Goal: Task Accomplishment & Management: Manage account settings

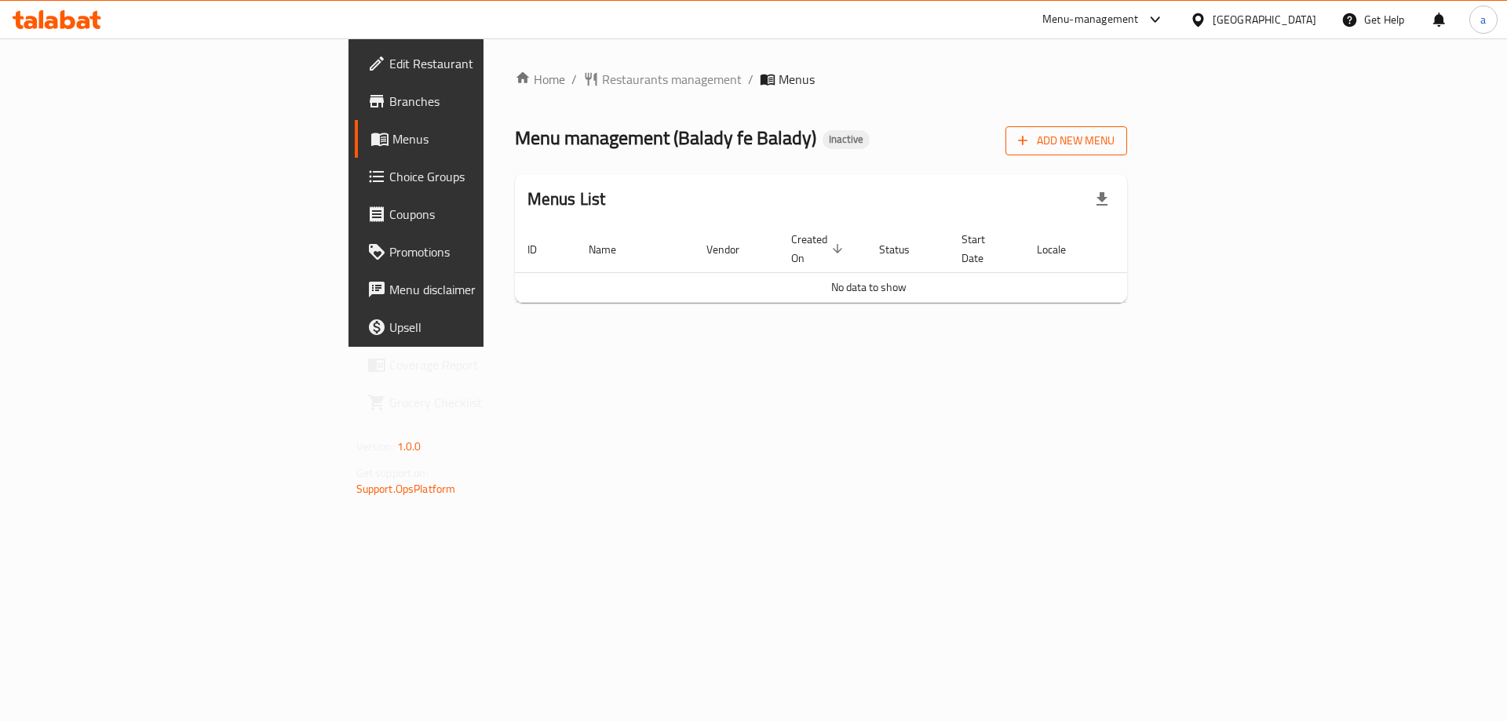
click at [1114, 141] on span "Add New Menu" at bounding box center [1066, 141] width 97 height 20
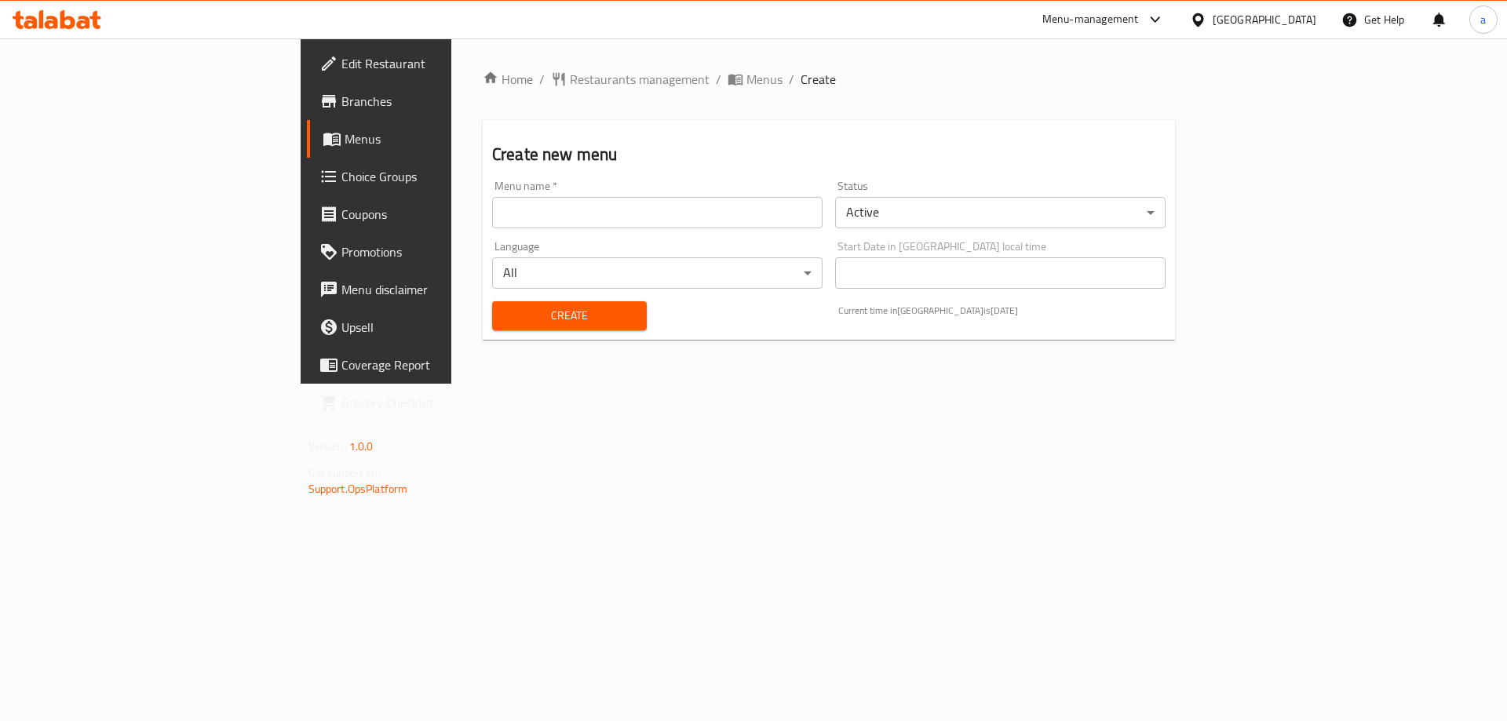
click at [633, 227] on input "text" at bounding box center [657, 212] width 330 height 31
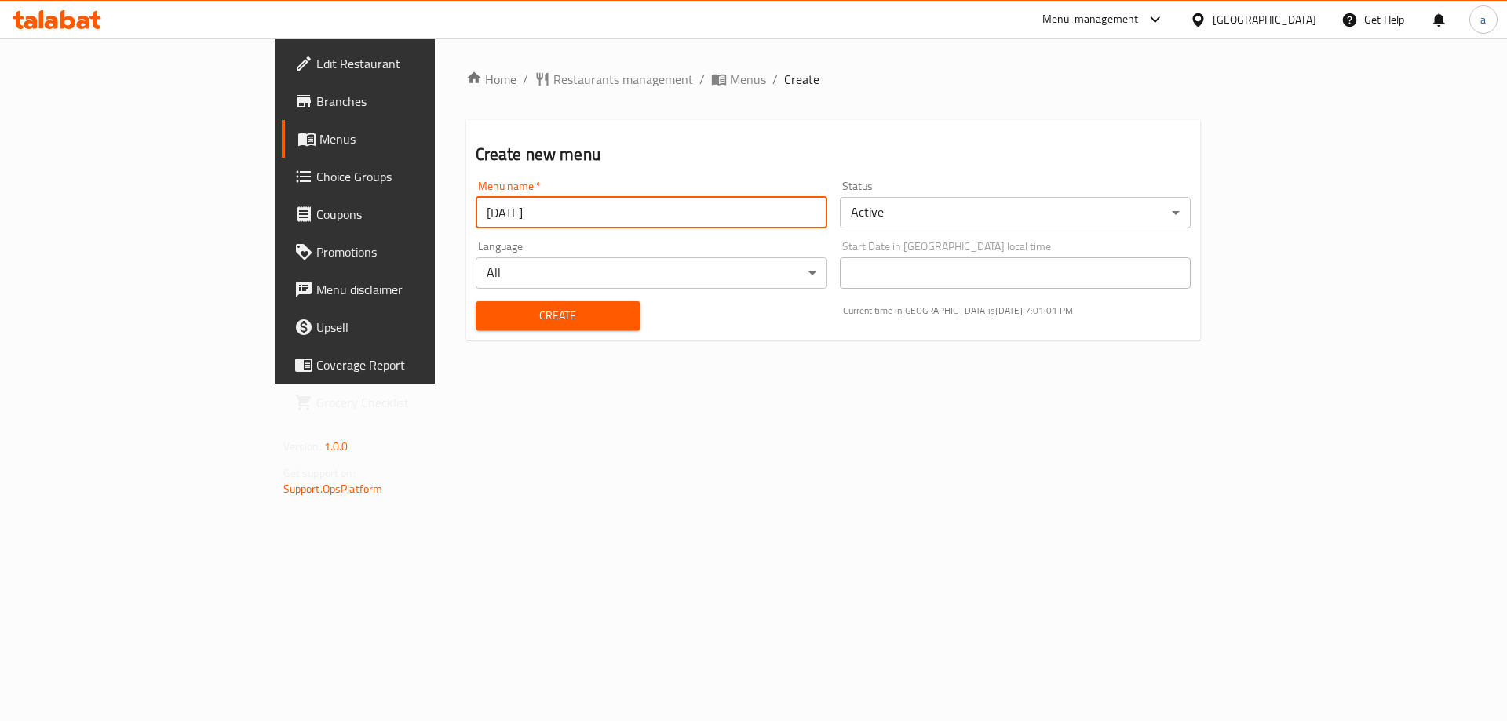
type input "[DATE]"
click at [488, 319] on span "Create" at bounding box center [558, 316] width 140 height 20
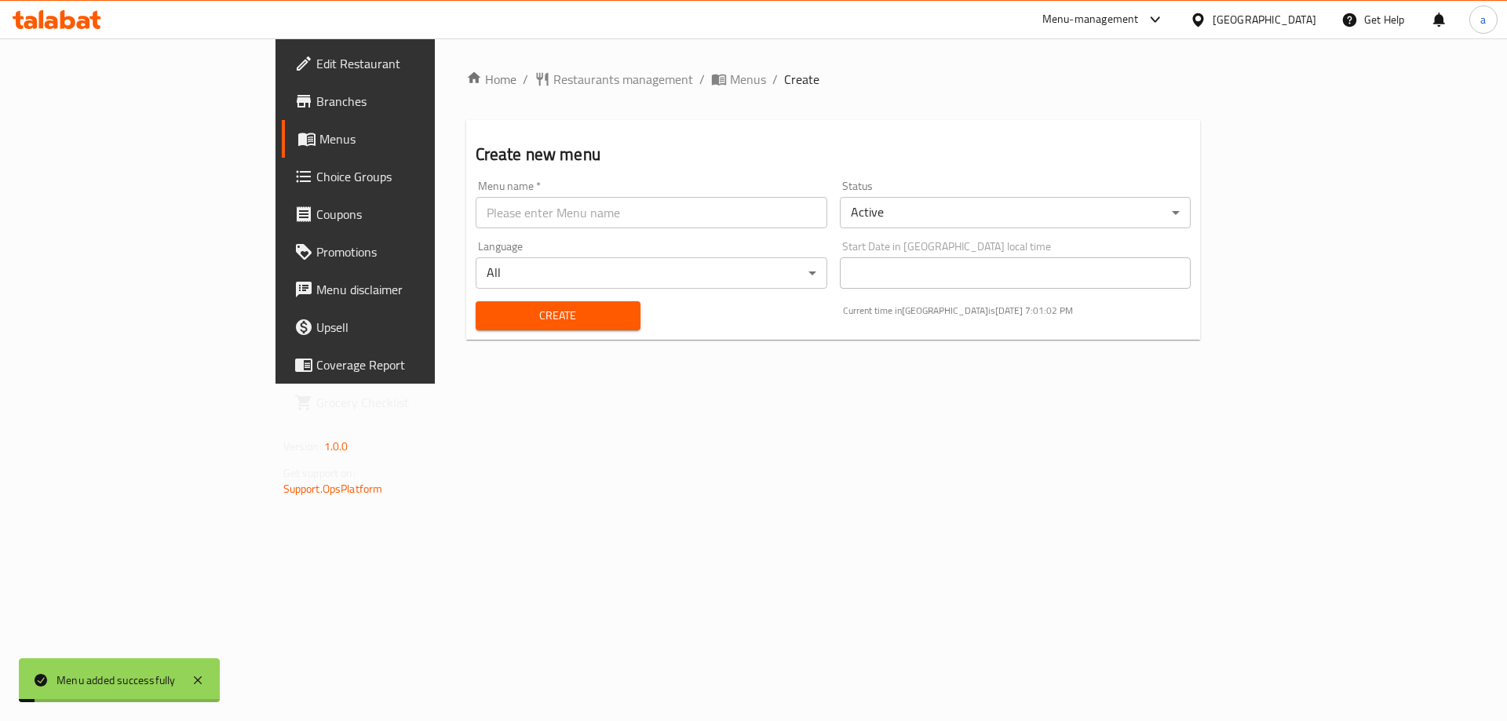
click at [282, 151] on link "Menus" at bounding box center [405, 139] width 246 height 38
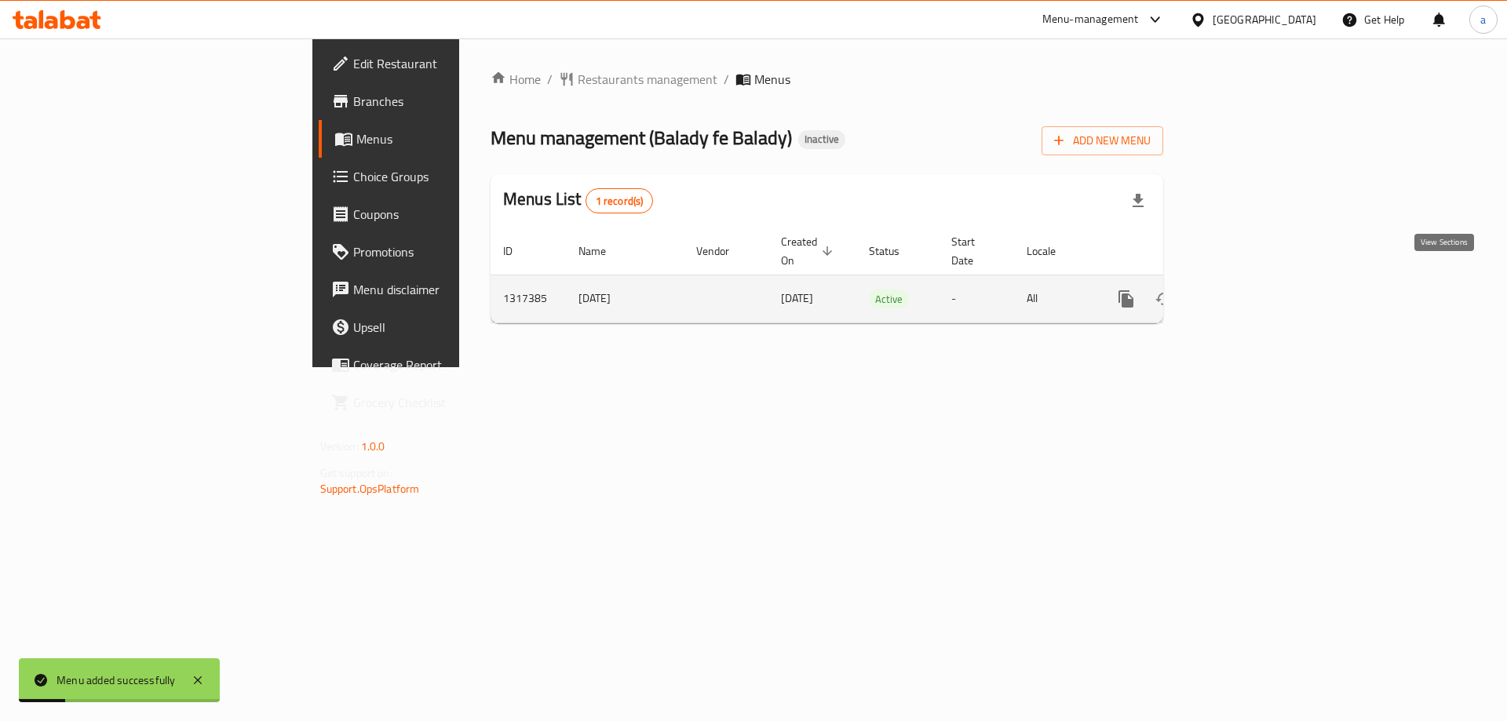
click at [1246, 292] on icon "enhanced table" at bounding box center [1239, 299] width 14 height 14
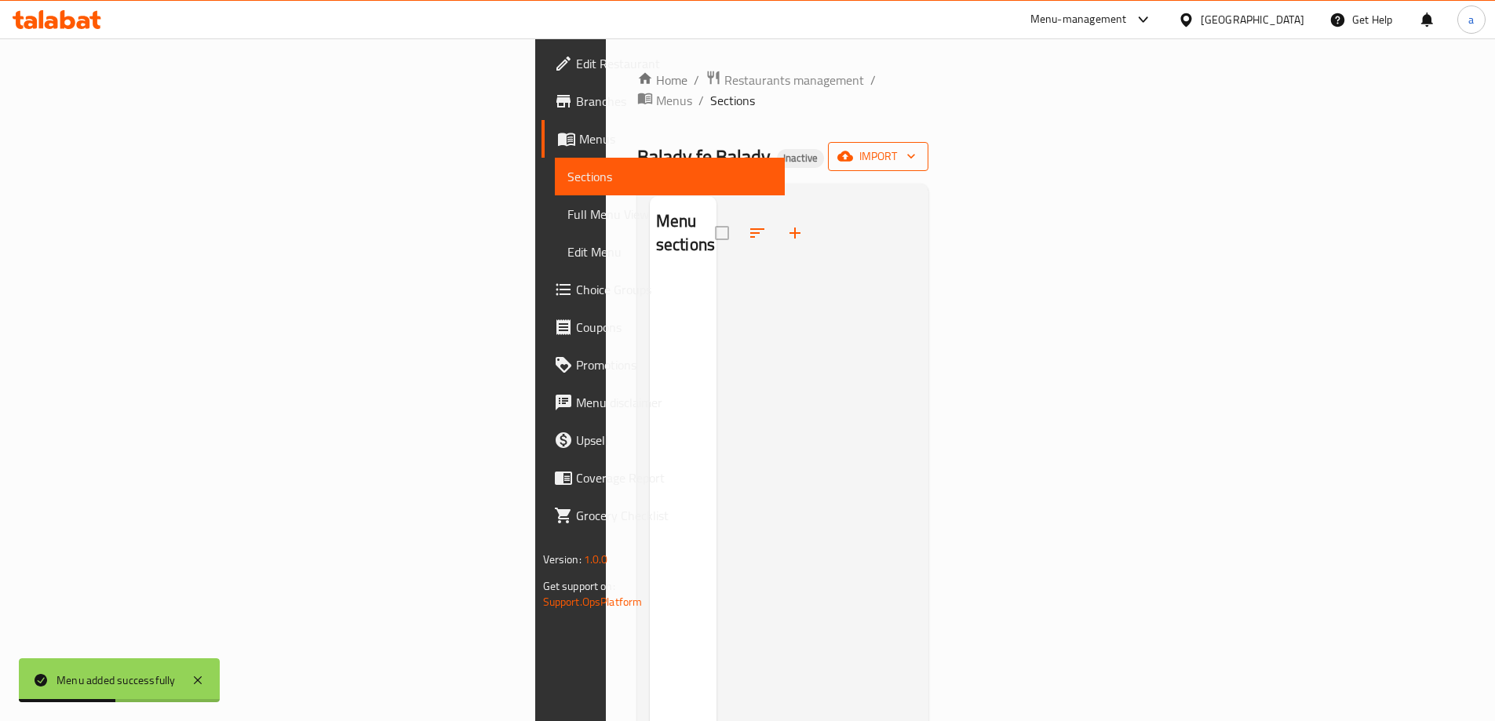
click at [916, 147] on span "import" at bounding box center [878, 157] width 75 height 20
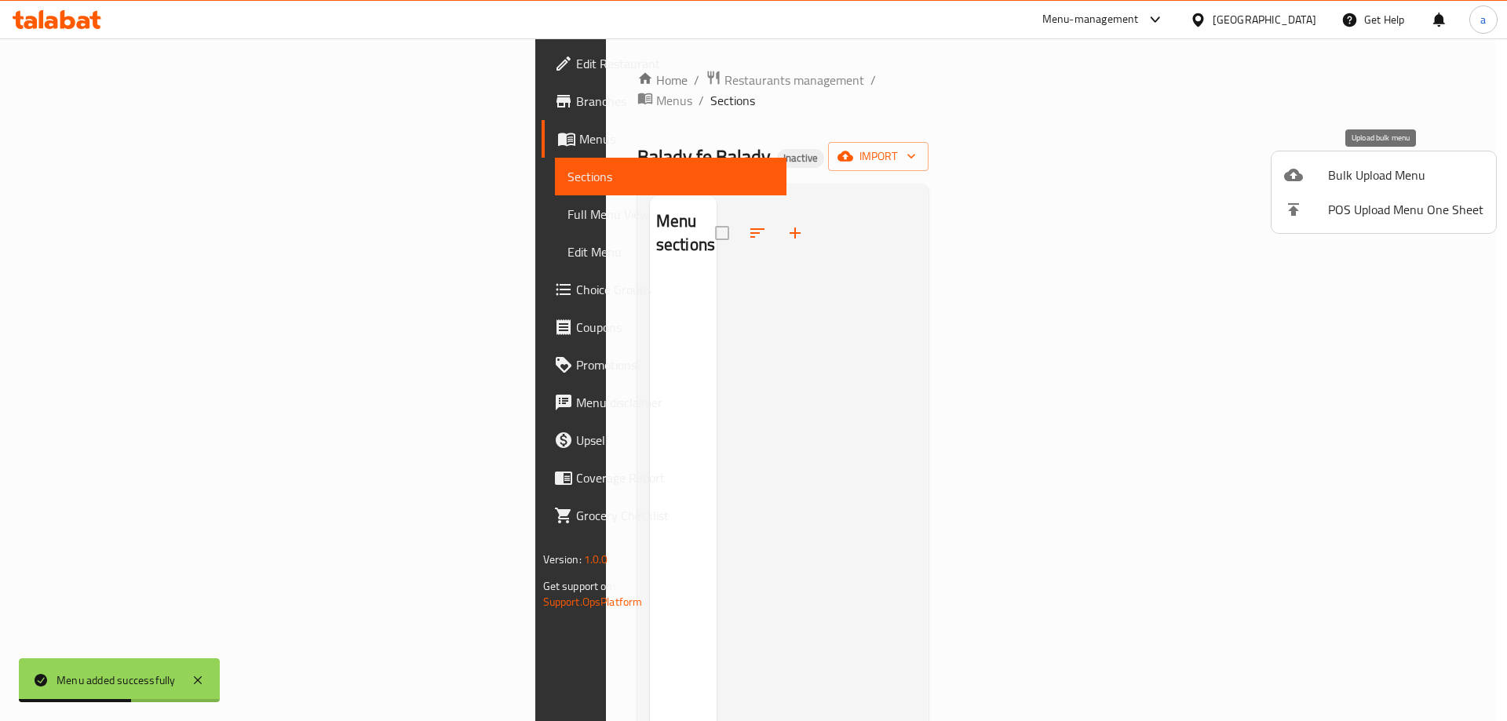
click at [1351, 173] on span "Bulk Upload Menu" at bounding box center [1405, 175] width 155 height 19
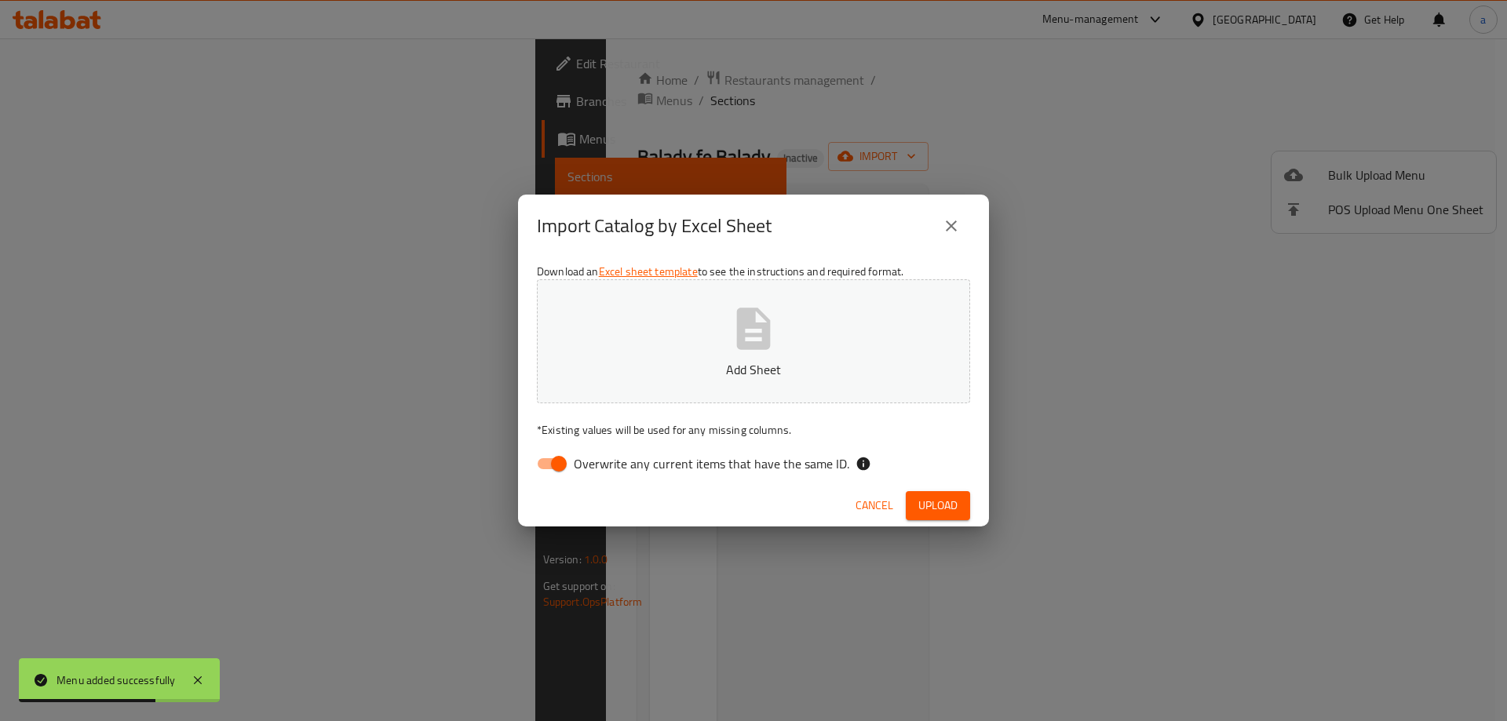
drag, startPoint x: 560, startPoint y: 469, endPoint x: 576, endPoint y: 450, distance: 23.9
click at [560, 469] on input "Overwrite any current items that have the same ID." at bounding box center [558, 464] width 89 height 30
checkbox input "false"
click at [751, 379] on p "Add Sheet" at bounding box center [753, 369] width 385 height 19
click at [921, 498] on span "Upload" at bounding box center [937, 506] width 39 height 20
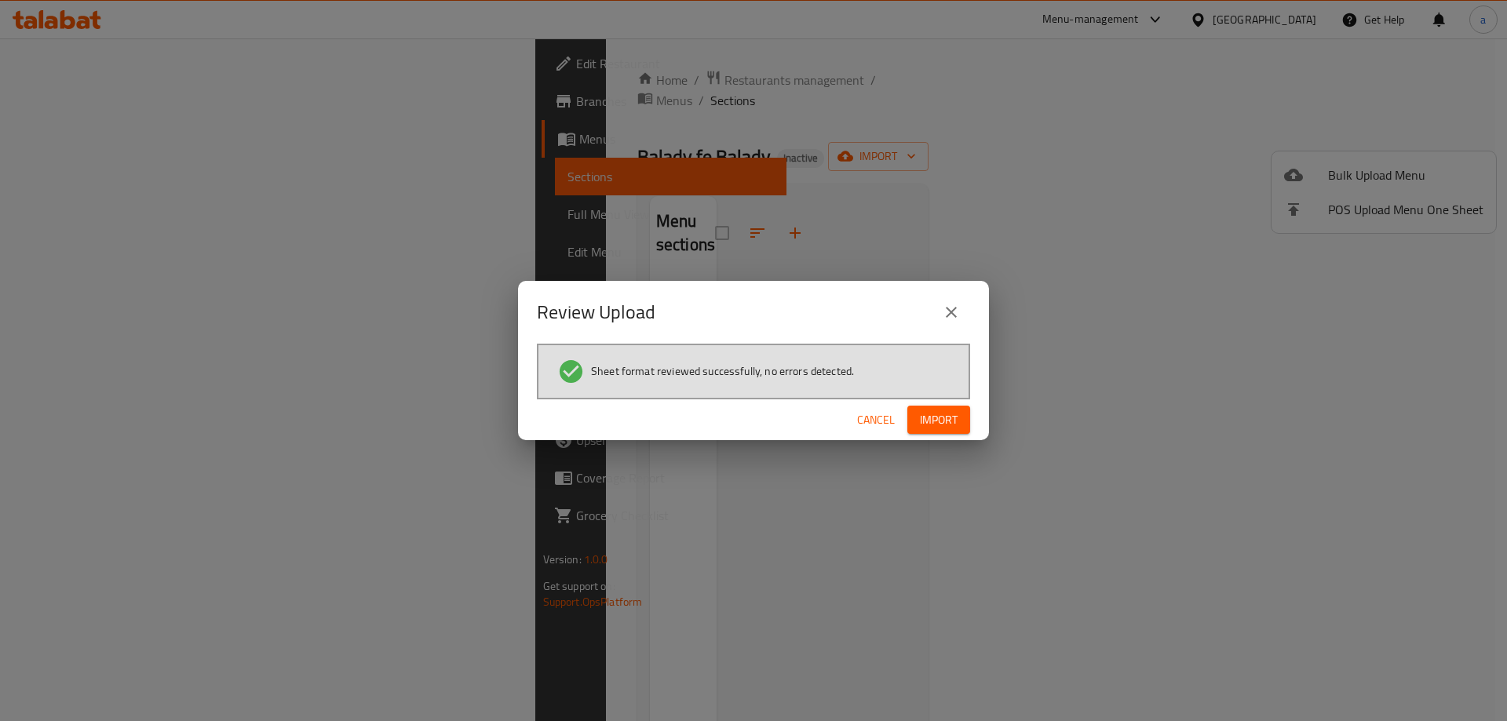
click at [933, 423] on span "Import" at bounding box center [939, 420] width 38 height 20
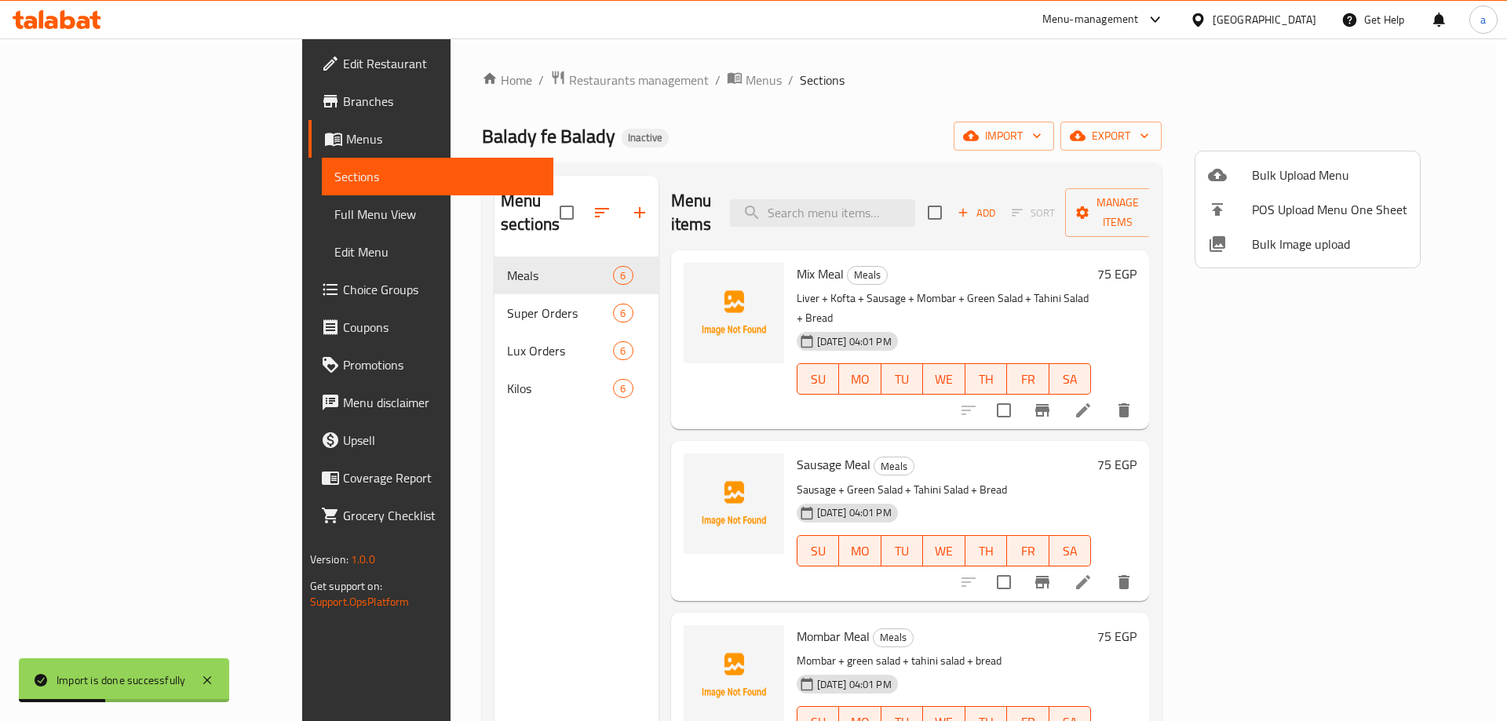
click at [403, 370] on div at bounding box center [753, 360] width 1507 height 721
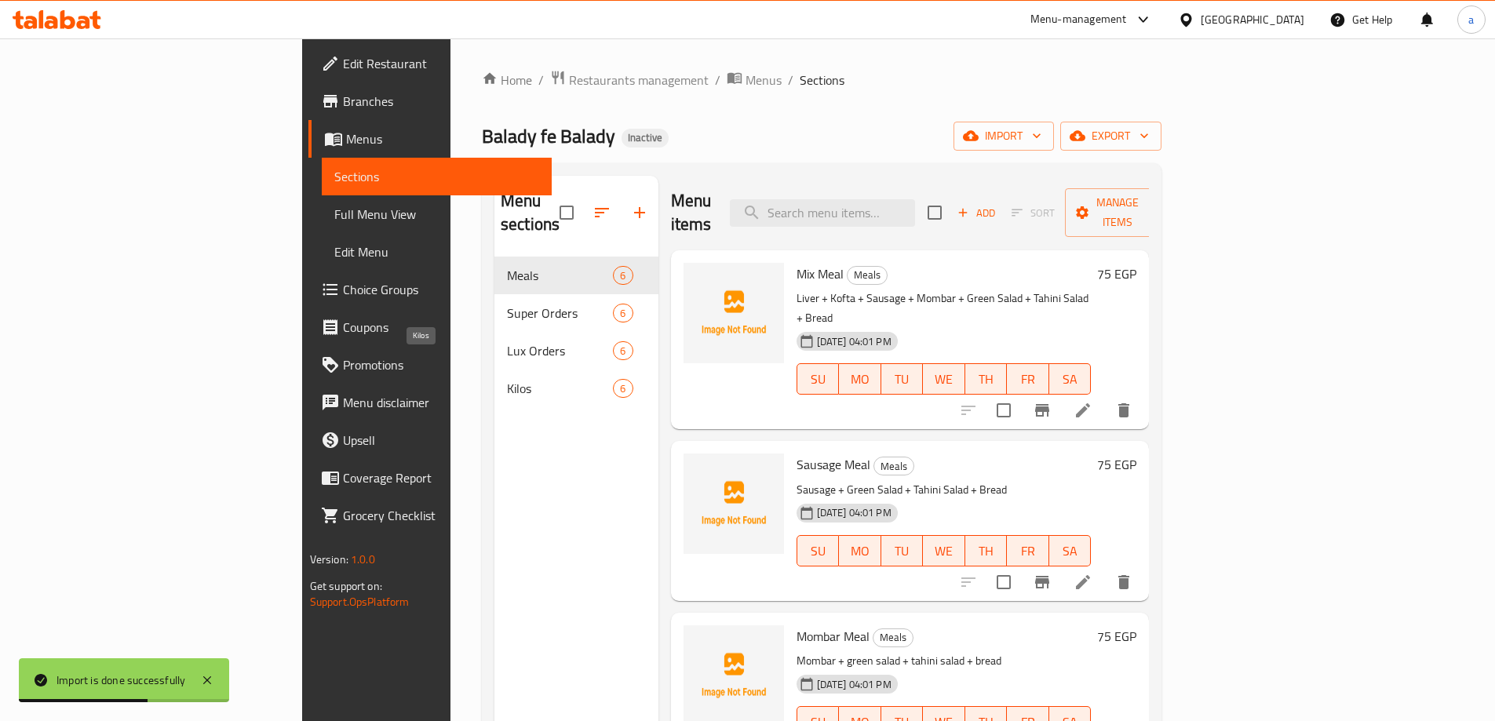
click at [507, 379] on span "Kilos" at bounding box center [560, 388] width 106 height 19
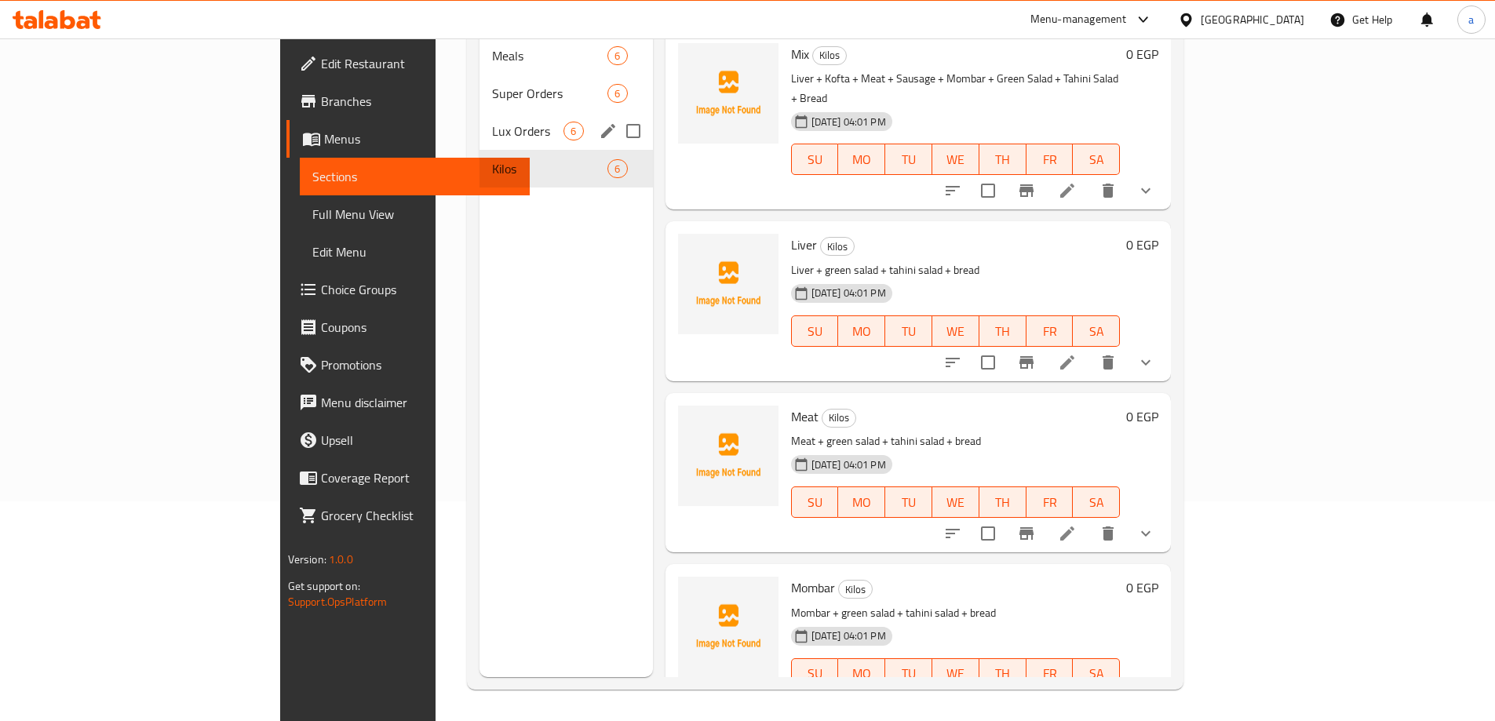
click at [492, 122] on span "Lux Orders" at bounding box center [527, 131] width 71 height 19
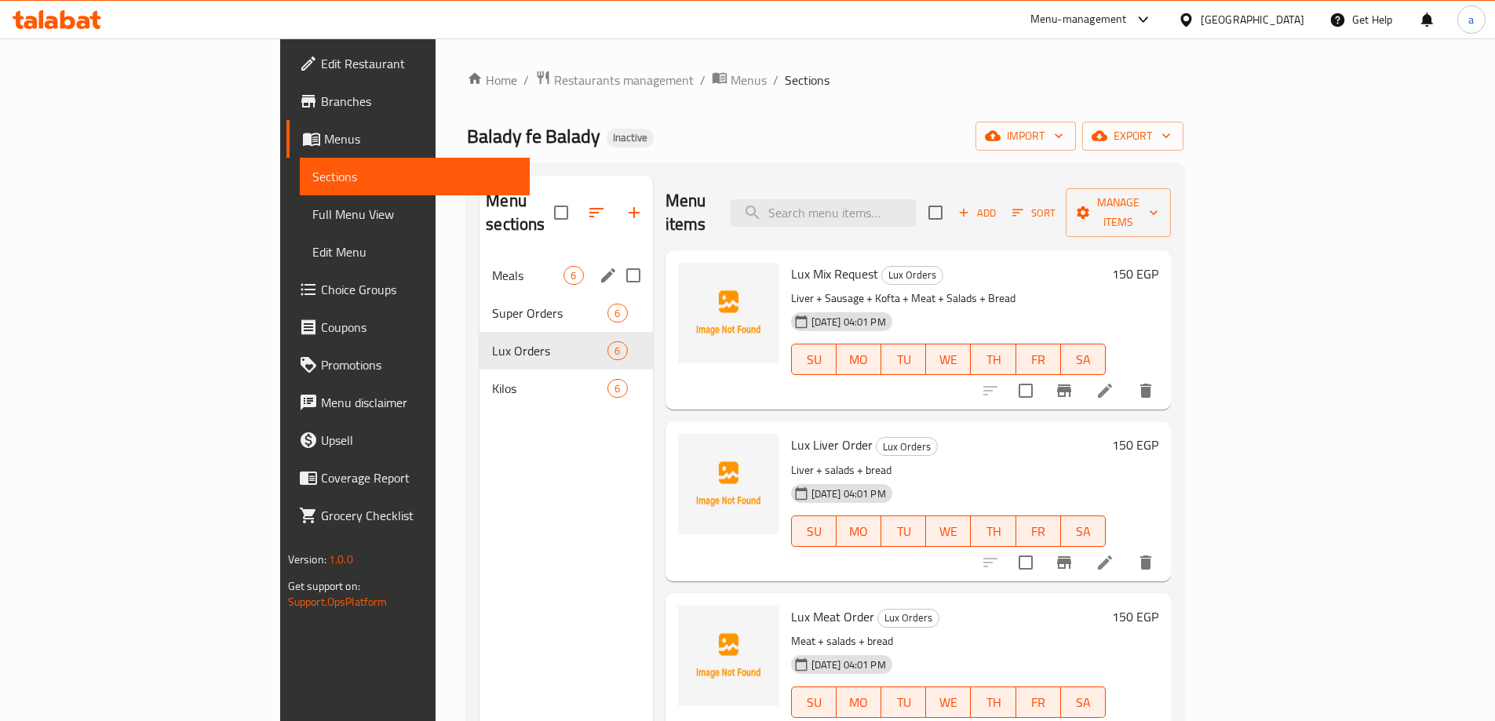
click at [480, 261] on div "Meals 6" at bounding box center [566, 276] width 173 height 38
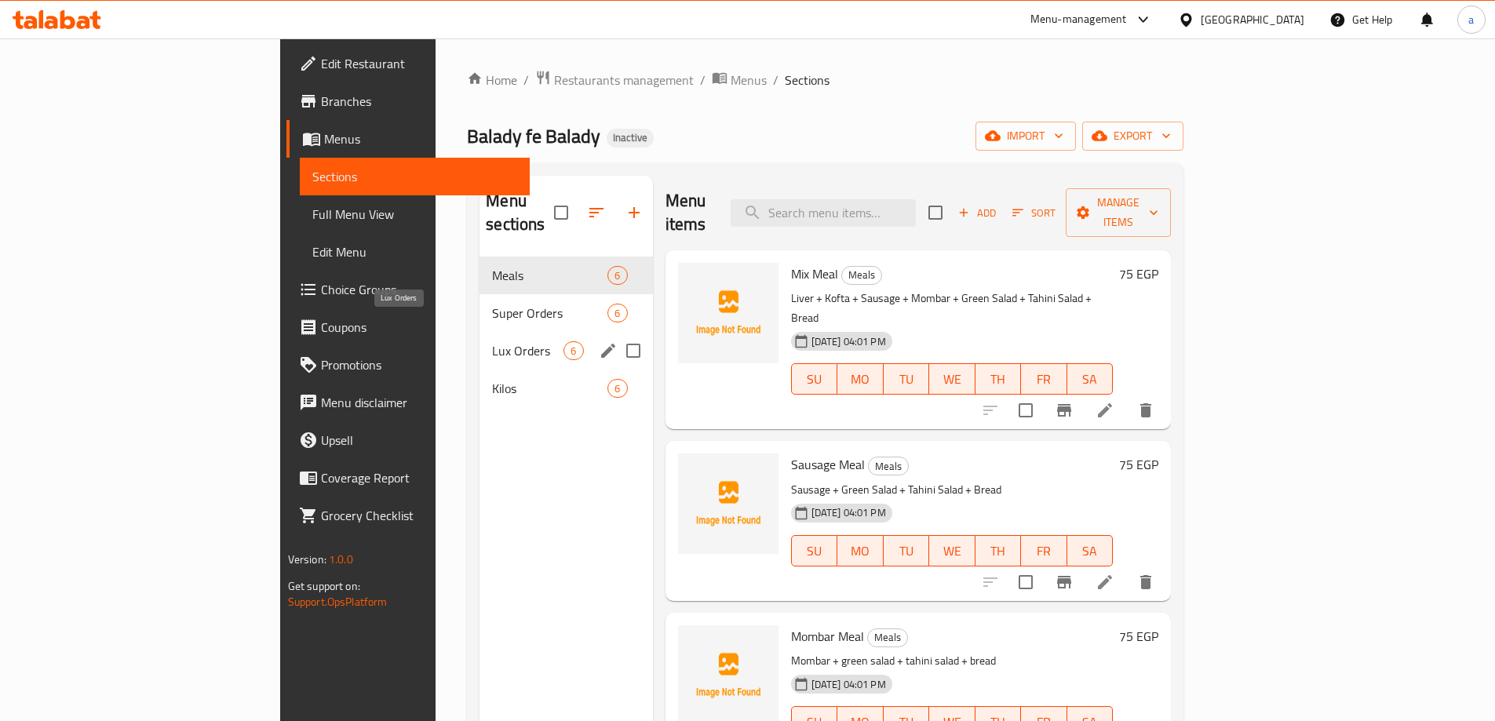
click at [492, 341] on span "Lux Orders" at bounding box center [527, 350] width 71 height 19
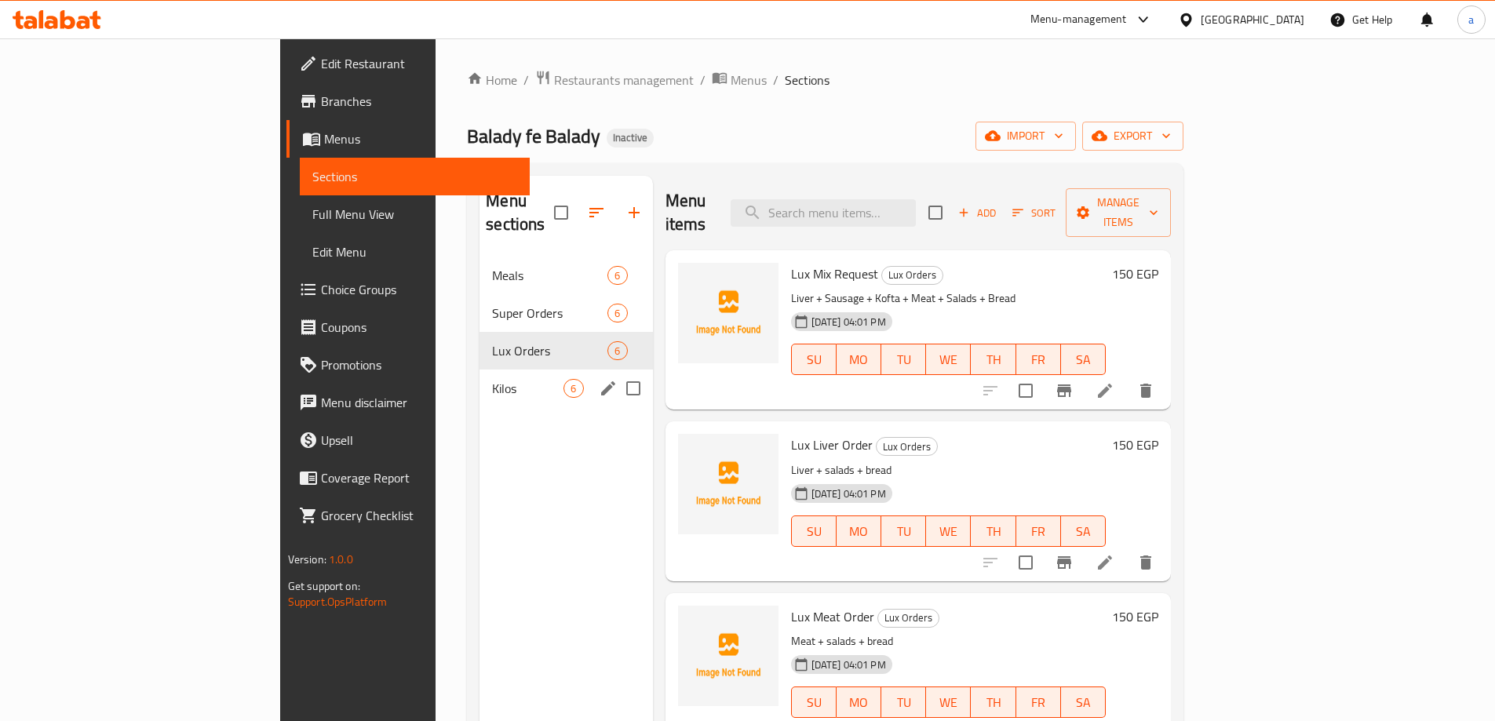
click at [492, 379] on span "Kilos" at bounding box center [527, 388] width 71 height 19
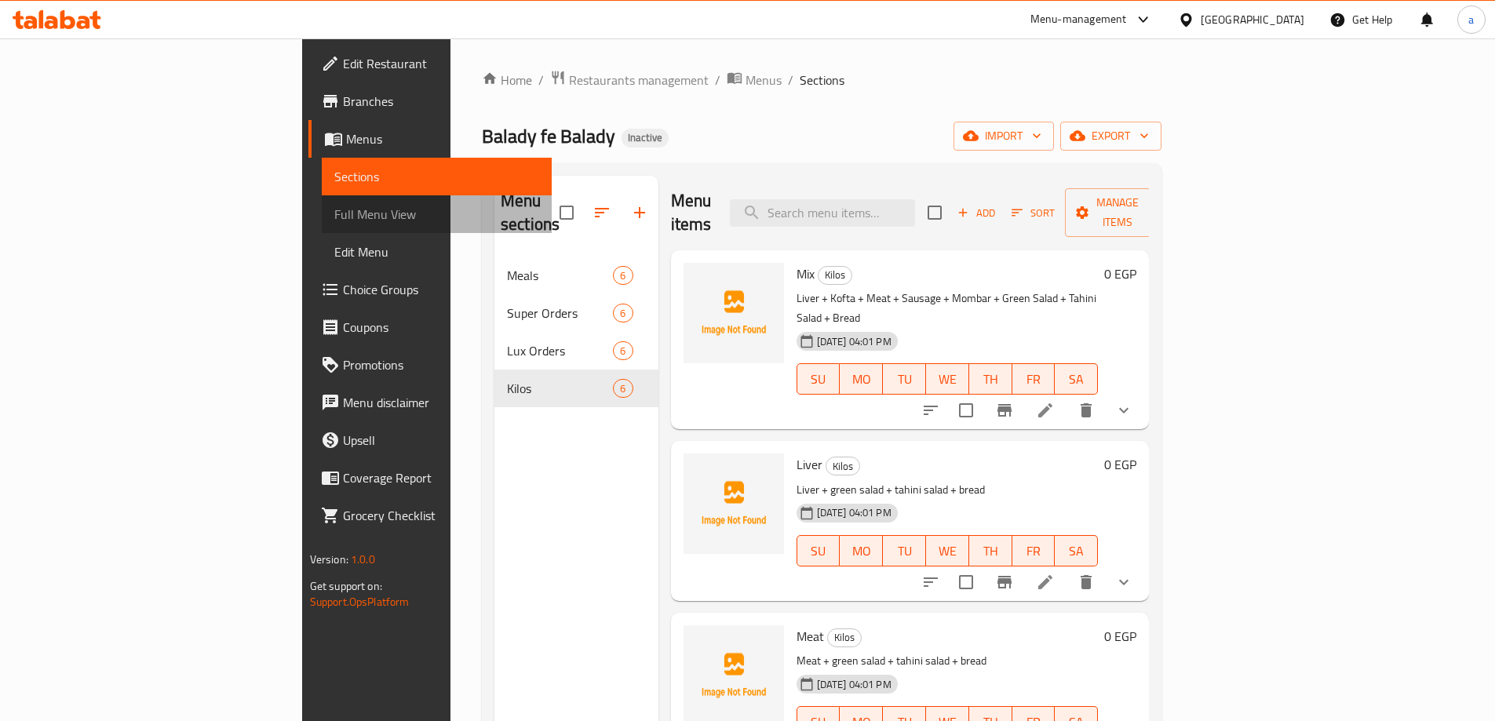
click at [322, 227] on link "Full Menu View" at bounding box center [437, 214] width 230 height 38
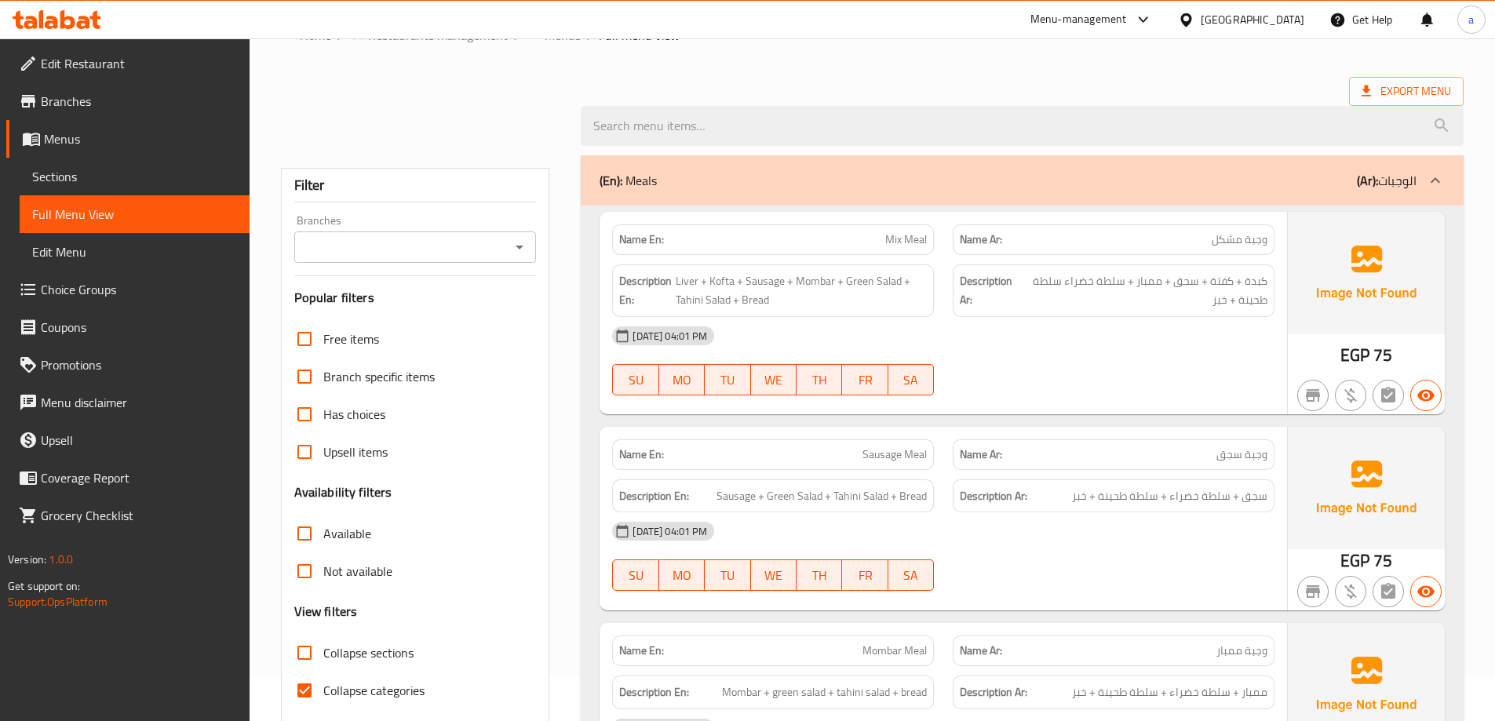
scroll to position [157, 0]
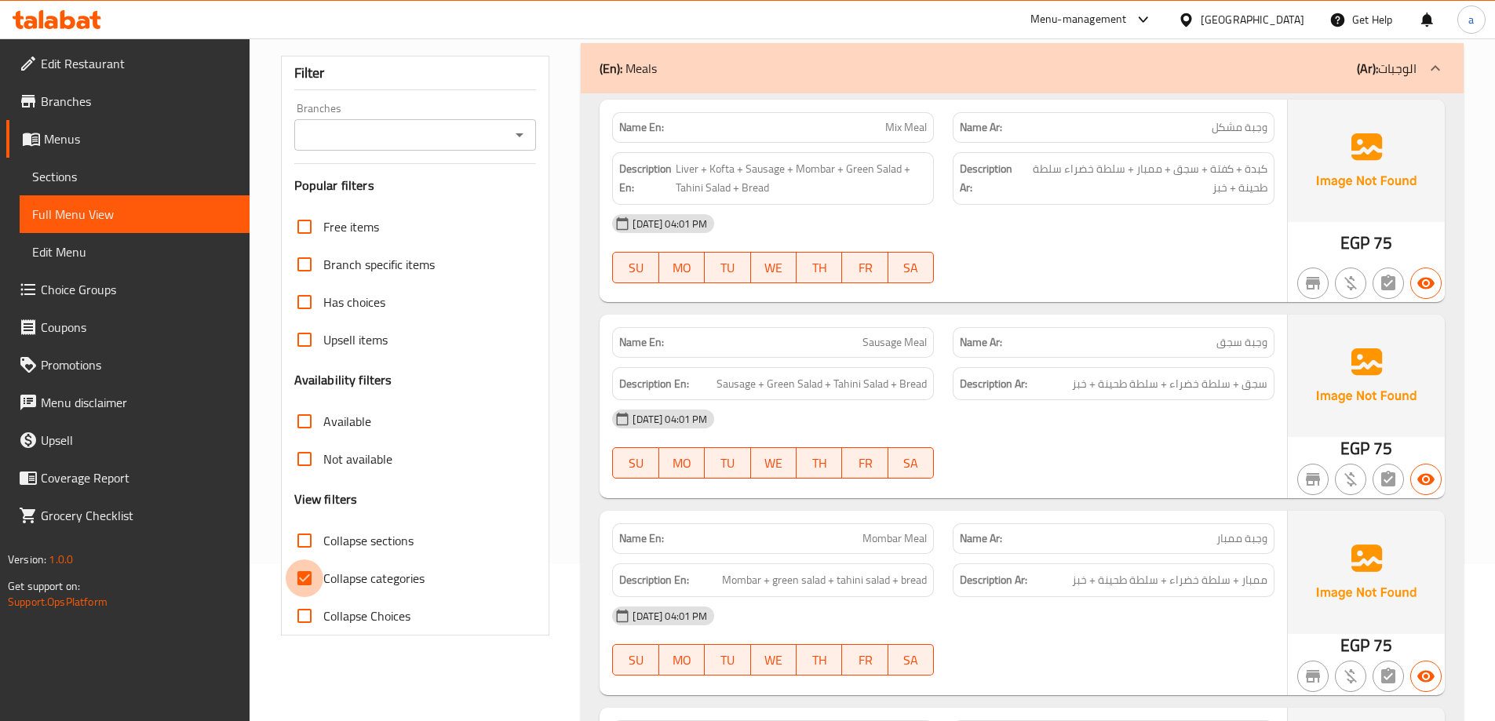
click at [303, 577] on input "Collapse categories" at bounding box center [305, 579] width 38 height 38
checkbox input "false"
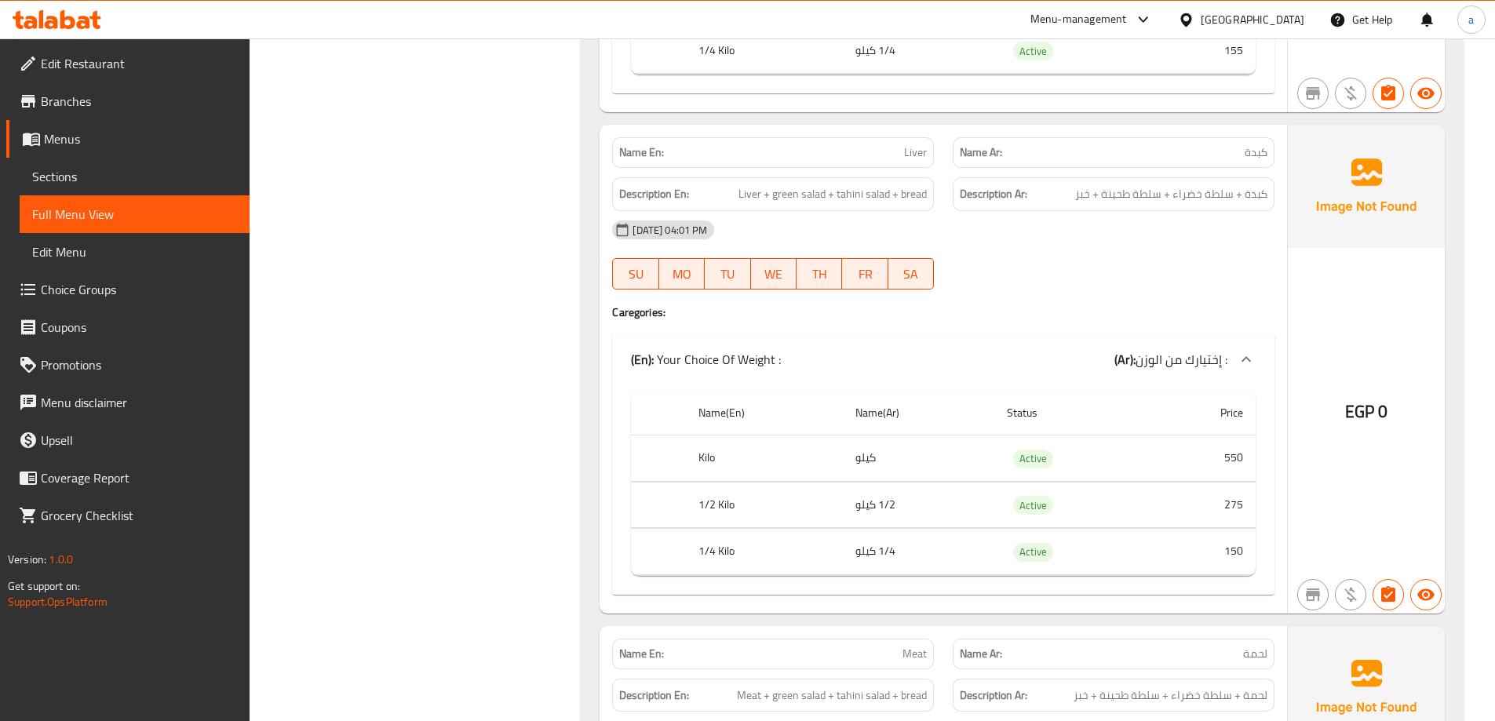
scroll to position [4473, 0]
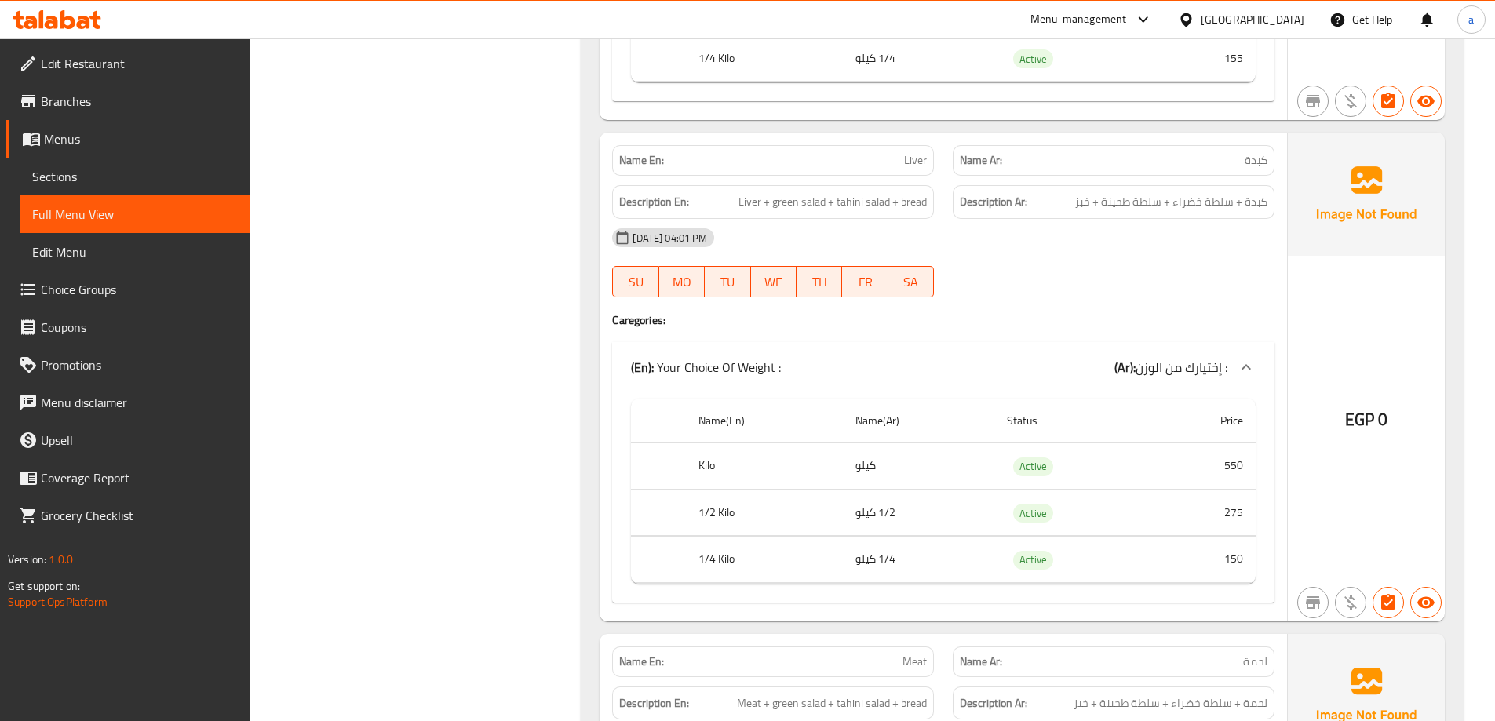
click at [1258, 169] on span "كبدة" at bounding box center [1256, 160] width 23 height 16
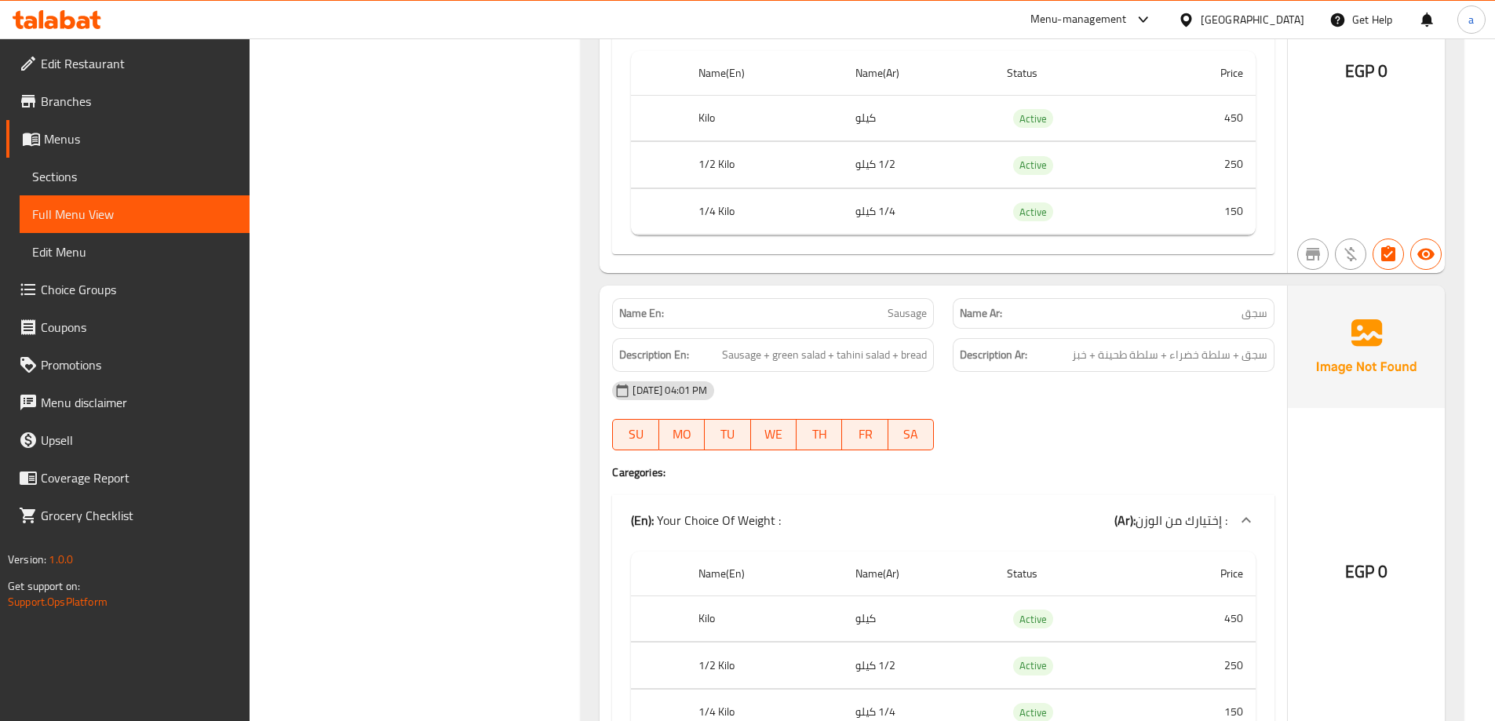
scroll to position [5822, 0]
click at [100, 64] on span "Edit Restaurant" at bounding box center [139, 63] width 196 height 19
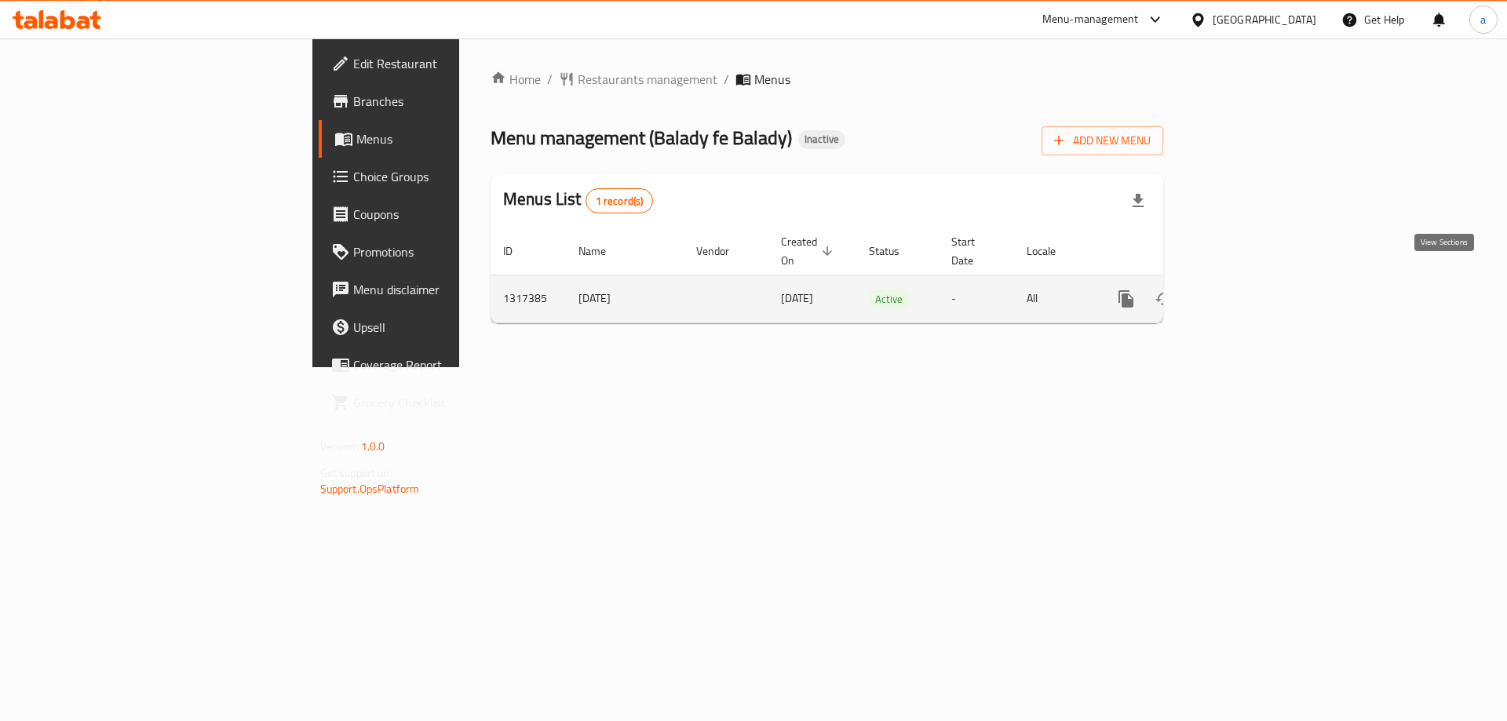
click at [1246, 292] on icon "enhanced table" at bounding box center [1239, 299] width 14 height 14
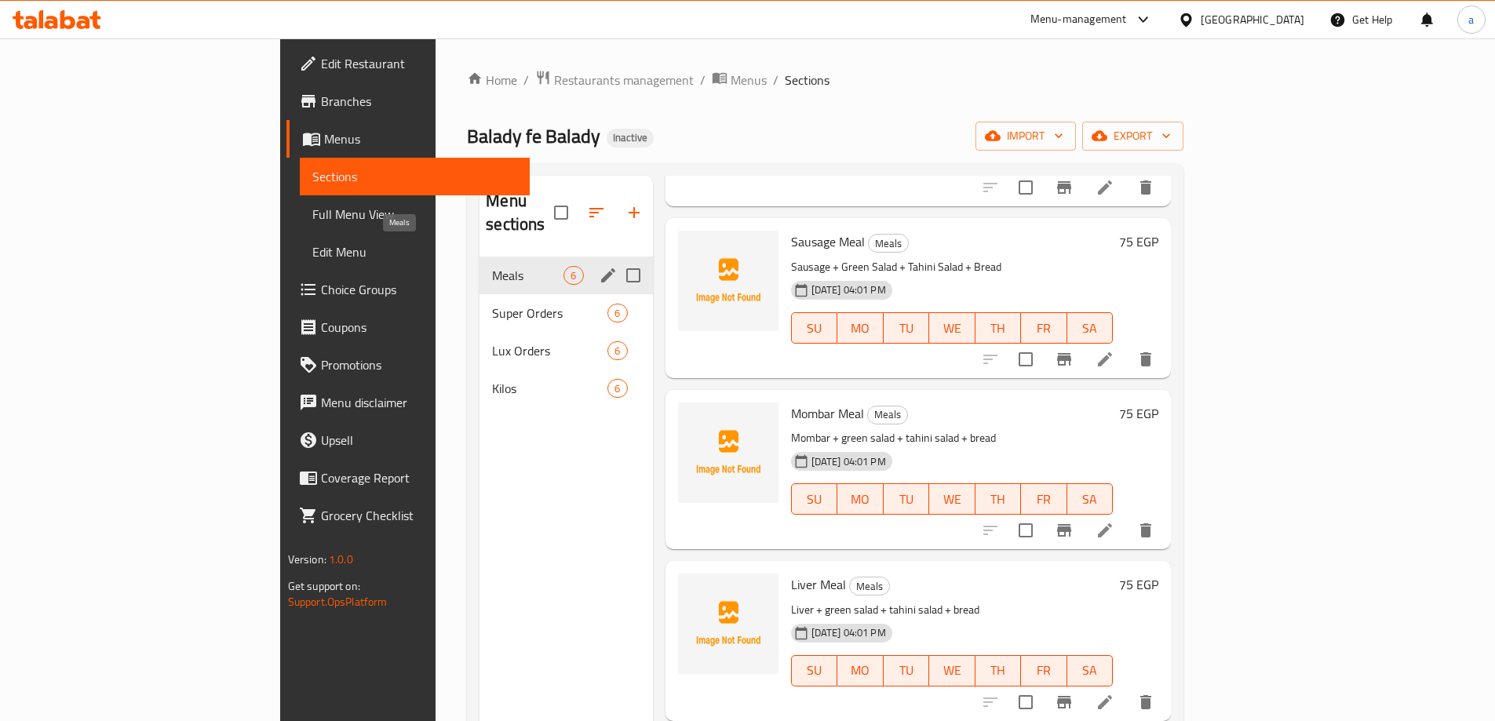
scroll to position [314, 0]
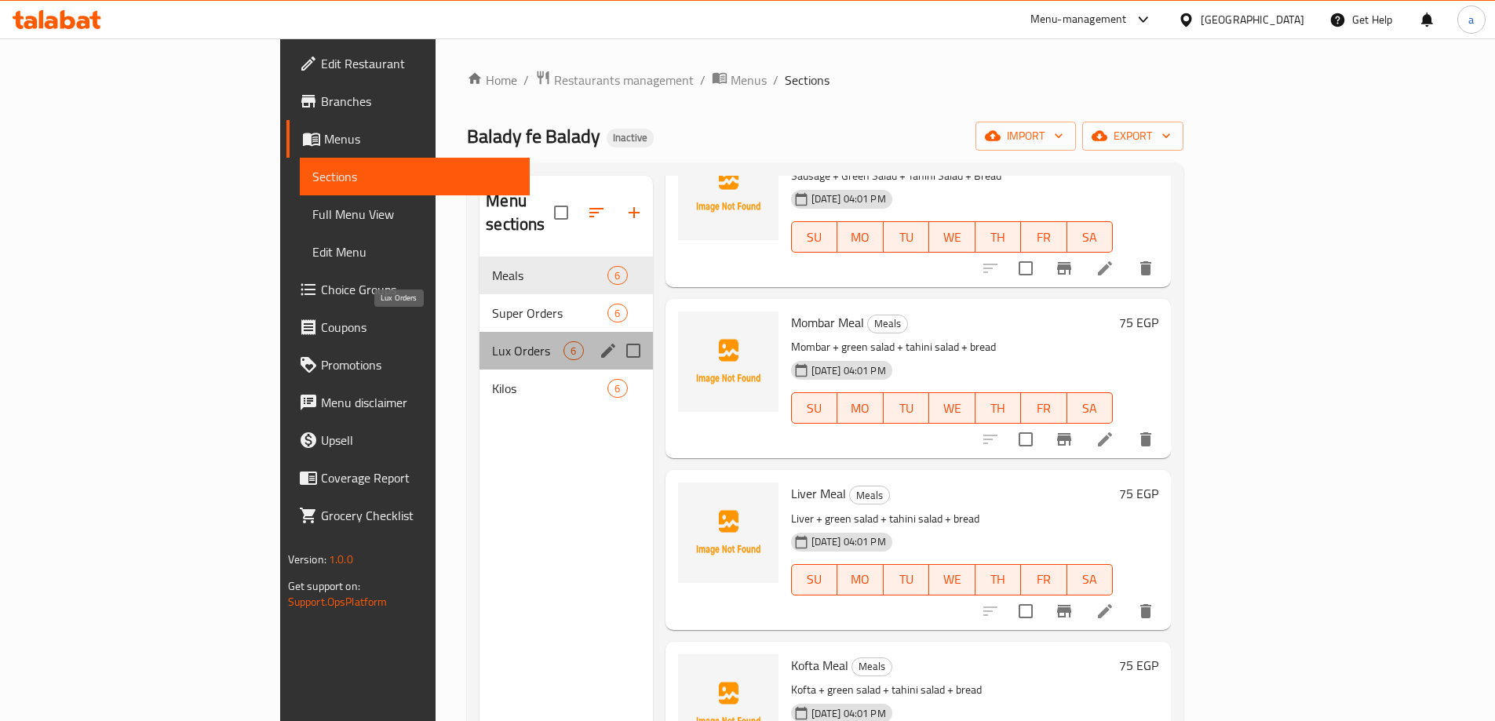
drag, startPoint x: 412, startPoint y: 327, endPoint x: 423, endPoint y: 326, distance: 11.1
click at [492, 341] on span "Lux Orders" at bounding box center [527, 350] width 71 height 19
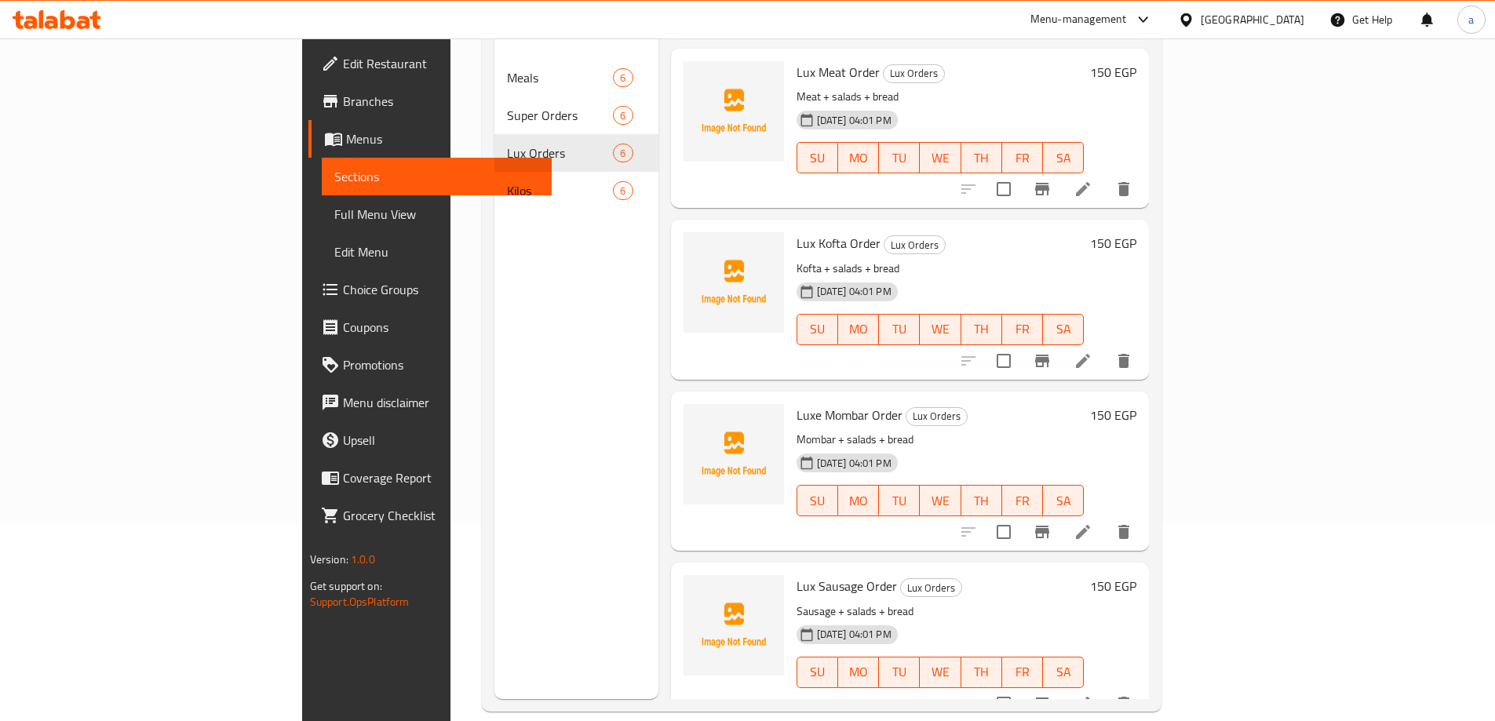
scroll to position [220, 0]
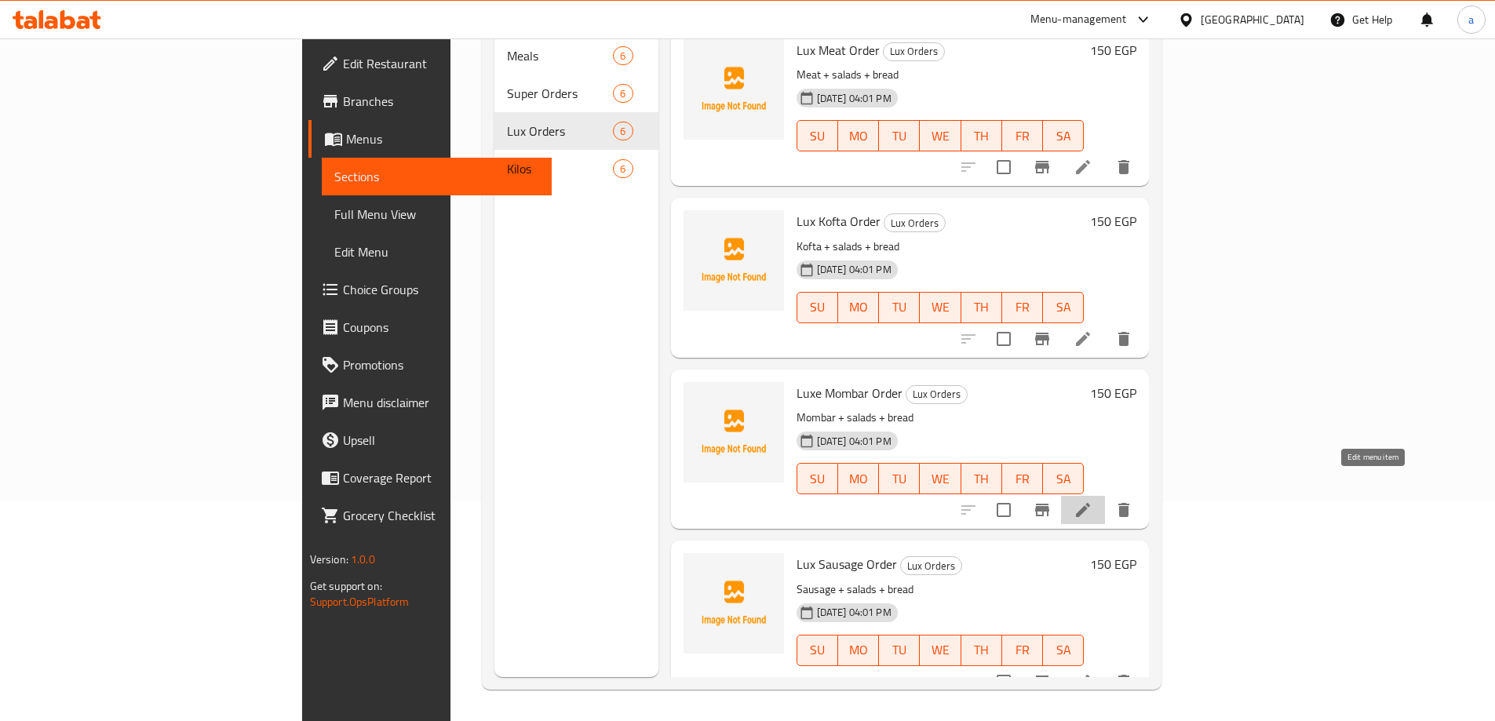
click at [1092, 501] on icon at bounding box center [1083, 510] width 19 height 19
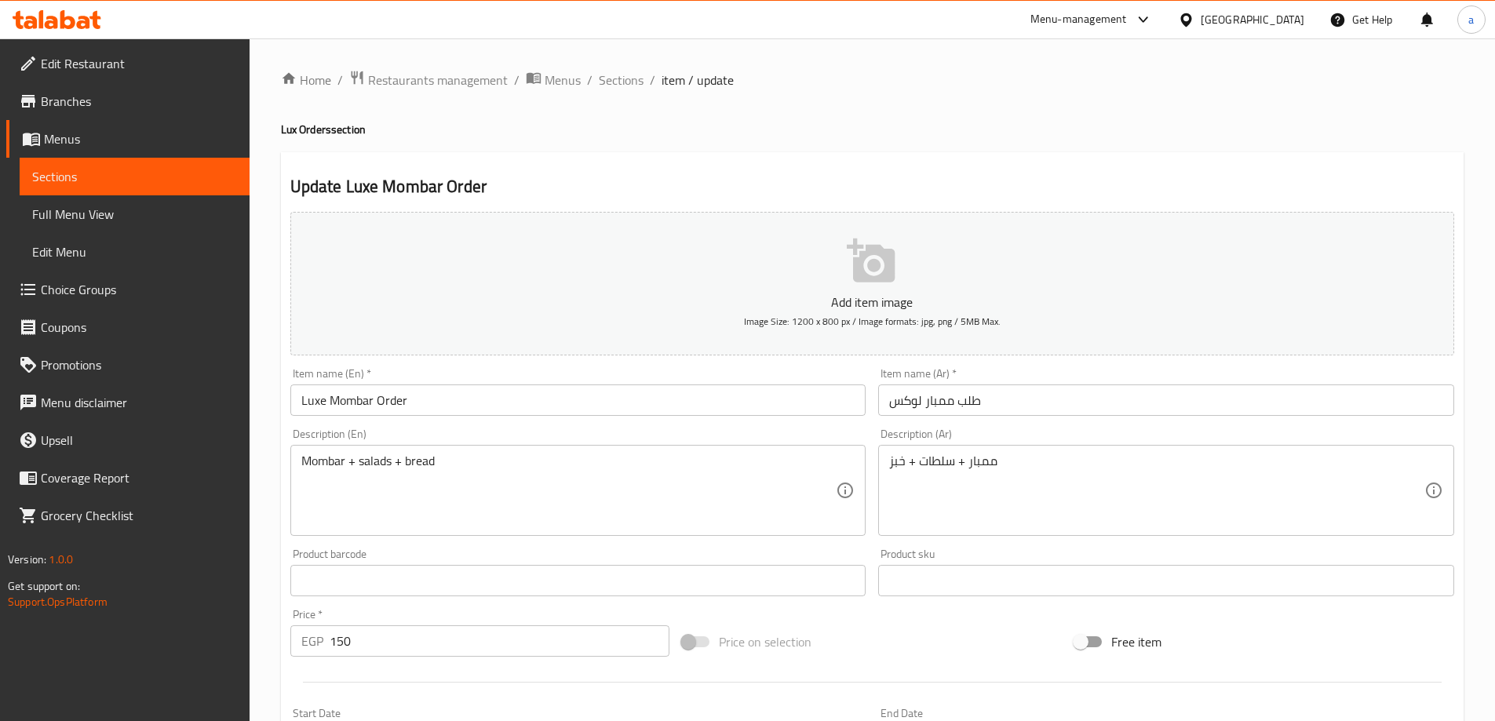
click at [325, 400] on input "Luxe Mombar Order" at bounding box center [578, 400] width 576 height 31
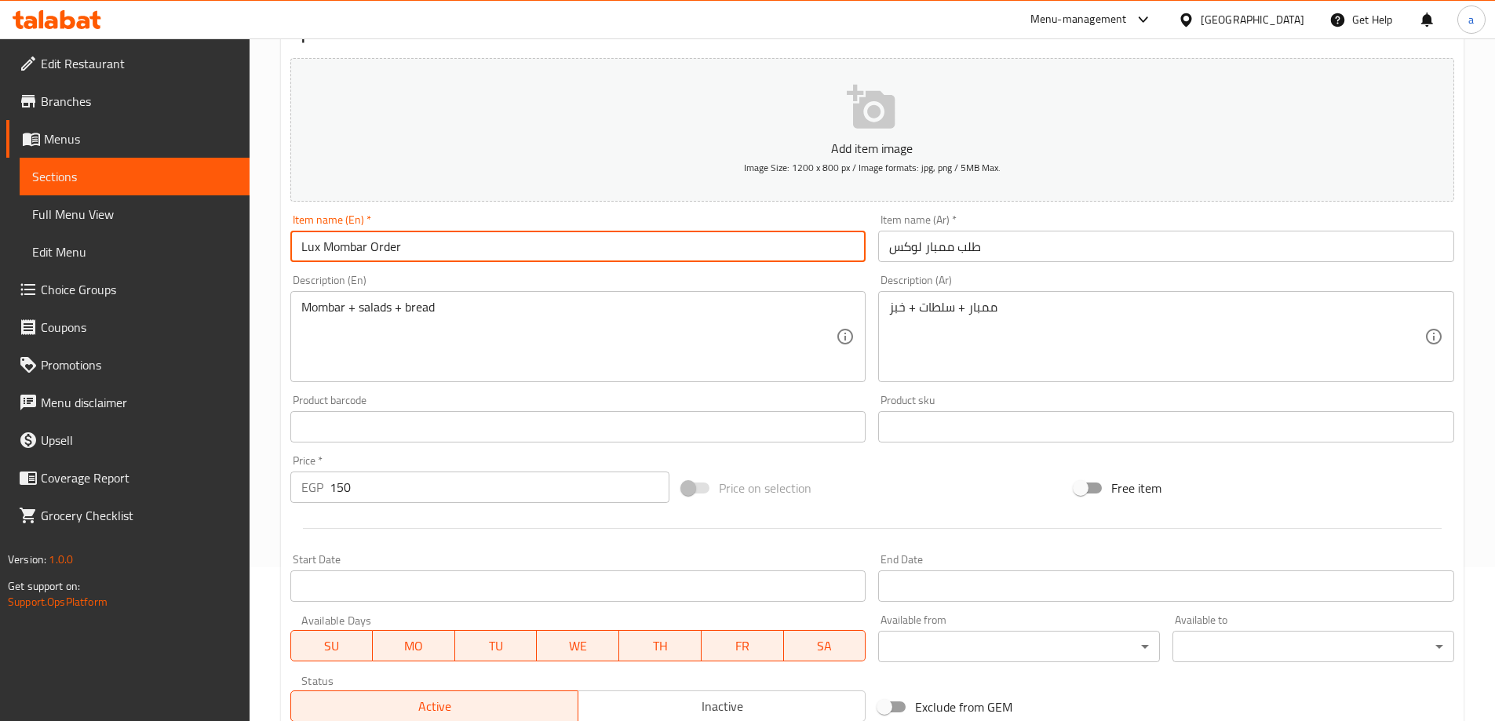
scroll to position [152, 0]
type input "Lux Mombar Order"
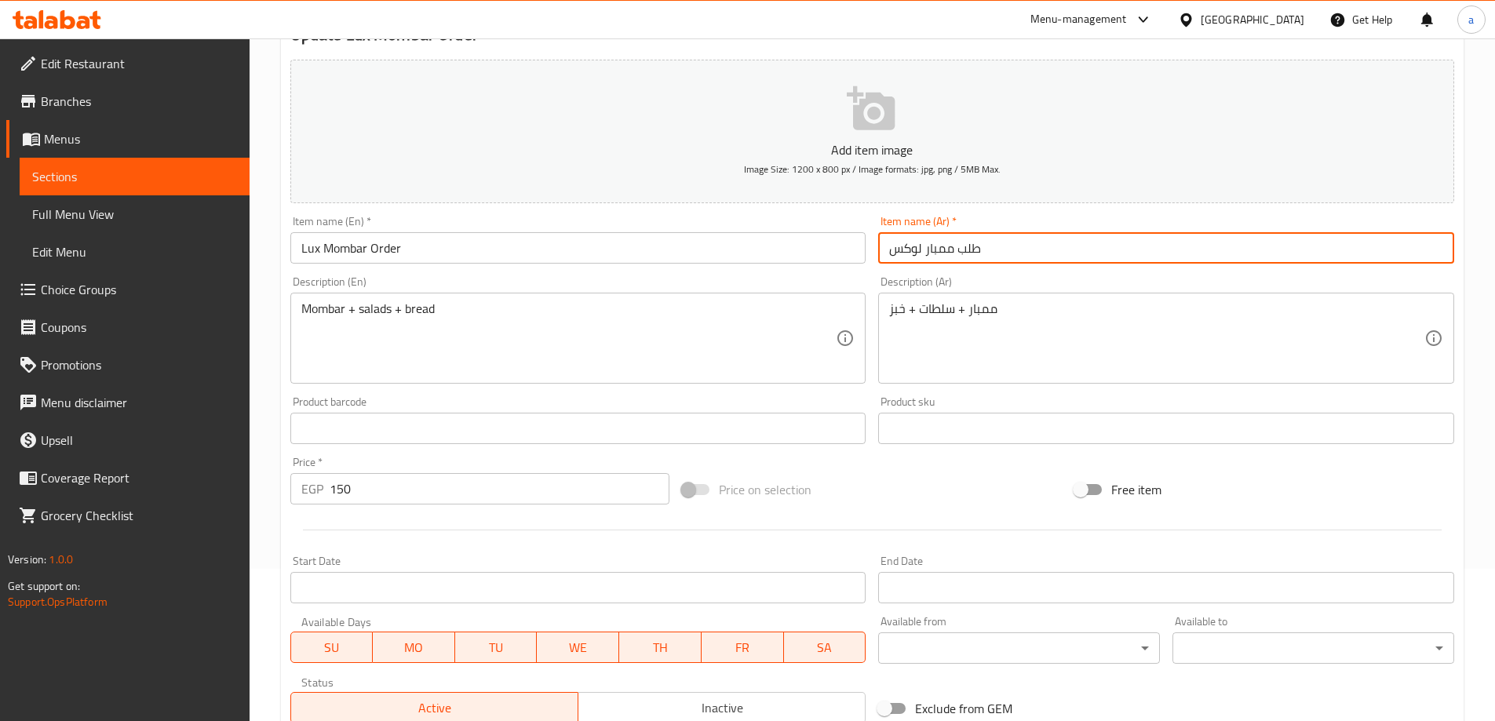
click at [940, 252] on input "طلب ممبار لوكس" at bounding box center [1166, 247] width 576 height 31
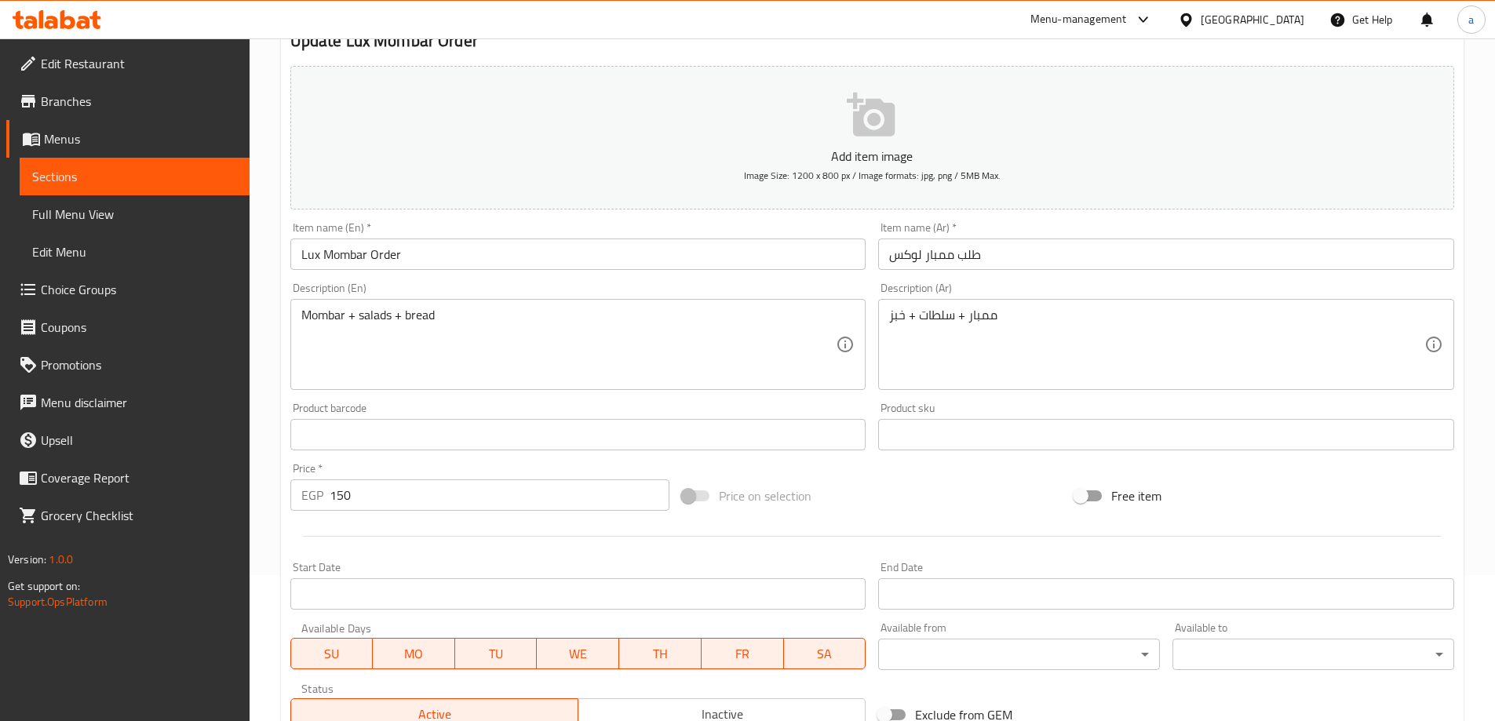
scroll to position [0, 0]
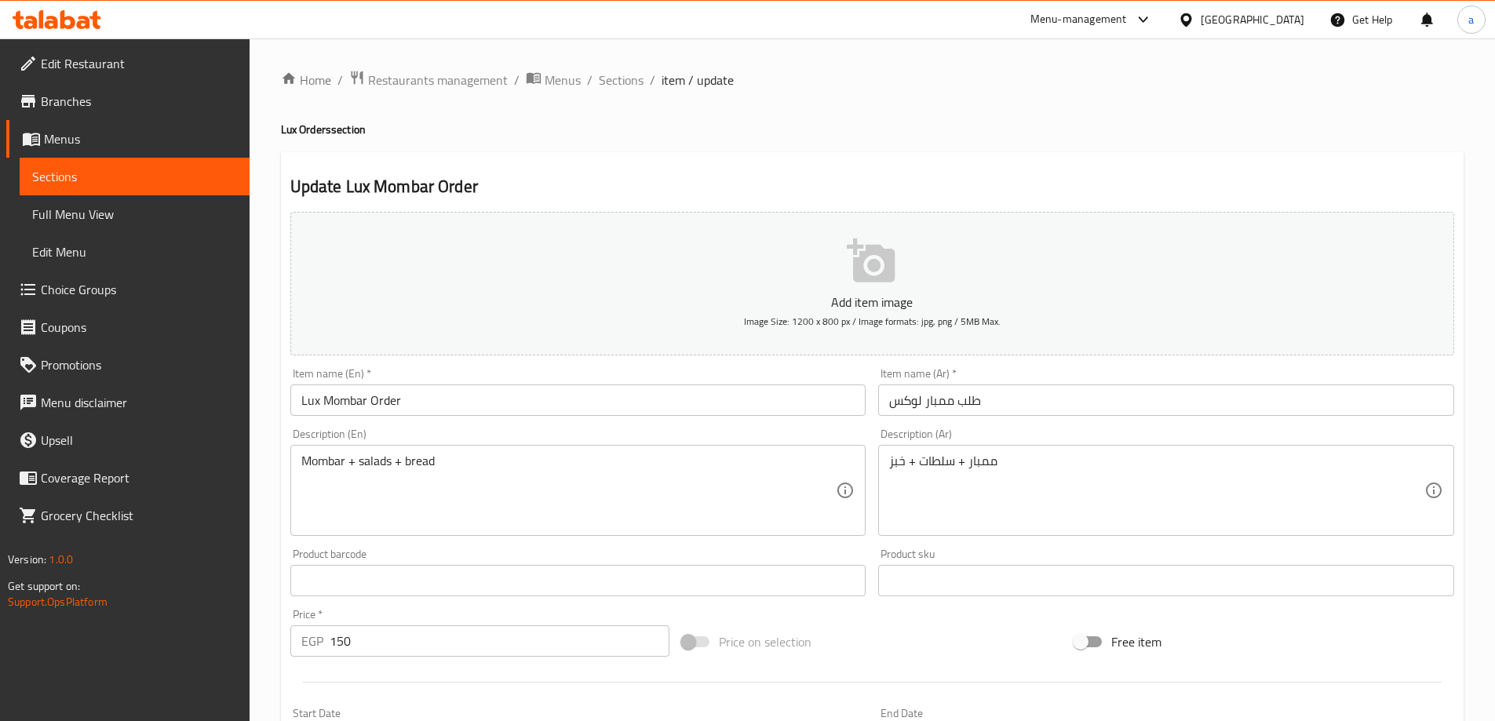
click at [586, 370] on div "Item name (En)   * Lux Mombar Order Item name (En) *" at bounding box center [578, 392] width 576 height 48
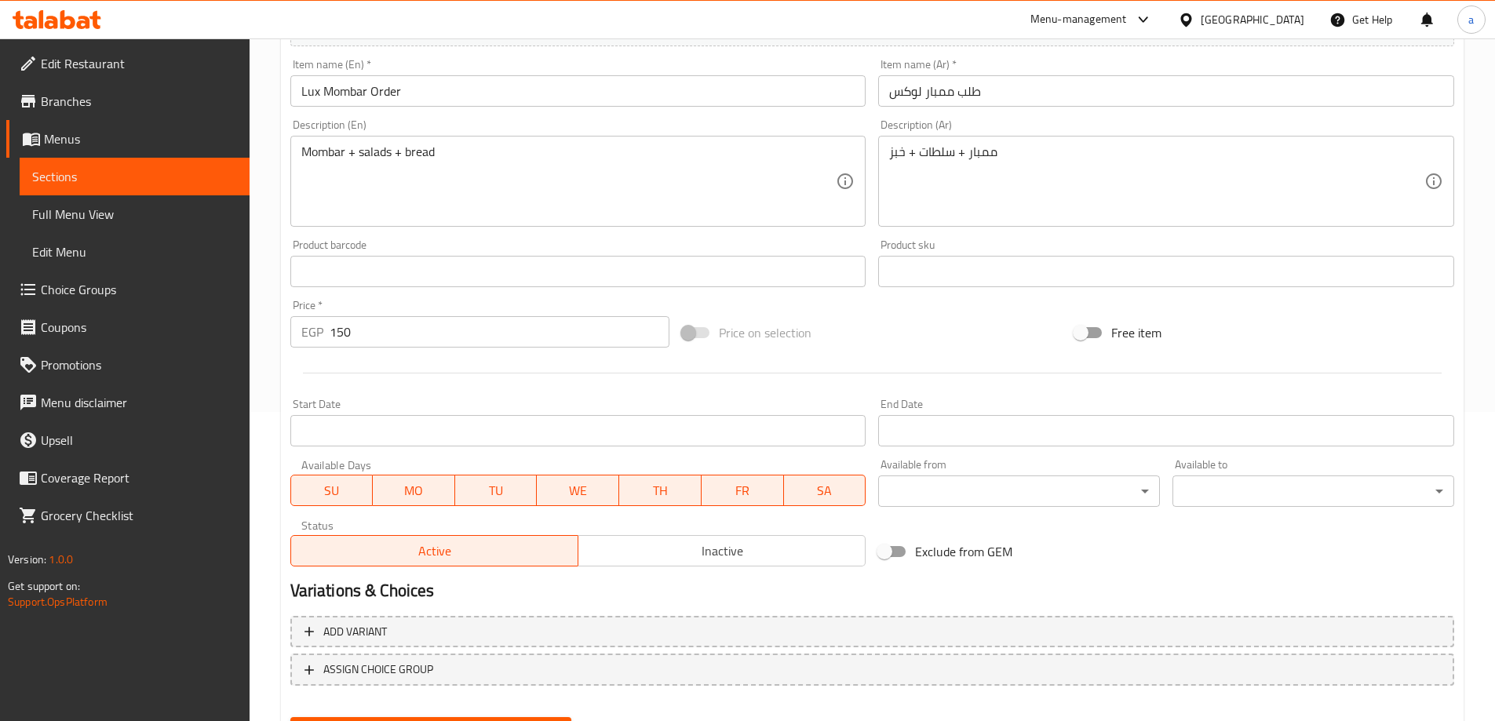
scroll to position [388, 0]
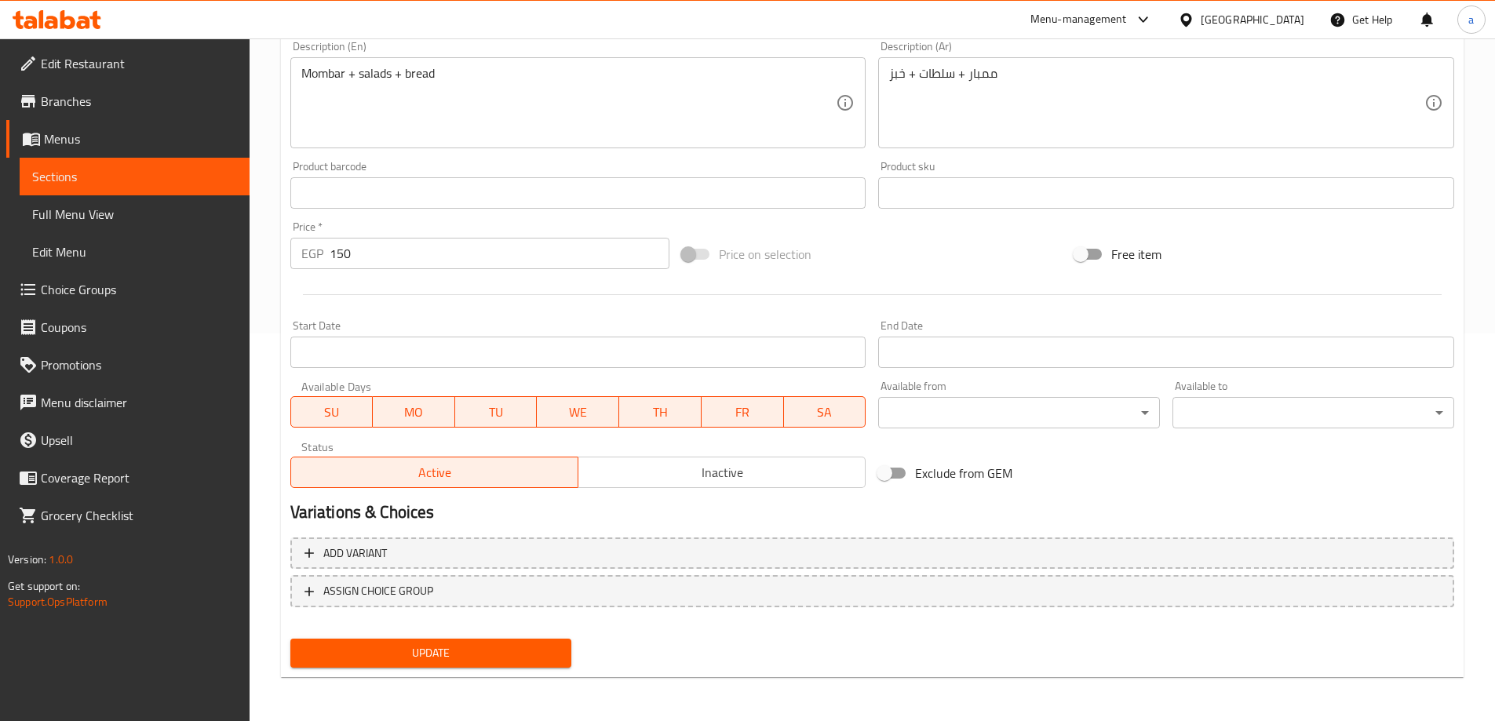
click at [446, 647] on span "Update" at bounding box center [431, 654] width 257 height 20
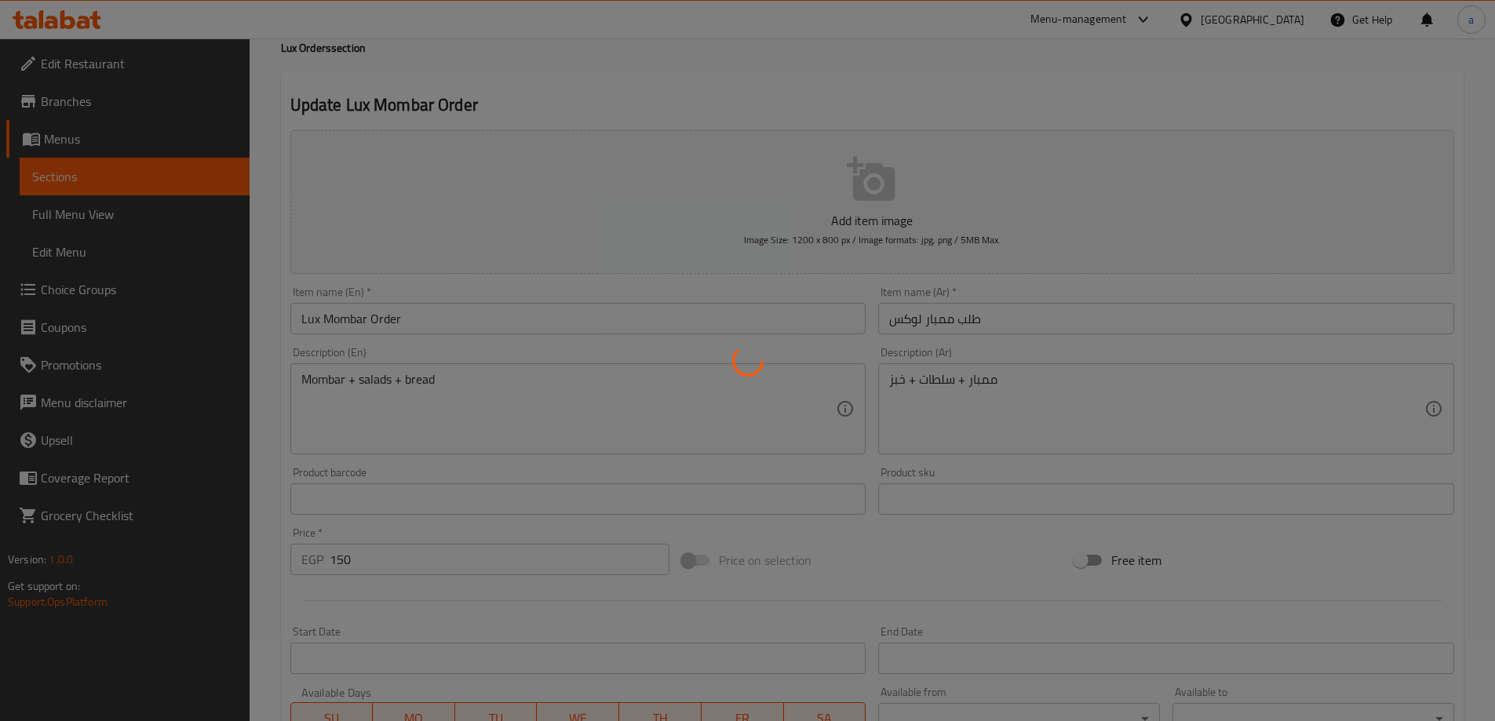
scroll to position [74, 0]
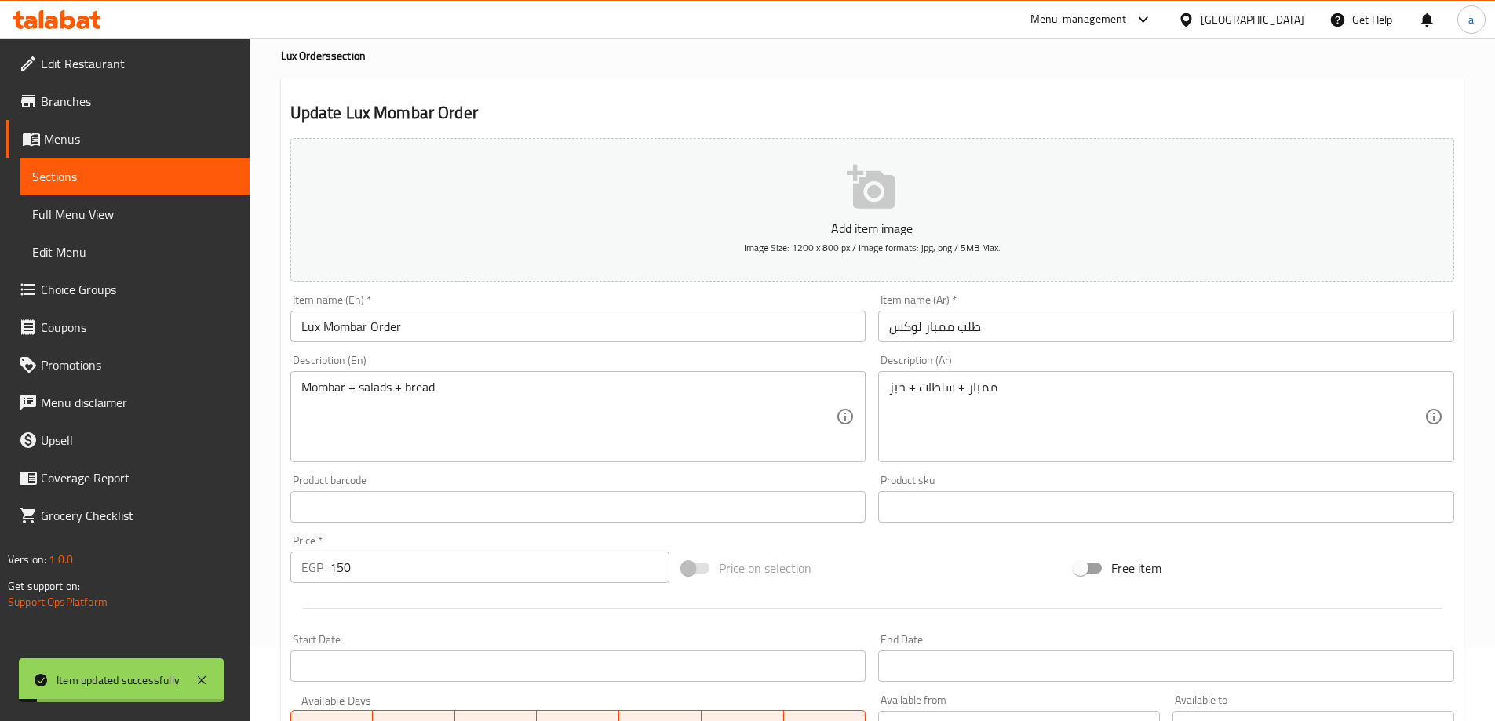
click at [71, 181] on span "Sections" at bounding box center [134, 176] width 205 height 19
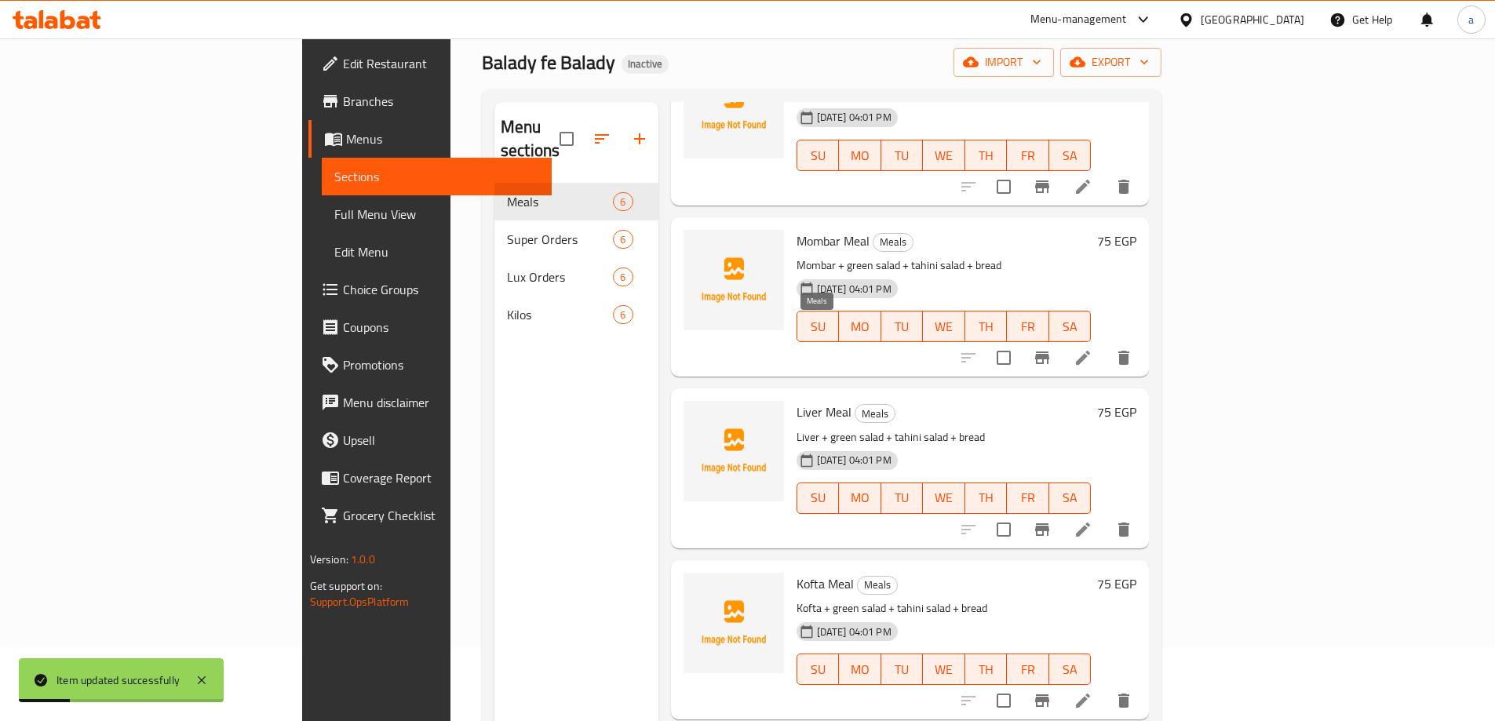
scroll to position [323, 0]
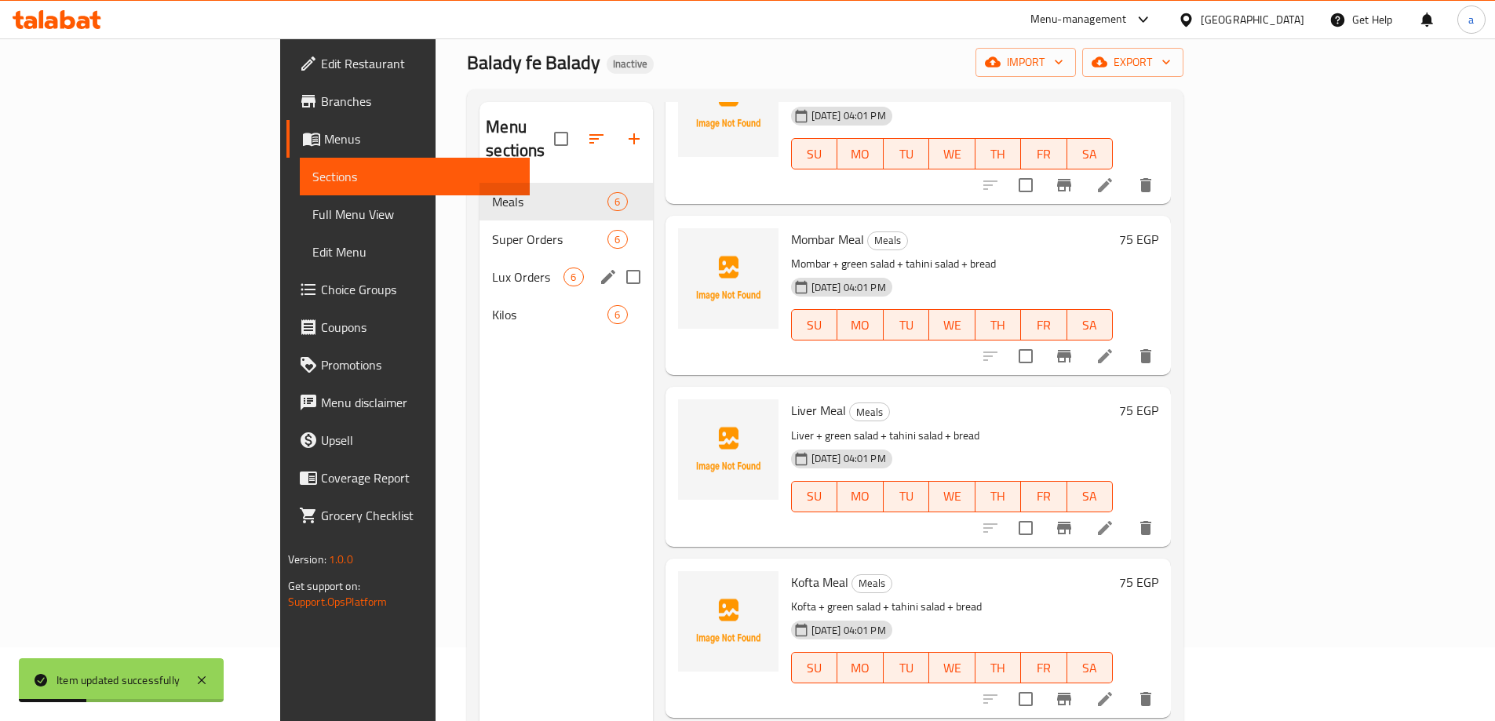
click at [480, 258] on div "Lux Orders 6" at bounding box center [566, 277] width 173 height 38
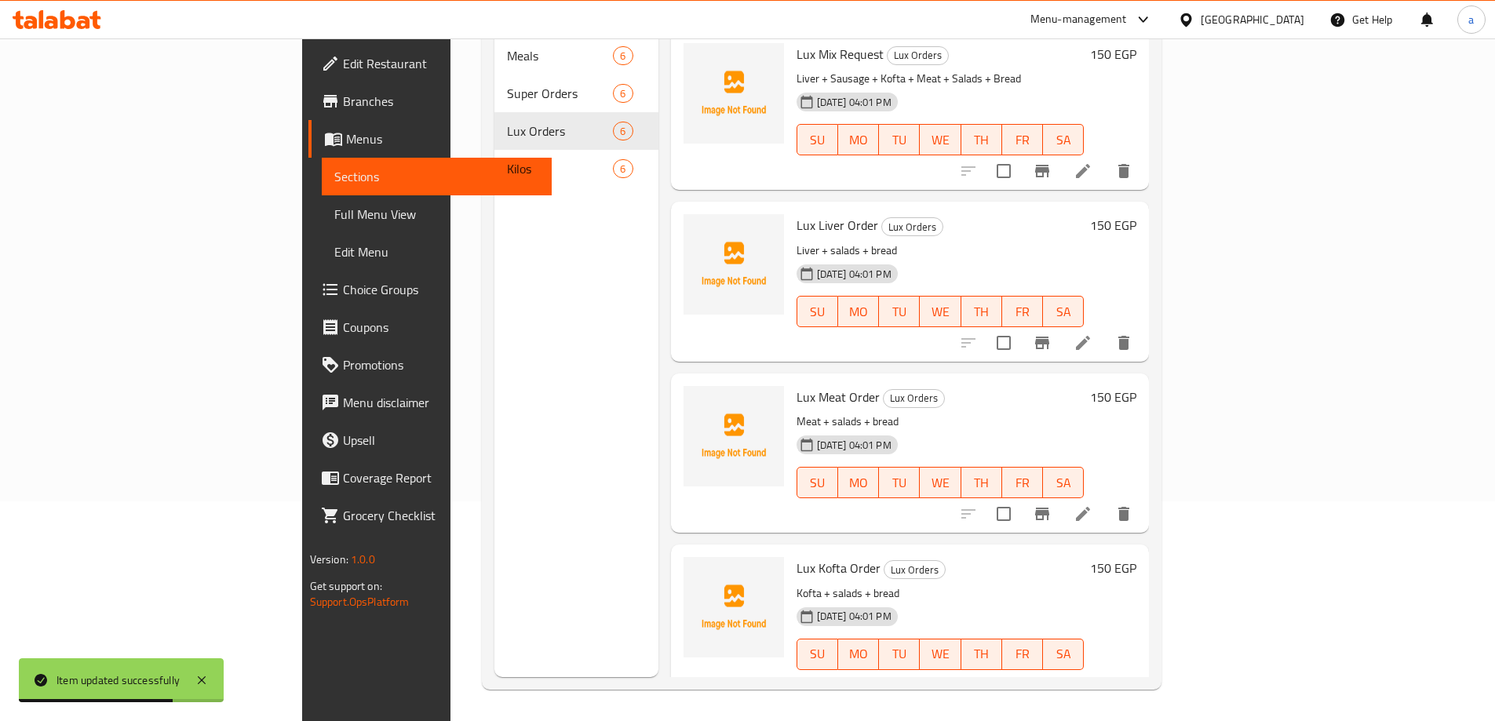
click at [334, 221] on span "Full Menu View" at bounding box center [436, 214] width 205 height 19
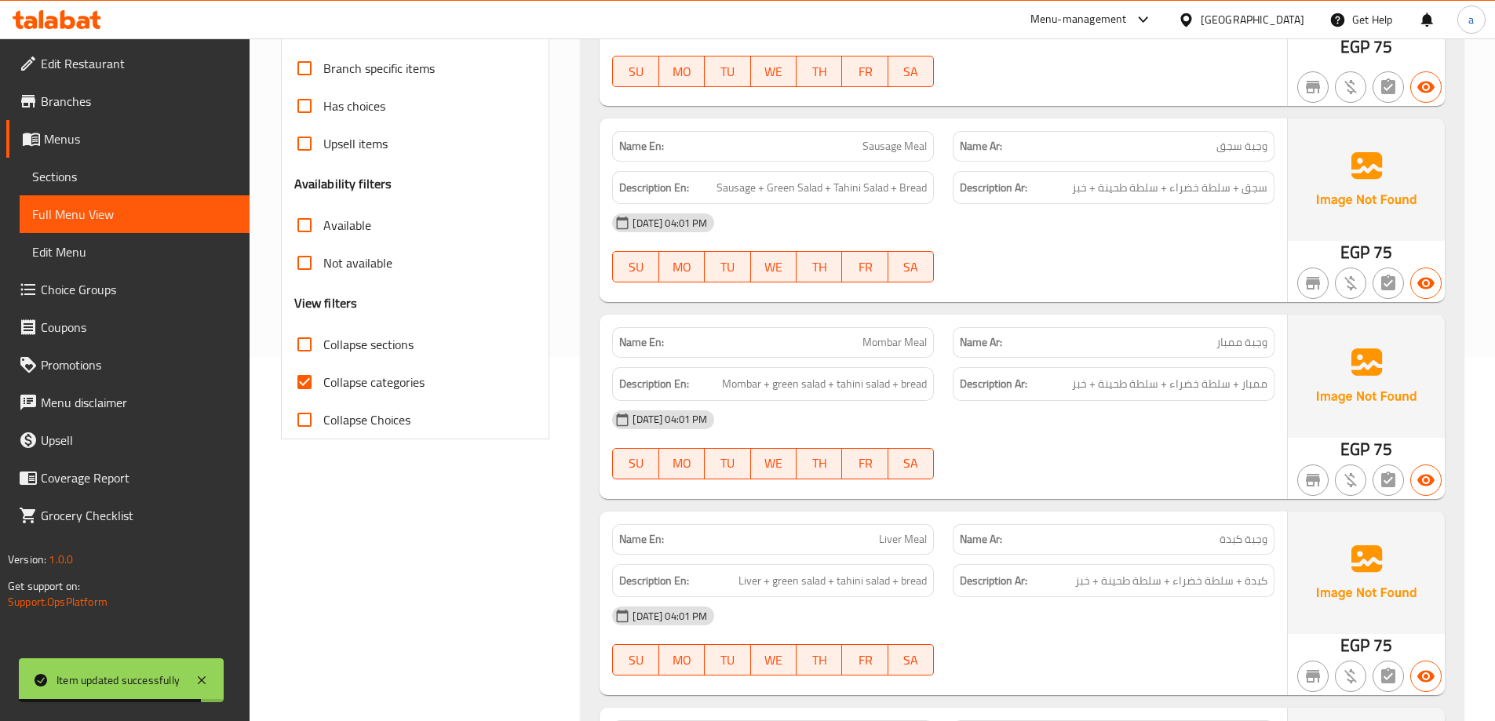
scroll to position [549, 0]
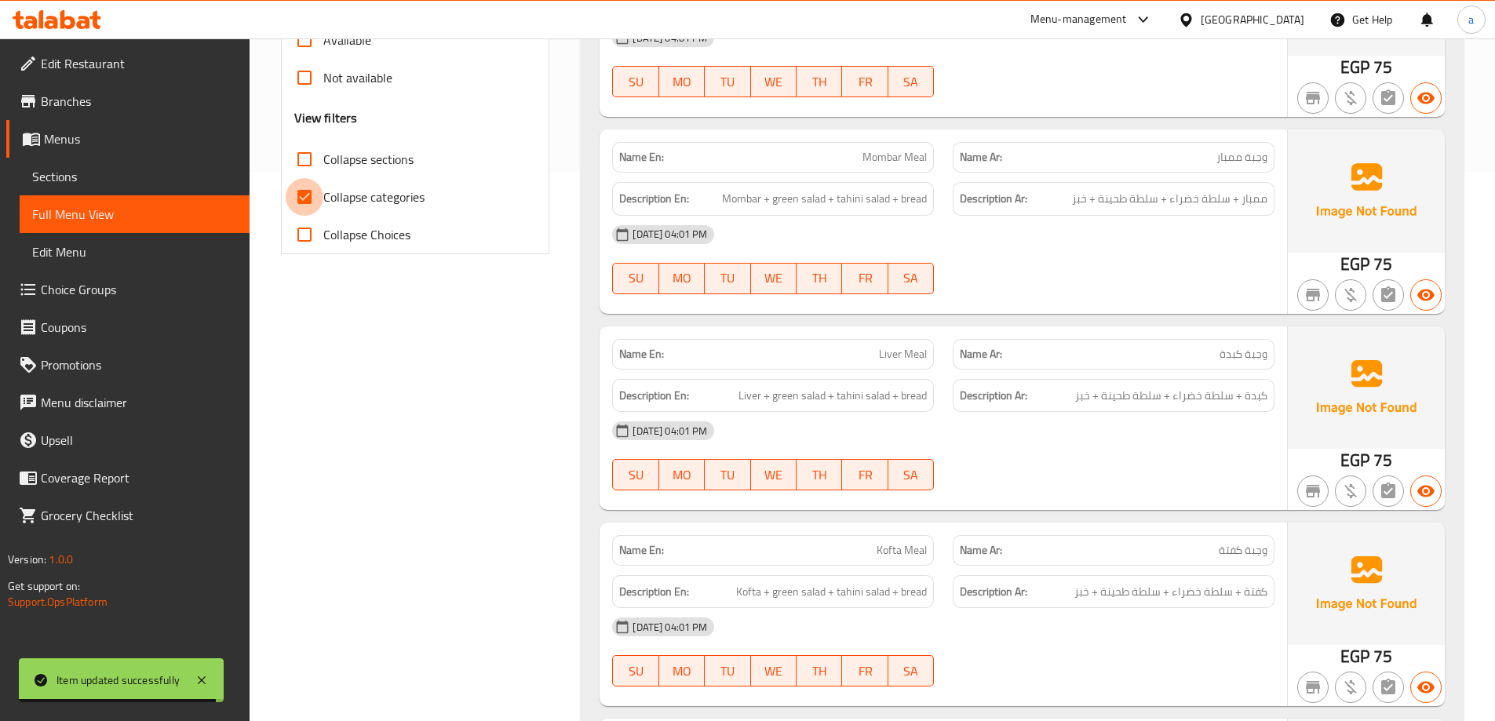
drag, startPoint x: 313, startPoint y: 190, endPoint x: 551, endPoint y: 229, distance: 241.0
click at [312, 191] on input "Collapse categories" at bounding box center [305, 197] width 38 height 38
checkbox input "false"
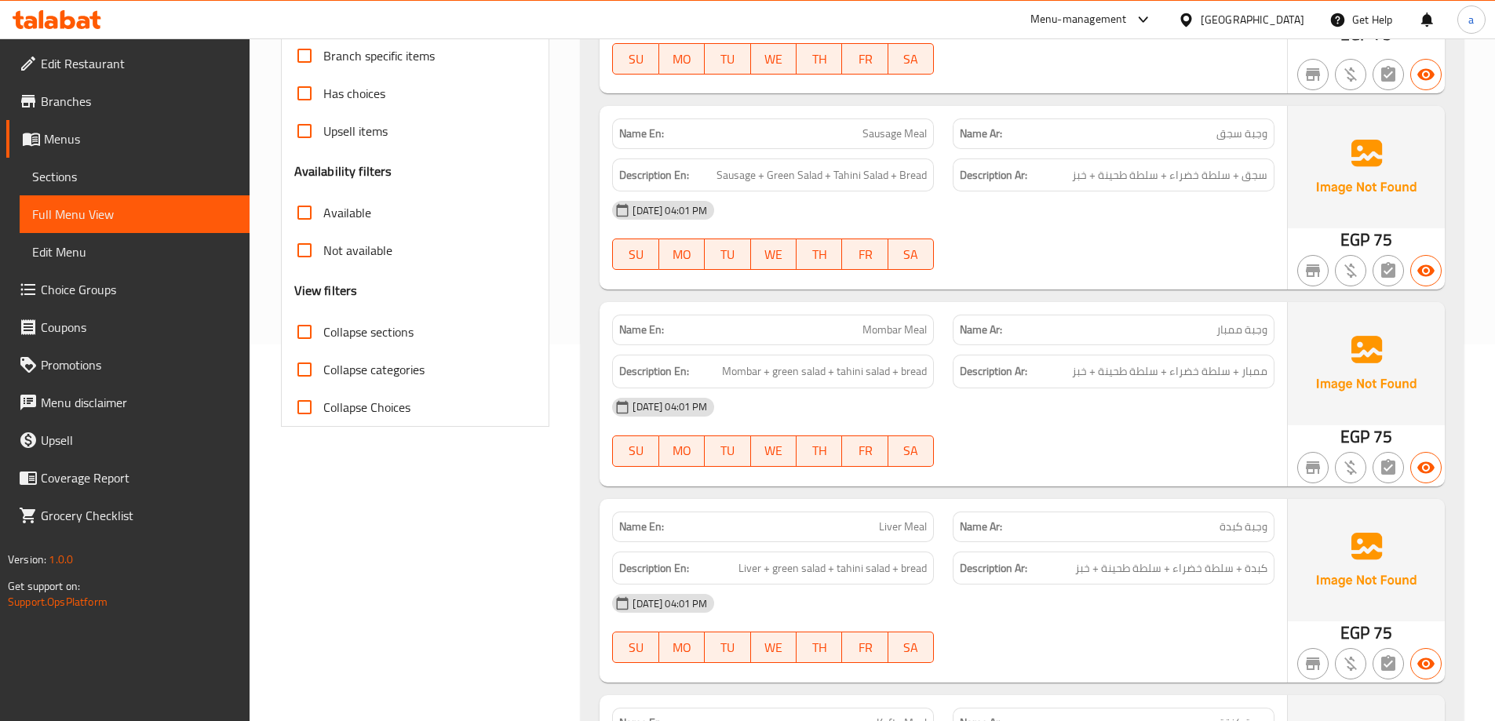
scroll to position [0, 0]
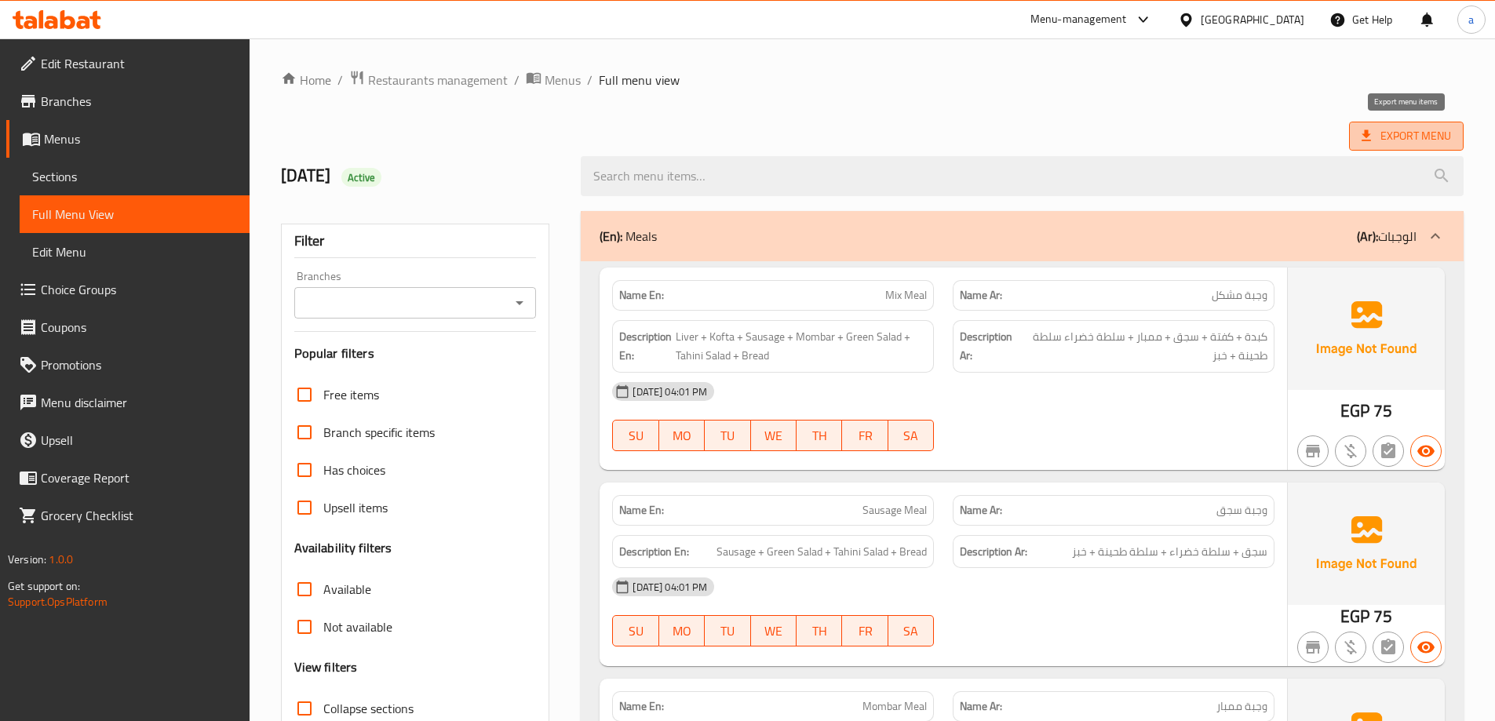
click at [1377, 136] on span "Export Menu" at bounding box center [1406, 136] width 89 height 20
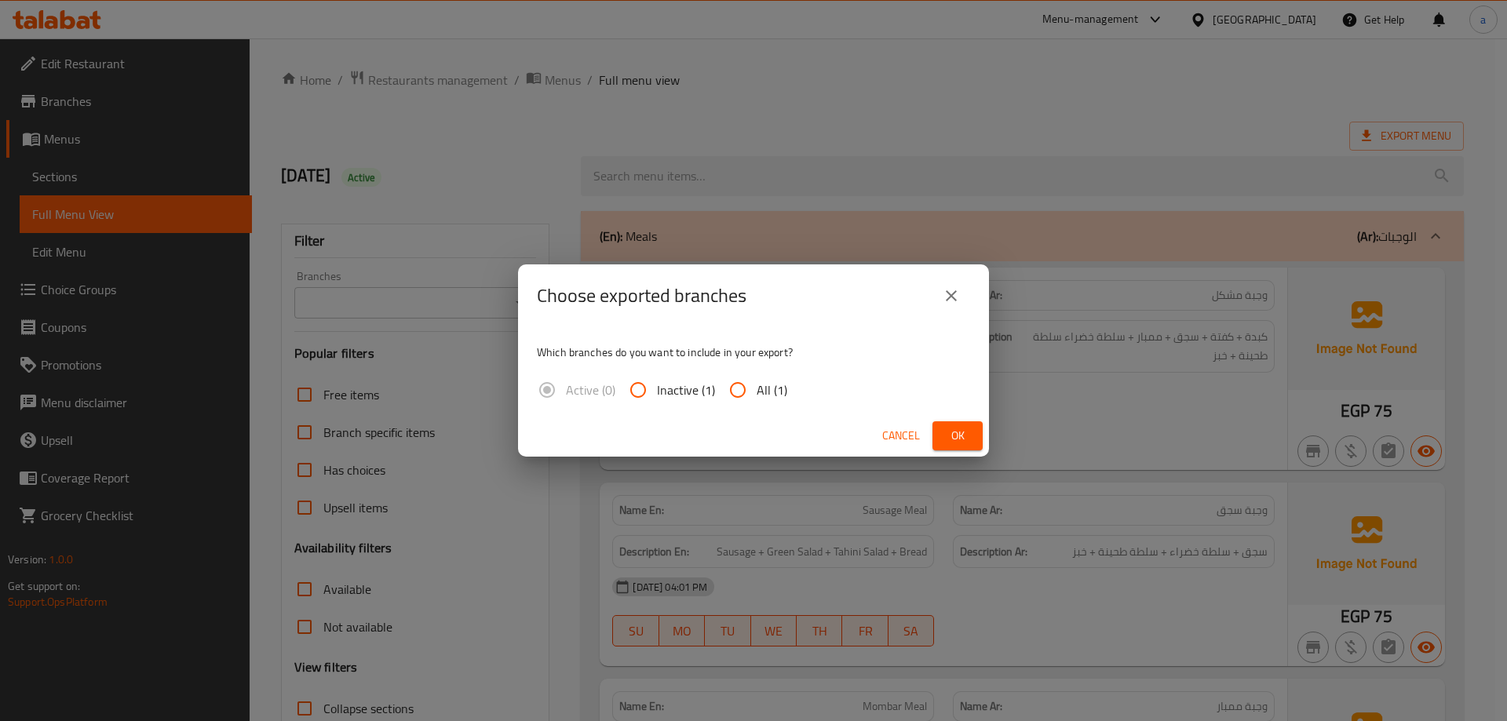
click at [760, 396] on span "All (1)" at bounding box center [772, 390] width 31 height 19
click at [757, 396] on input "All (1)" at bounding box center [738, 390] width 38 height 38
radio input "true"
click at [943, 443] on button "Ok" at bounding box center [957, 435] width 50 height 29
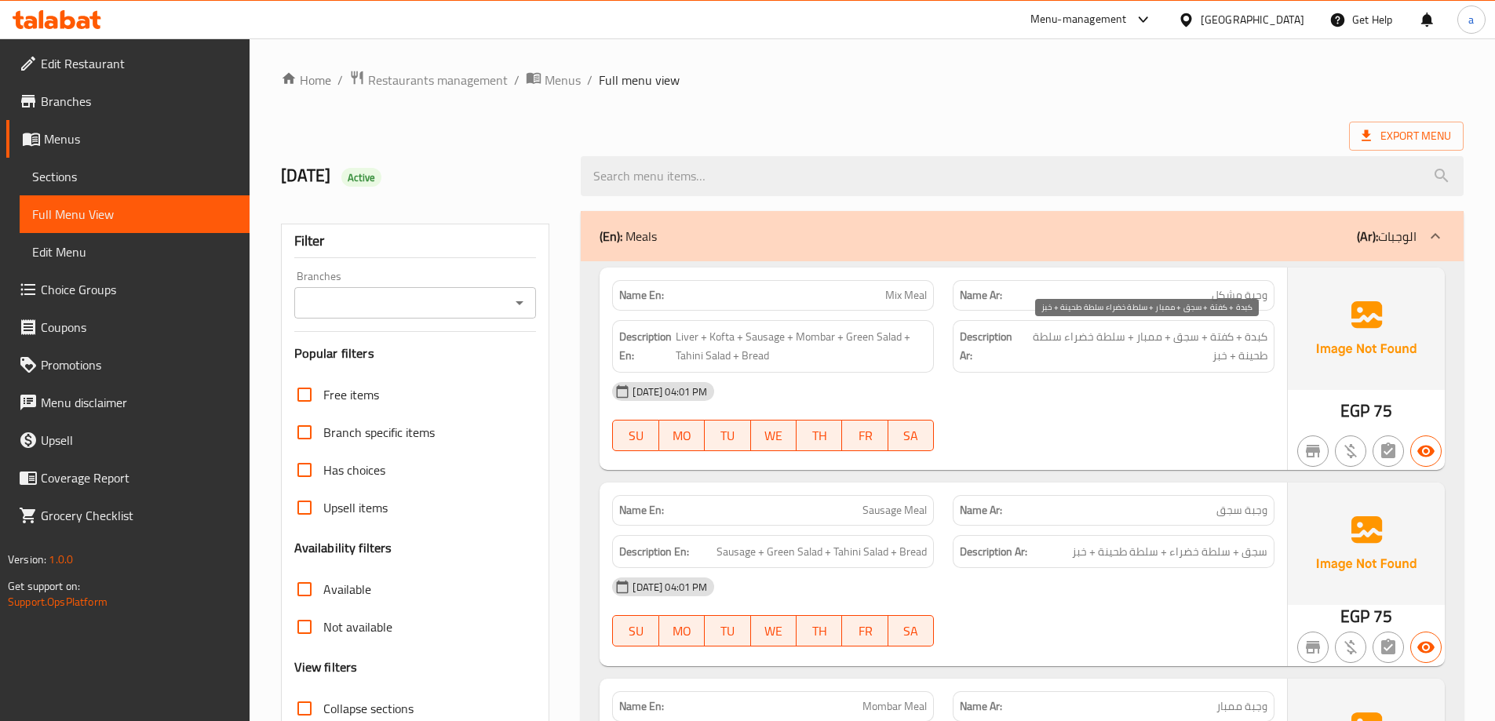
click at [1065, 341] on span "كبدة + كفتة + سجق + ممبار + سلطة خضراء سلطة طحينة + خبز" at bounding box center [1143, 346] width 247 height 38
click at [1066, 356] on span "كبدة + كفتة + سجق + ممبار + سلطة خضراء سلطة طحينة + خبز" at bounding box center [1143, 346] width 247 height 38
click at [1066, 340] on span "كبدة + كفتة + سجق + ممبار + سلطة خضراء سلطة طحينة + خبز" at bounding box center [1143, 346] width 247 height 38
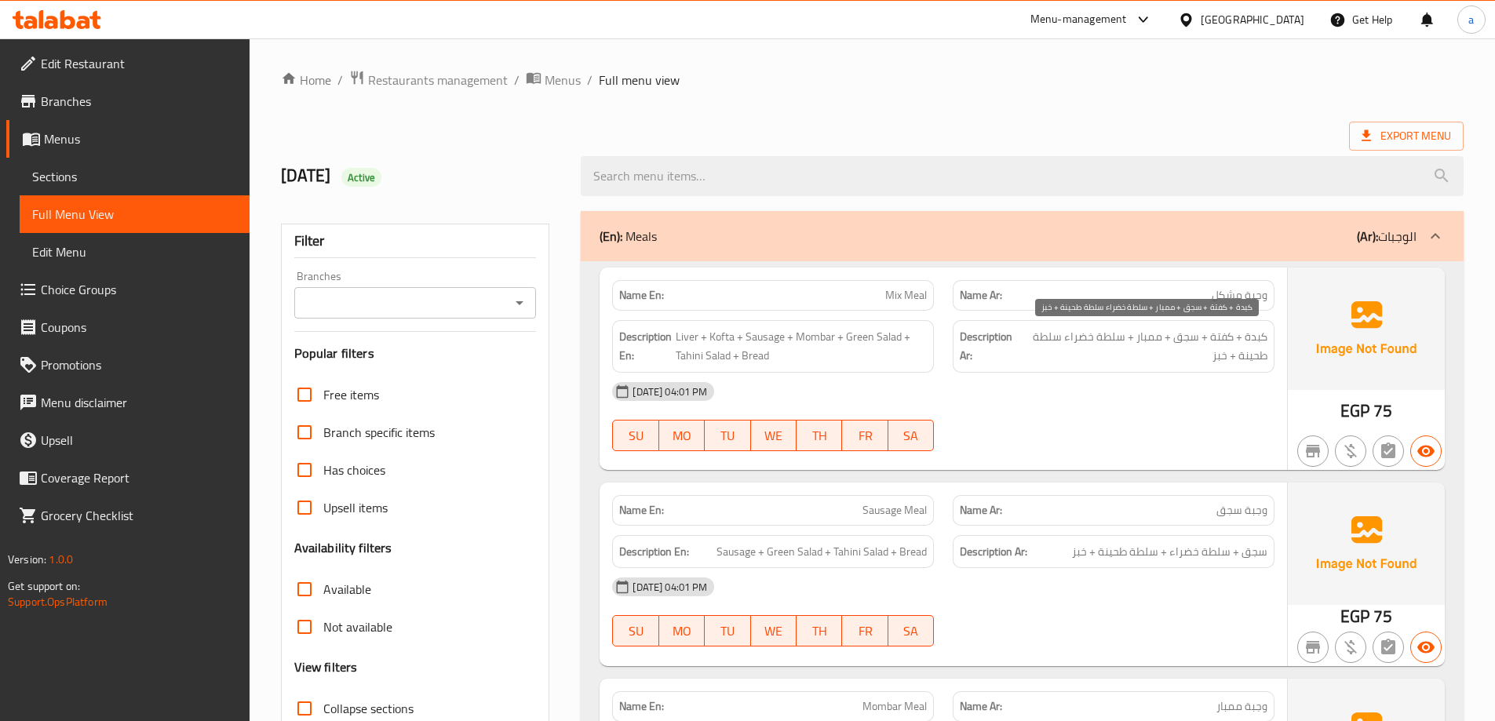
click at [1064, 355] on span "كبدة + كفتة + سجق + ممبار + سلطة خضراء سلطة طحينة + خبز" at bounding box center [1143, 346] width 247 height 38
click at [122, 180] on span "Sections" at bounding box center [134, 176] width 205 height 19
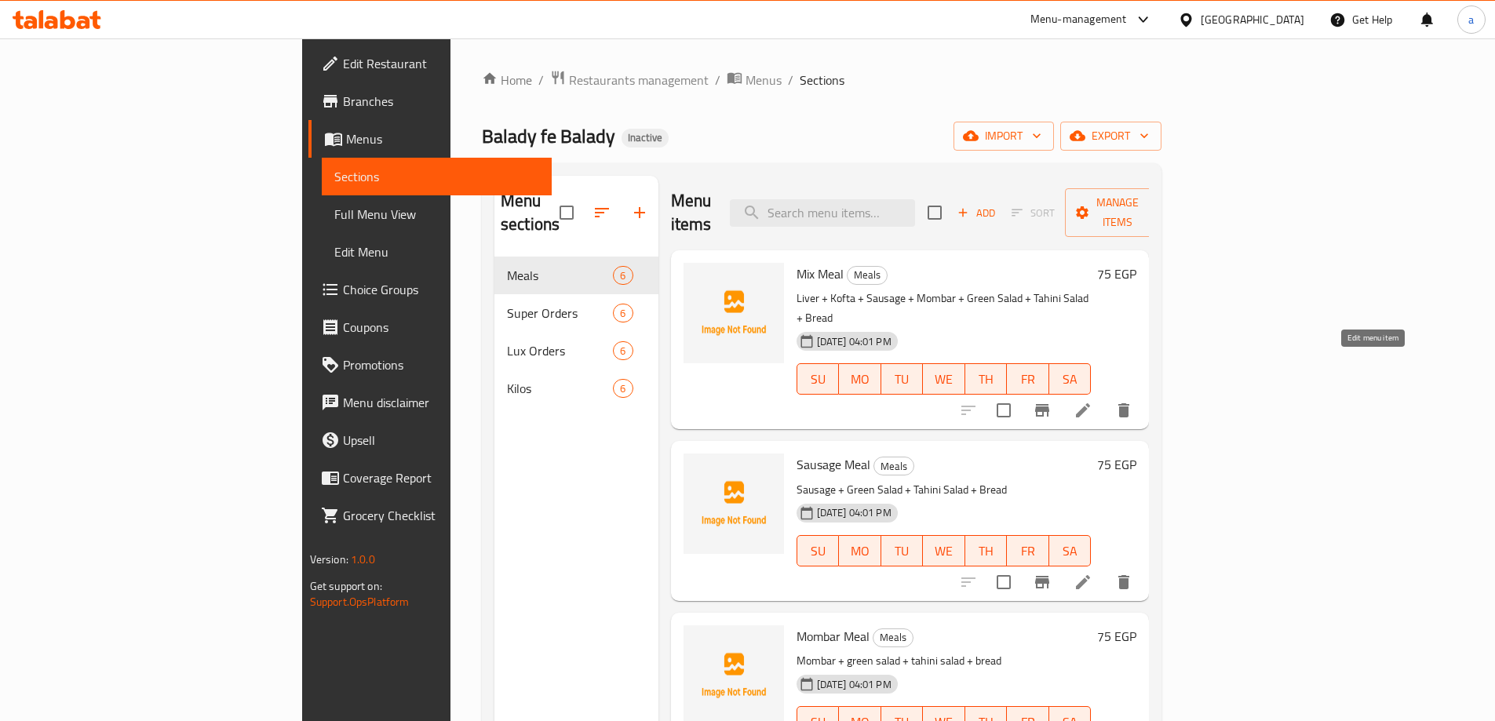
click at [1092, 401] on icon at bounding box center [1083, 410] width 19 height 19
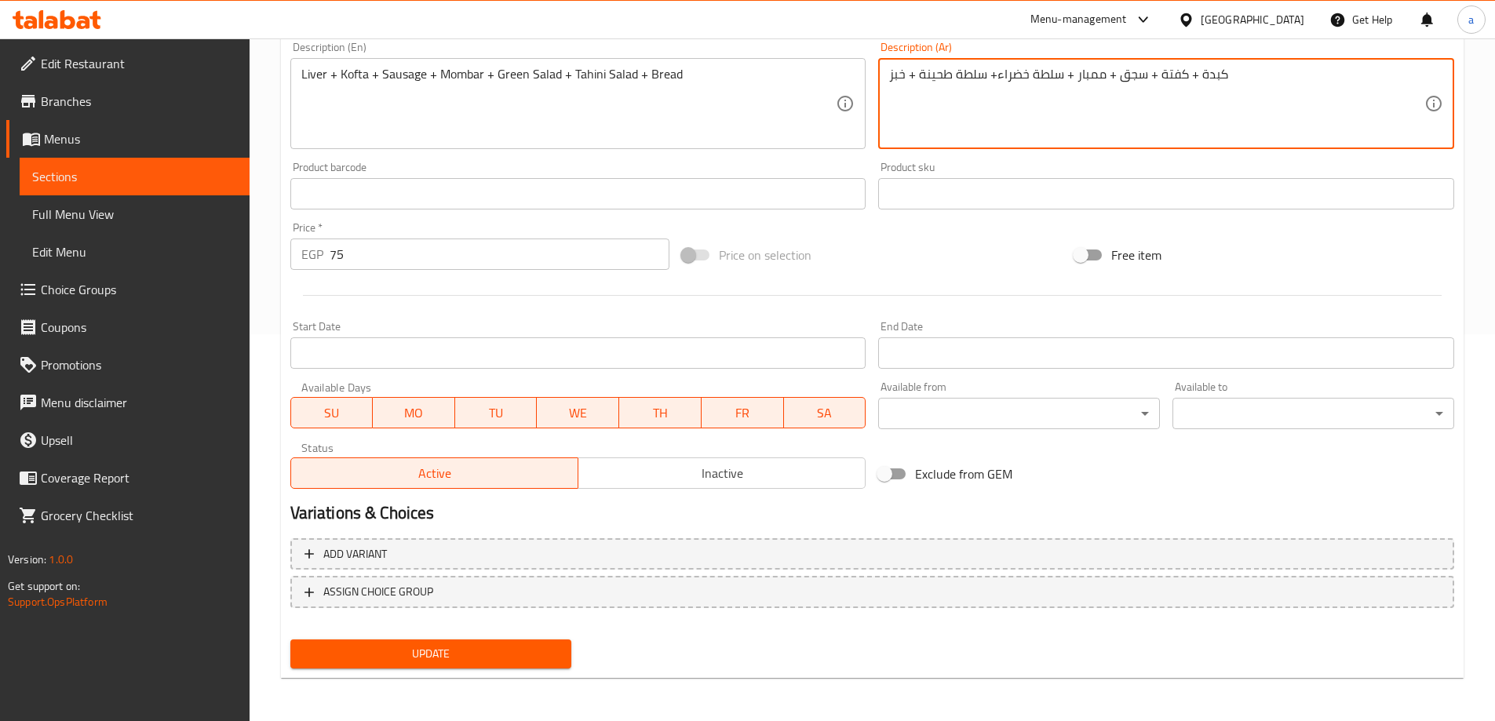
scroll to position [388, 0]
type textarea "كبدة + كفتة + سجق + ممبار + سلطة خضراء+ سلطة طحينة + خبز"
click at [477, 643] on button "Update" at bounding box center [431, 653] width 282 height 29
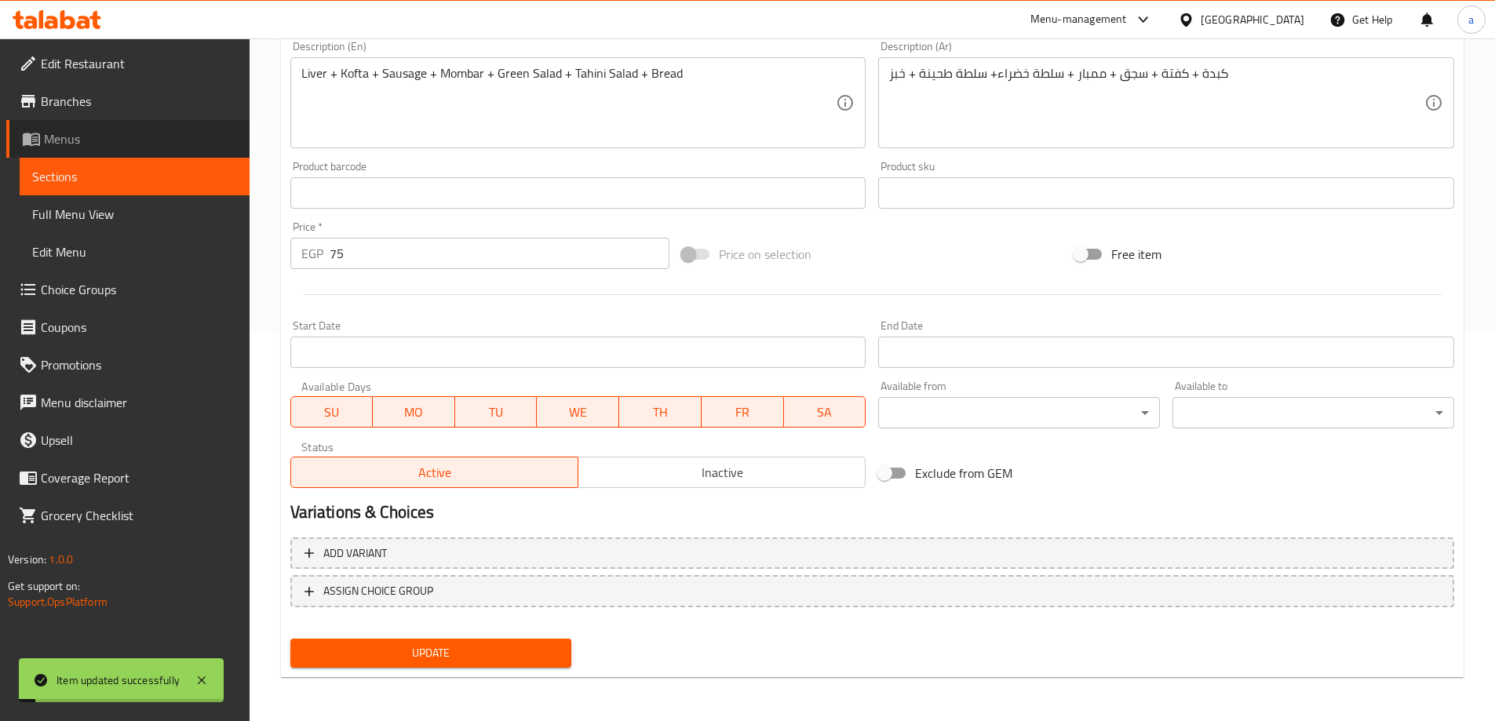
click at [163, 137] on span "Menus" at bounding box center [140, 138] width 193 height 19
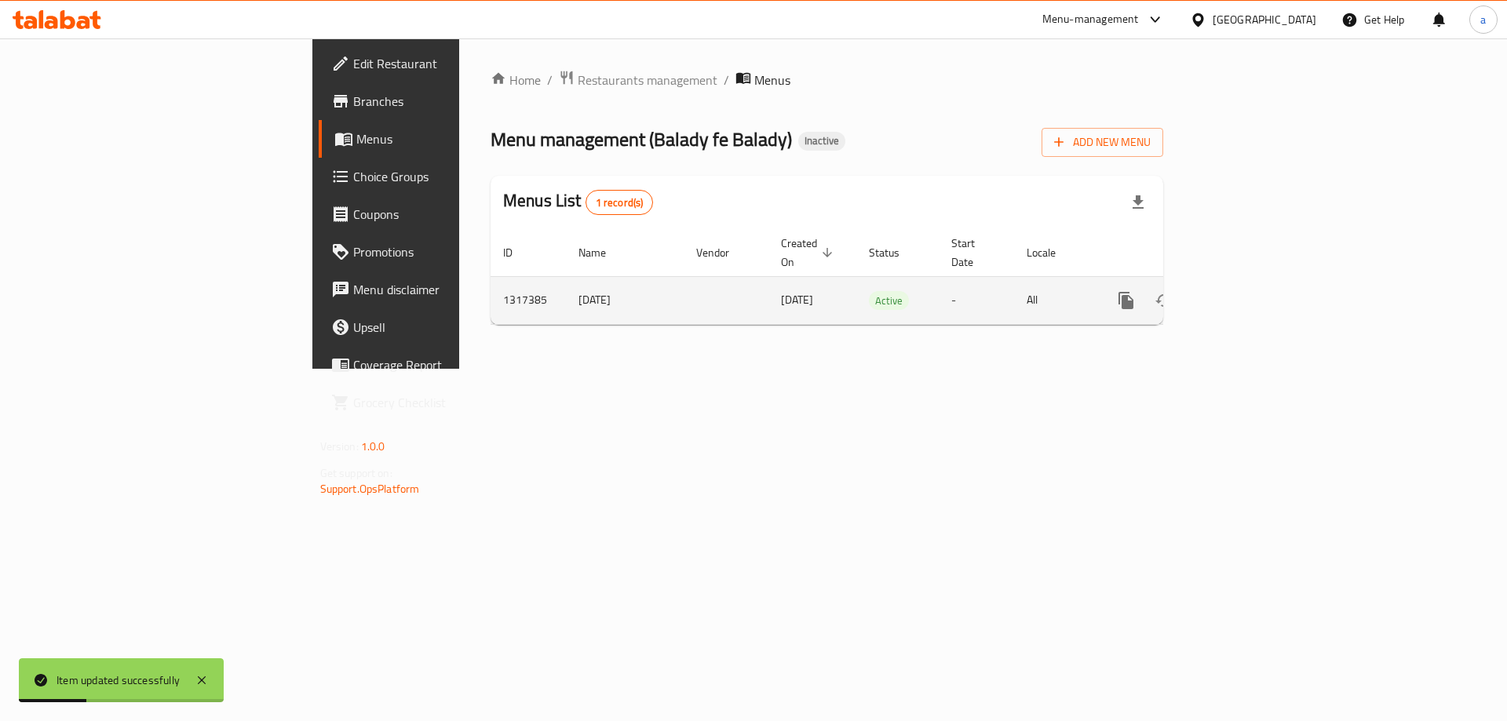
click at [1249, 291] on icon "enhanced table" at bounding box center [1239, 300] width 19 height 19
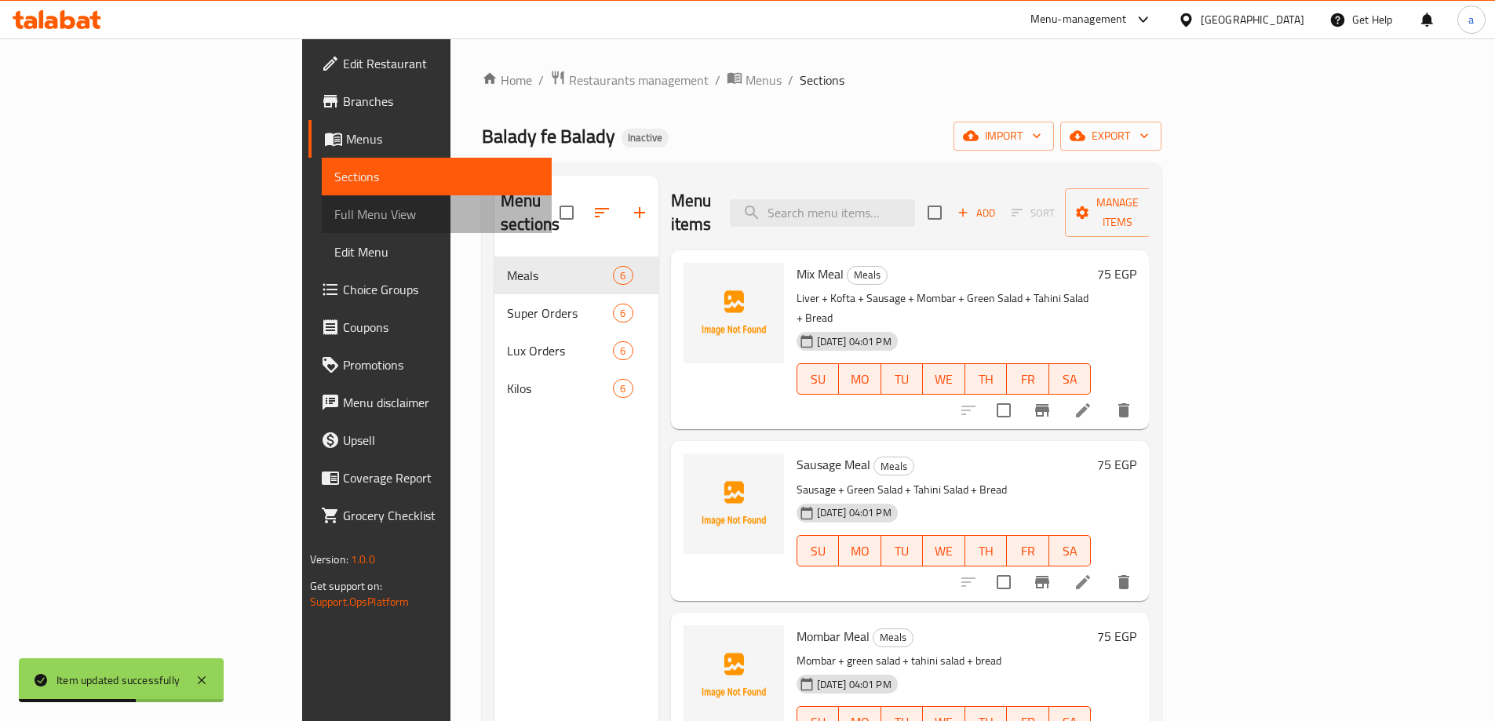
click at [334, 207] on span "Full Menu View" at bounding box center [436, 214] width 205 height 19
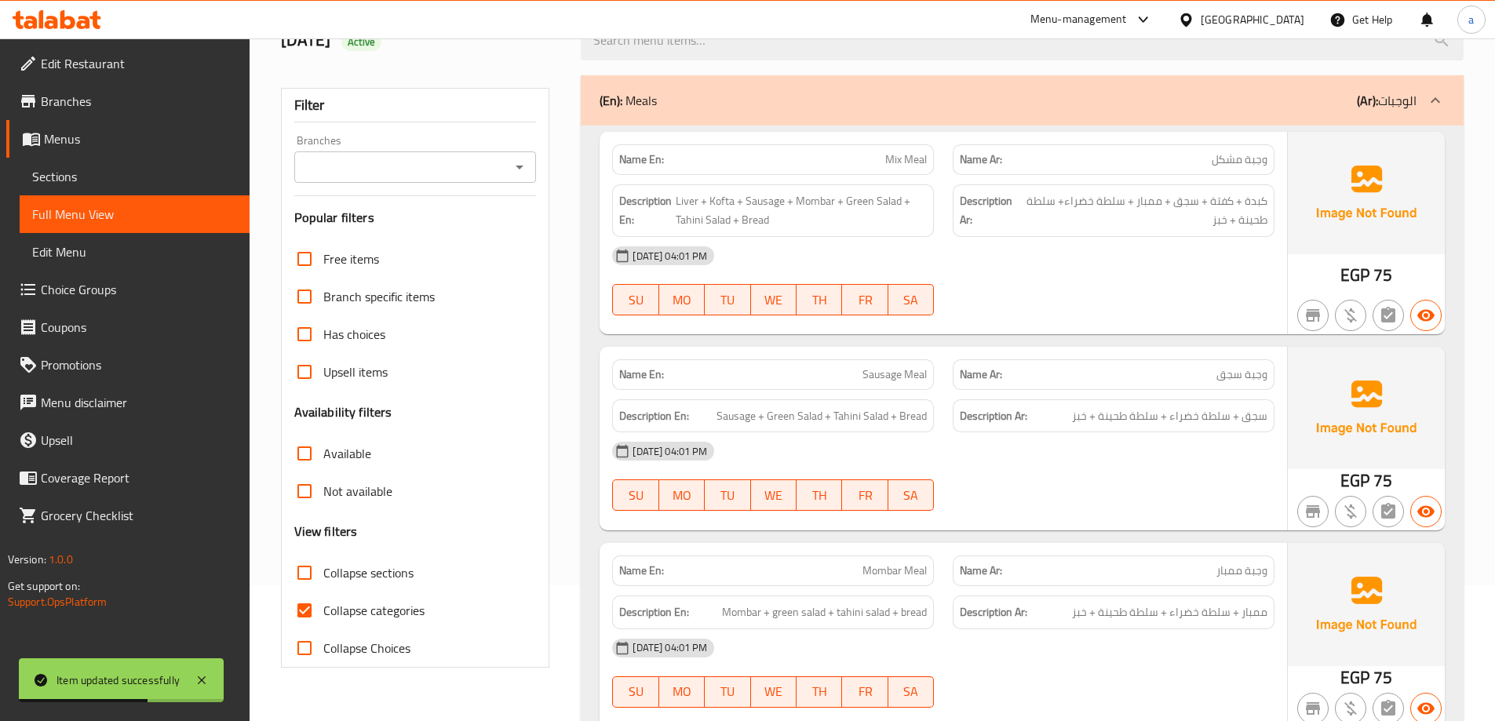
scroll to position [392, 0]
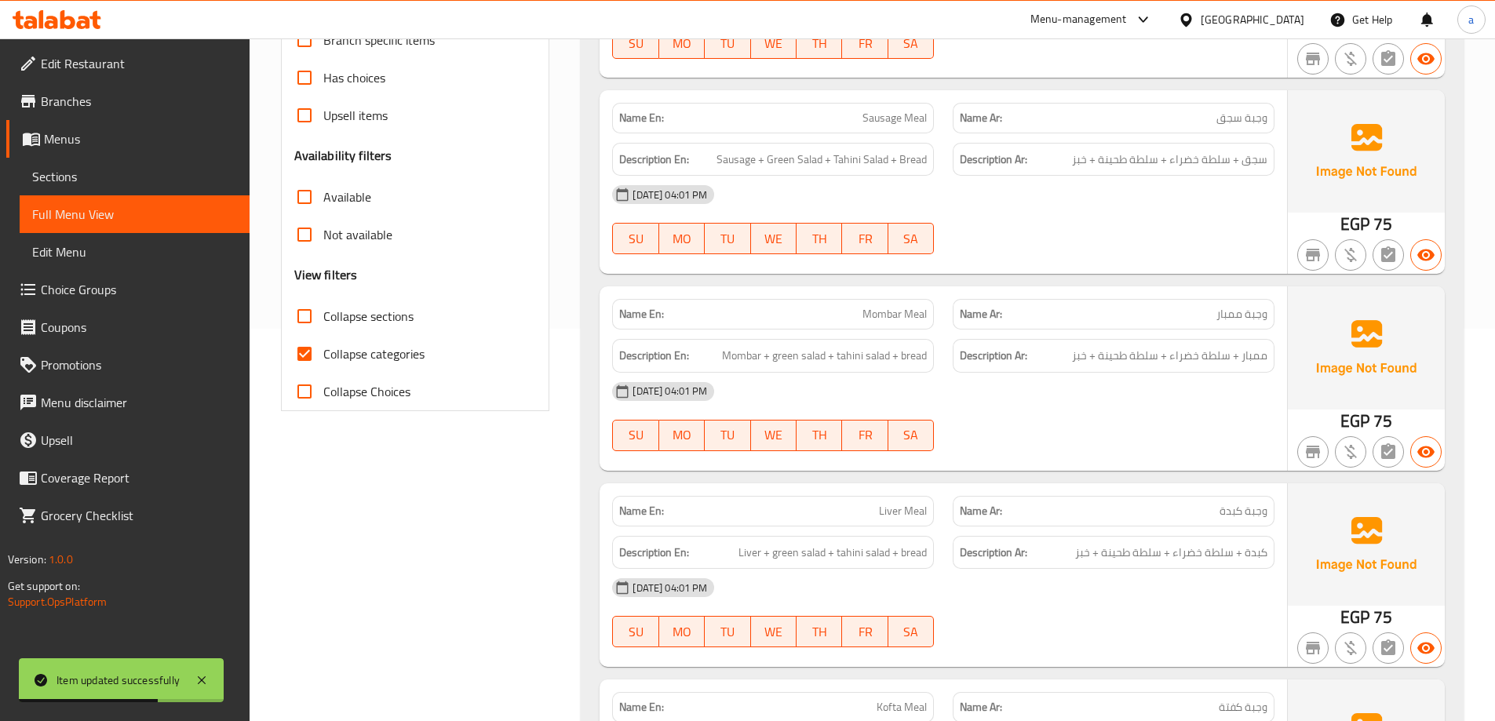
click at [304, 348] on input "Collapse categories" at bounding box center [305, 354] width 38 height 38
checkbox input "false"
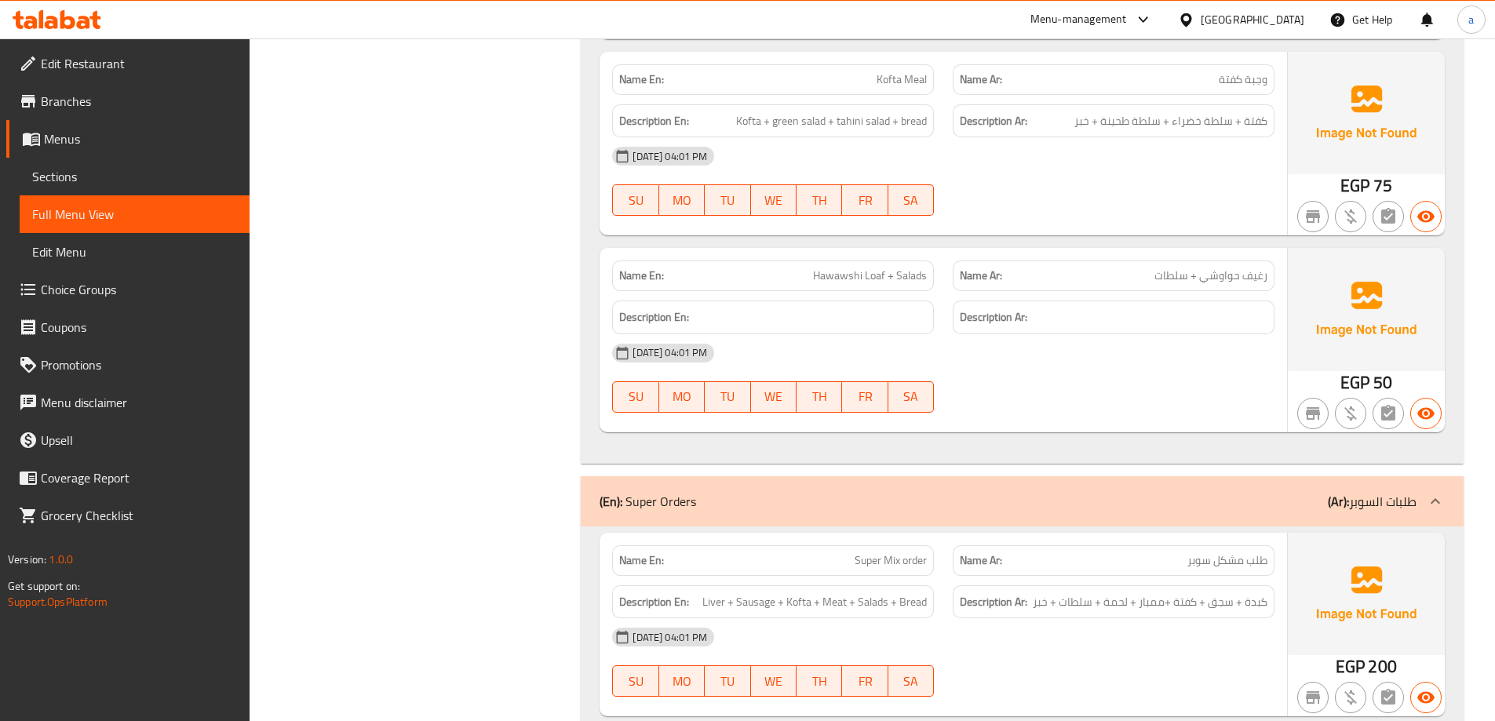
scroll to position [1099, 0]
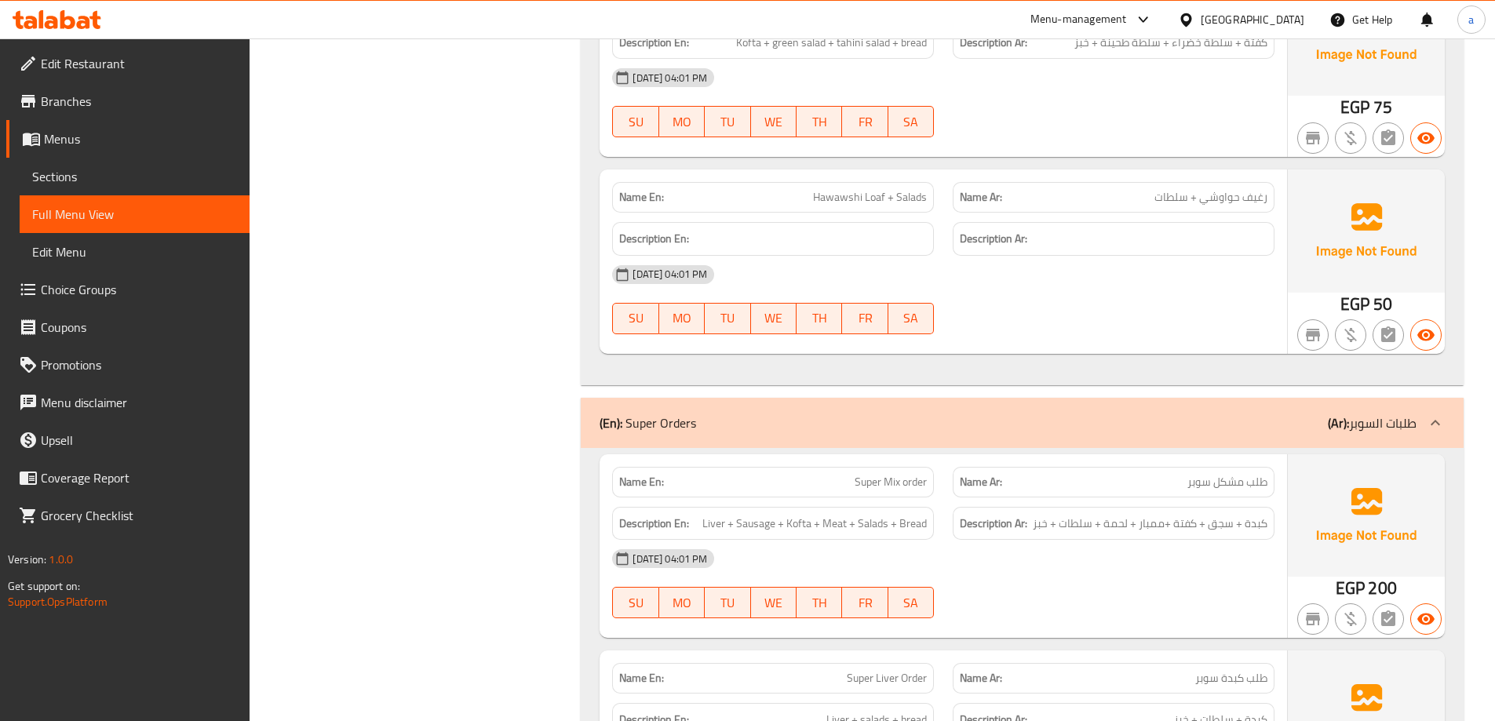
click at [173, 212] on span "Full Menu View" at bounding box center [134, 214] width 205 height 19
click at [86, 170] on span "Sections" at bounding box center [134, 176] width 205 height 19
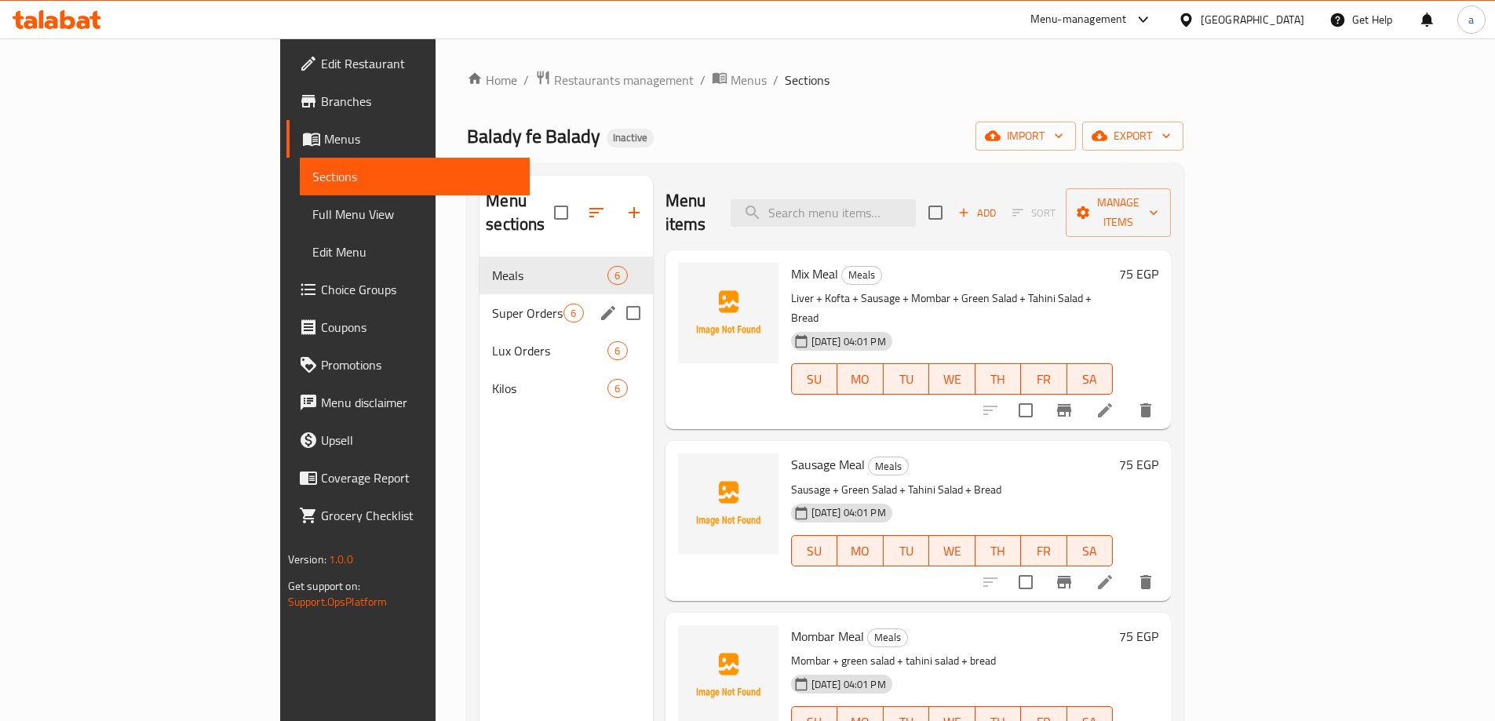
click at [480, 301] on div "Super Orders 6" at bounding box center [566, 313] width 173 height 38
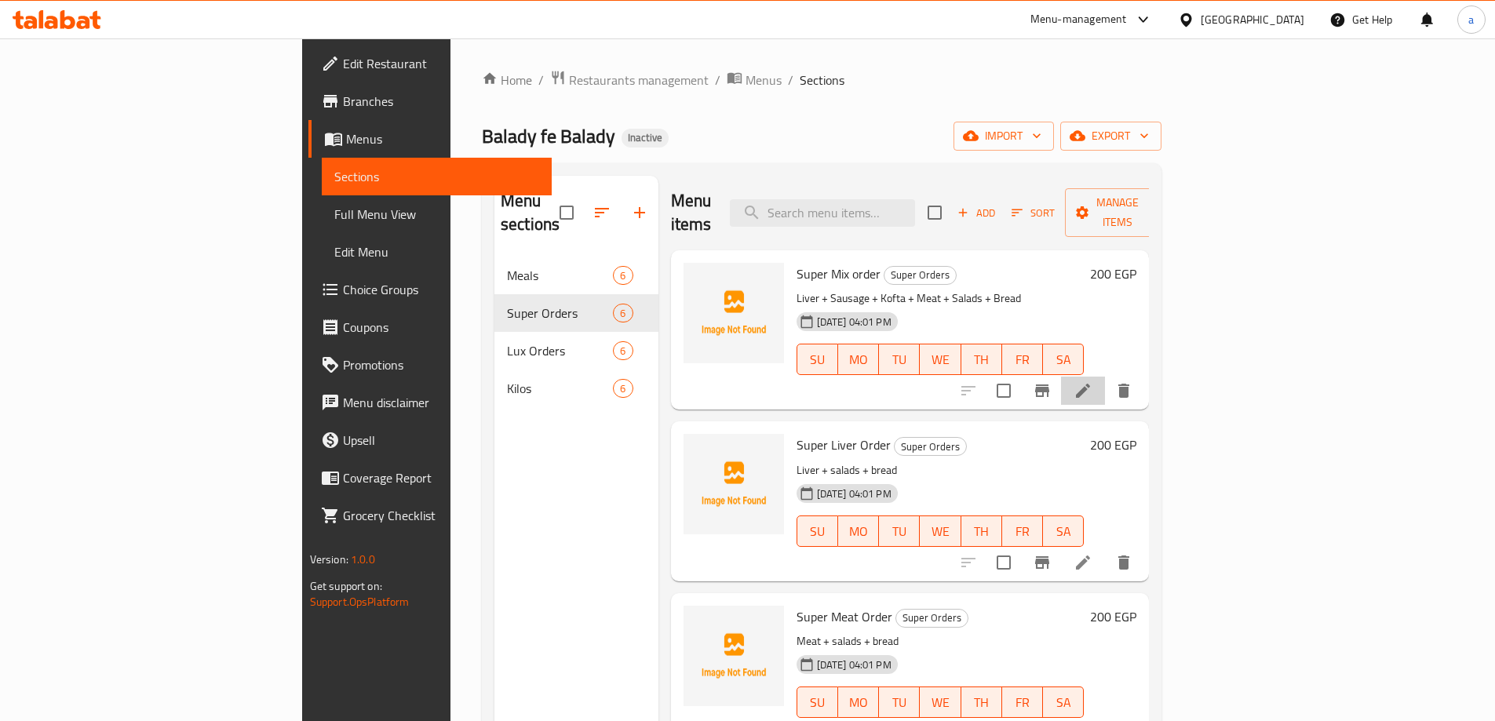
click at [1105, 377] on li at bounding box center [1083, 391] width 44 height 28
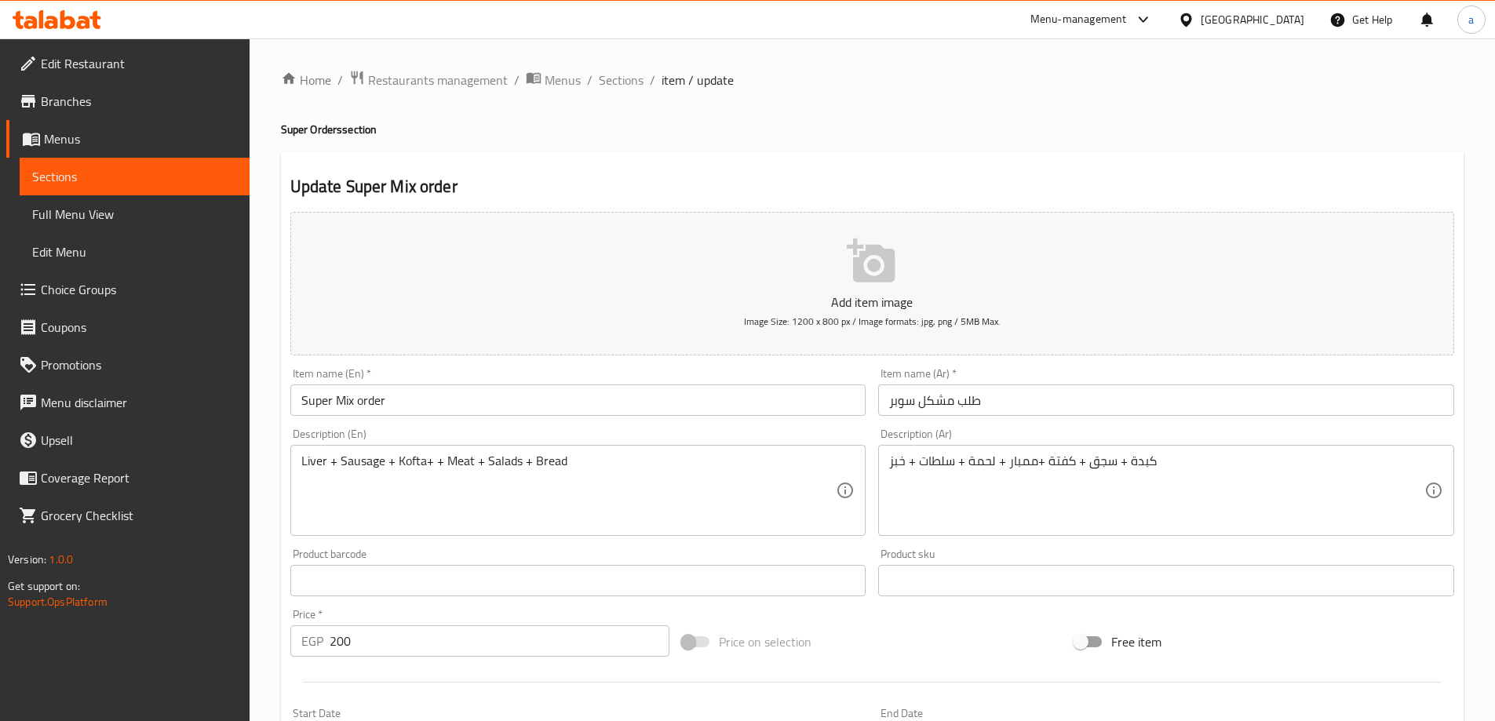
click at [430, 461] on textarea "Liver + Sausage + Kofta+ + Meat + Salads + Bread" at bounding box center [568, 491] width 535 height 75
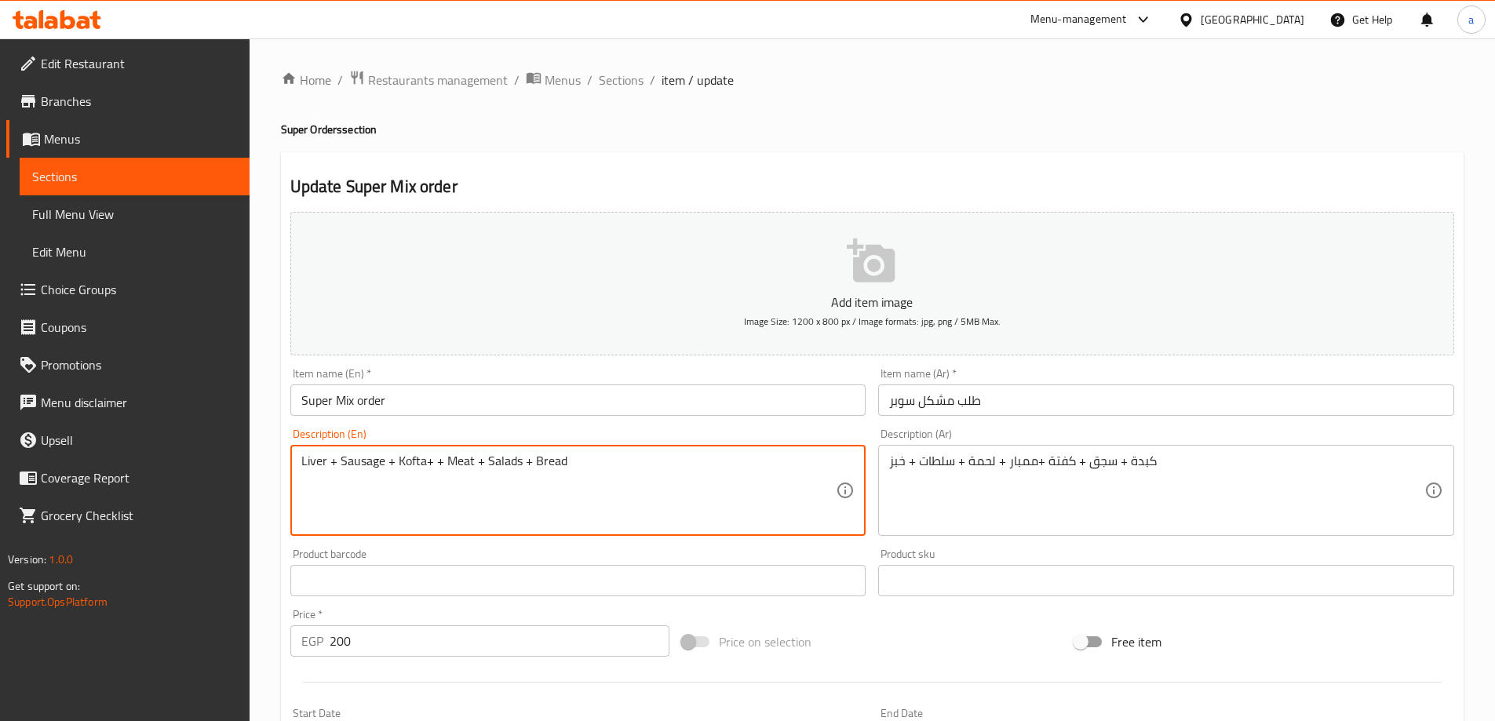
paste textarea "Mombar"
click at [431, 463] on textarea "Liver + Sausage + Kofta+Mombar + Meat + Salads + Bread" at bounding box center [568, 491] width 535 height 75
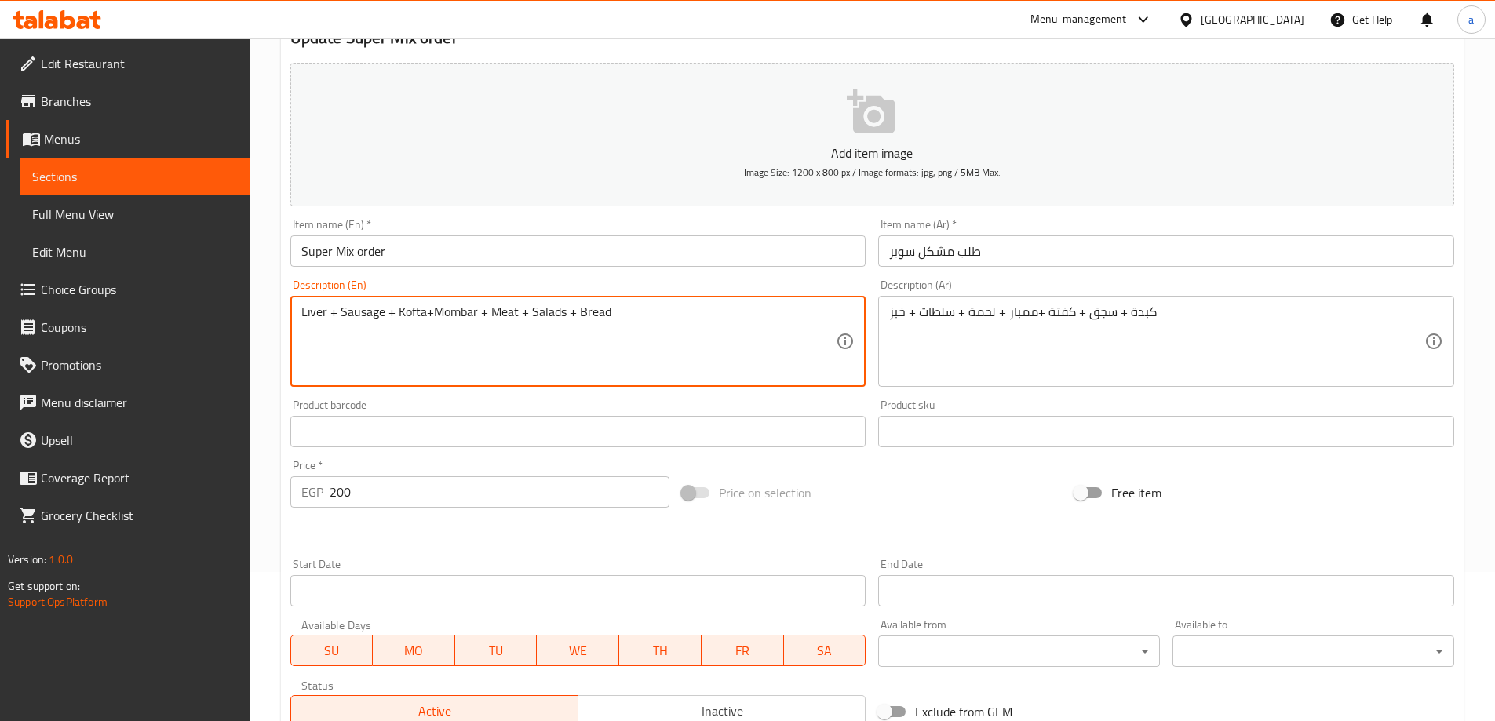
scroll to position [388, 0]
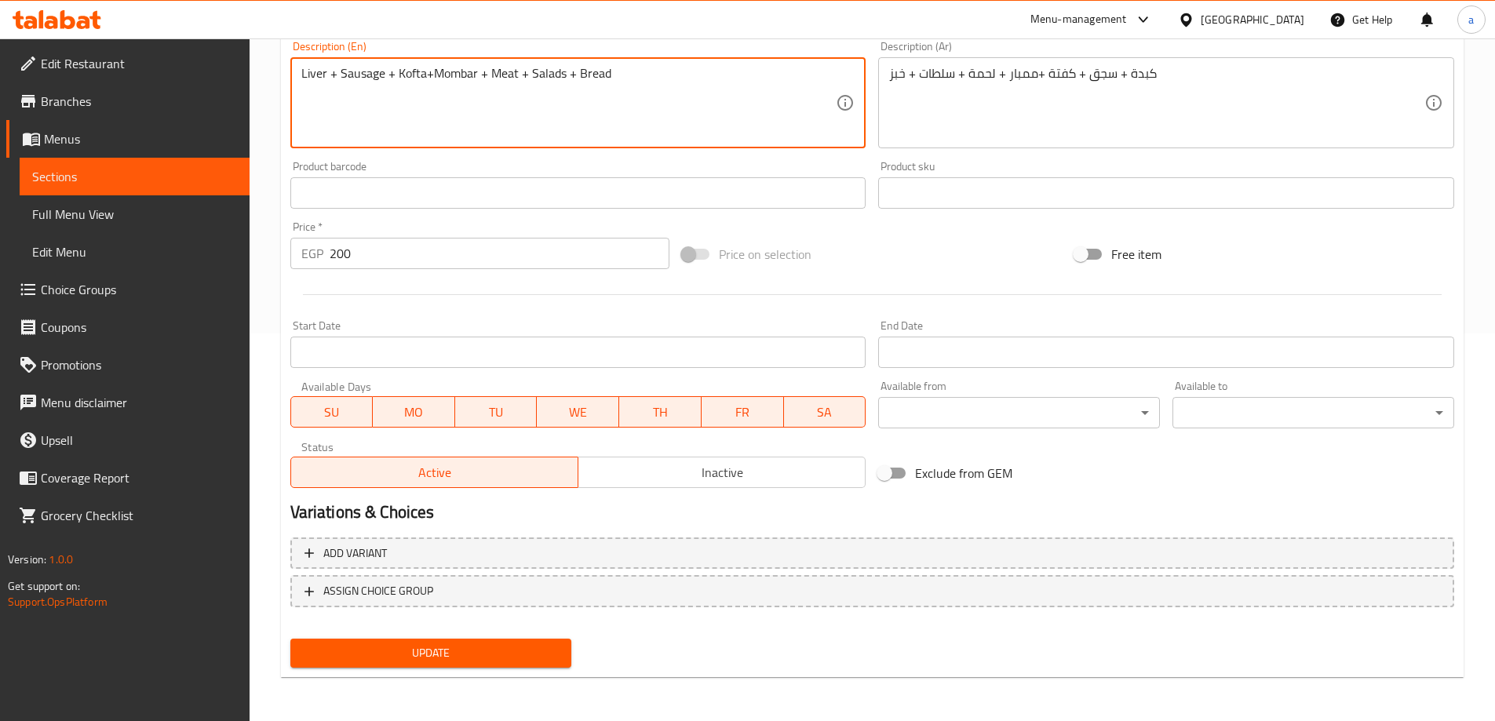
type textarea "Liver + Sausage + Kofta+Mombar + Meat + Salads + Bread"
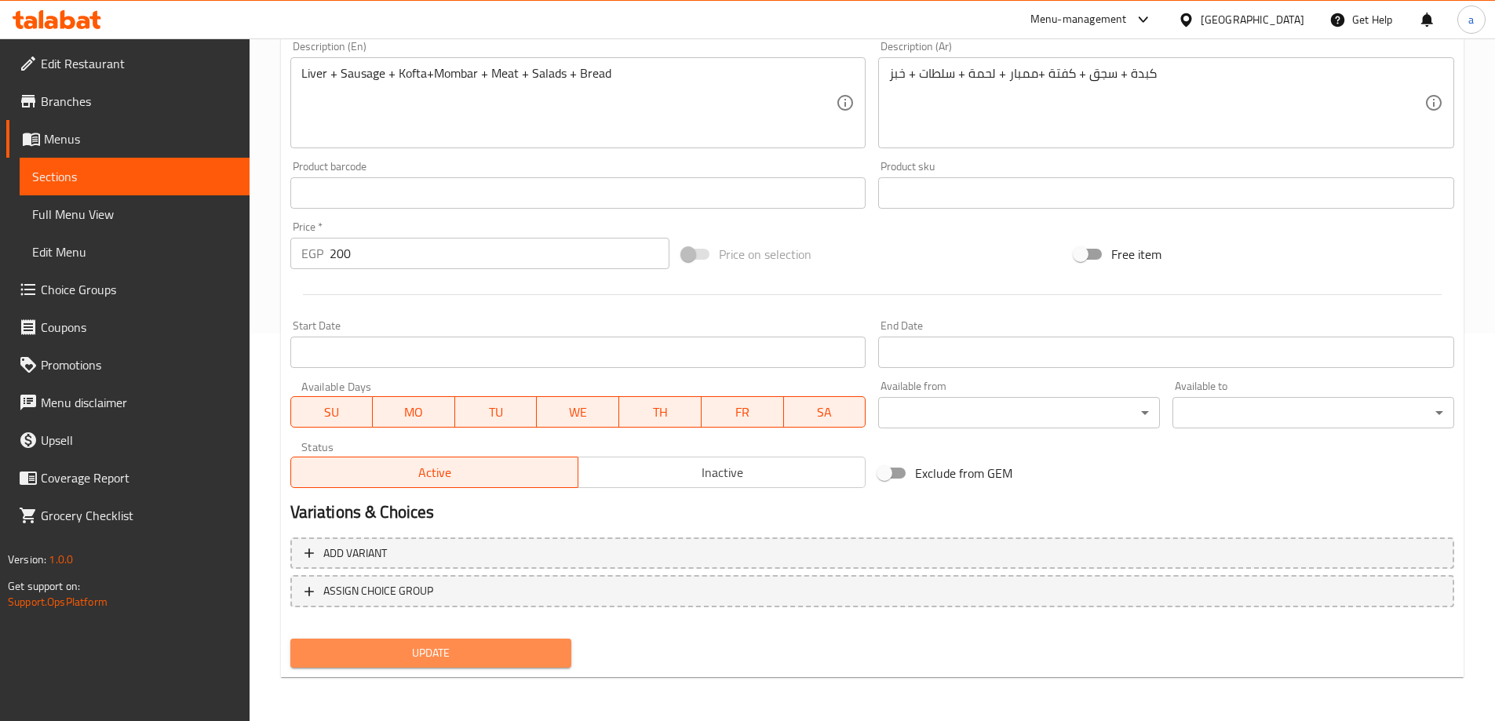
click at [444, 654] on span "Update" at bounding box center [431, 654] width 257 height 20
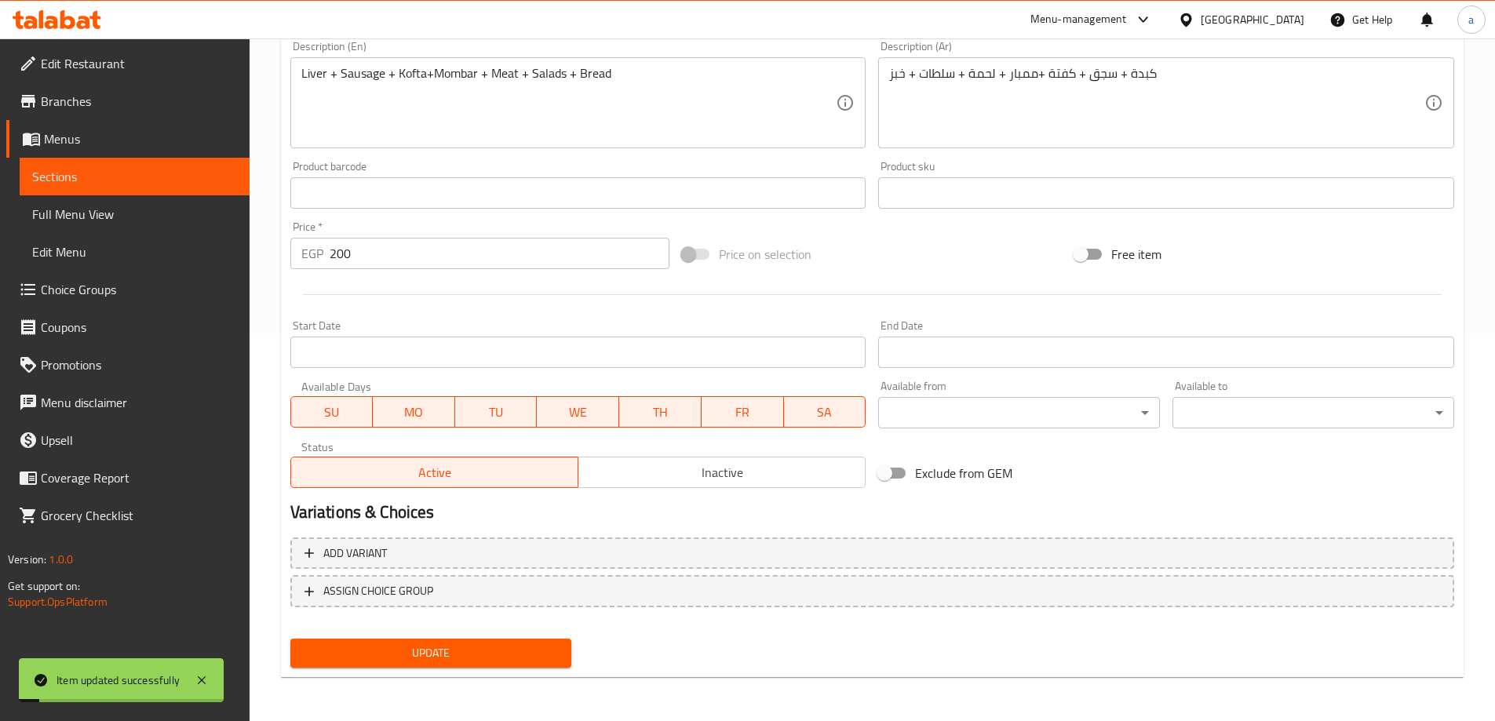
click at [185, 182] on span "Sections" at bounding box center [134, 176] width 205 height 19
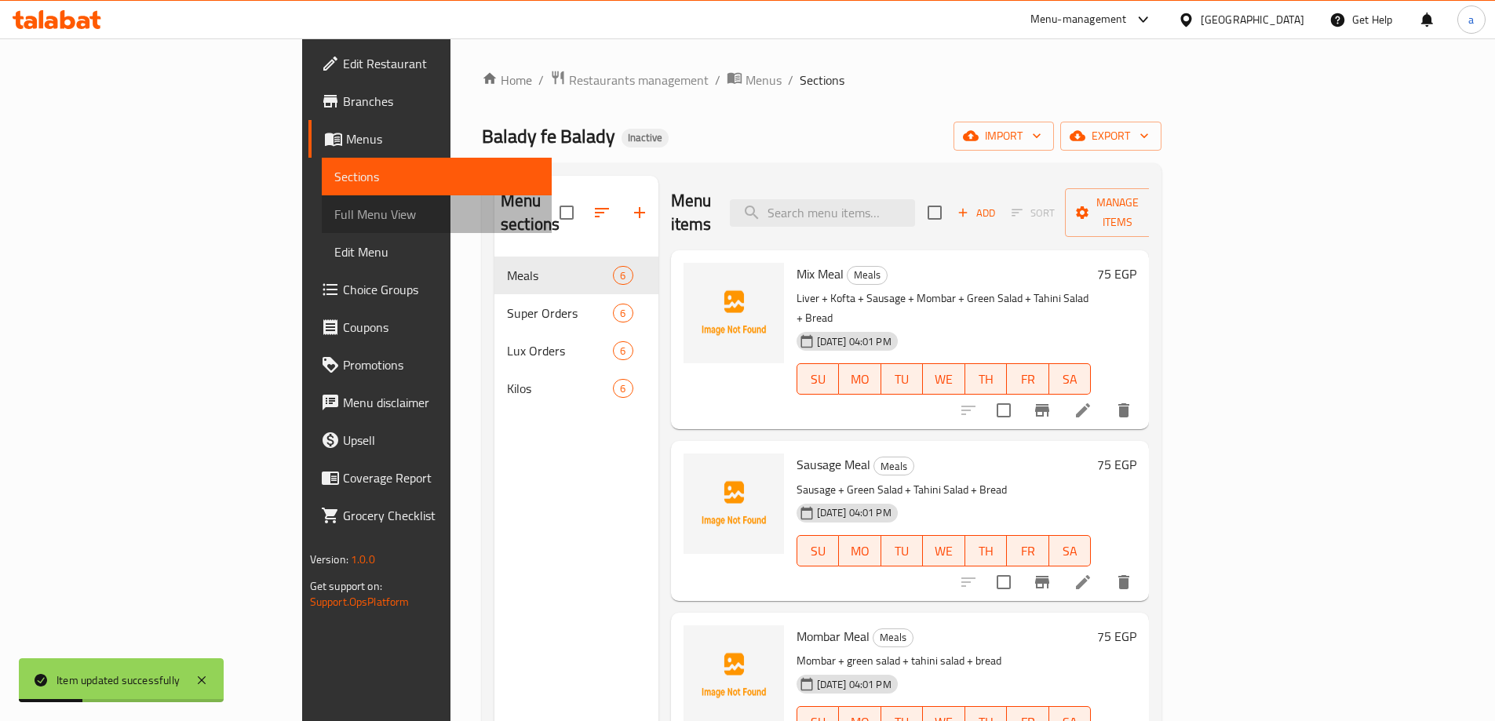
click at [334, 218] on span "Full Menu View" at bounding box center [436, 214] width 205 height 19
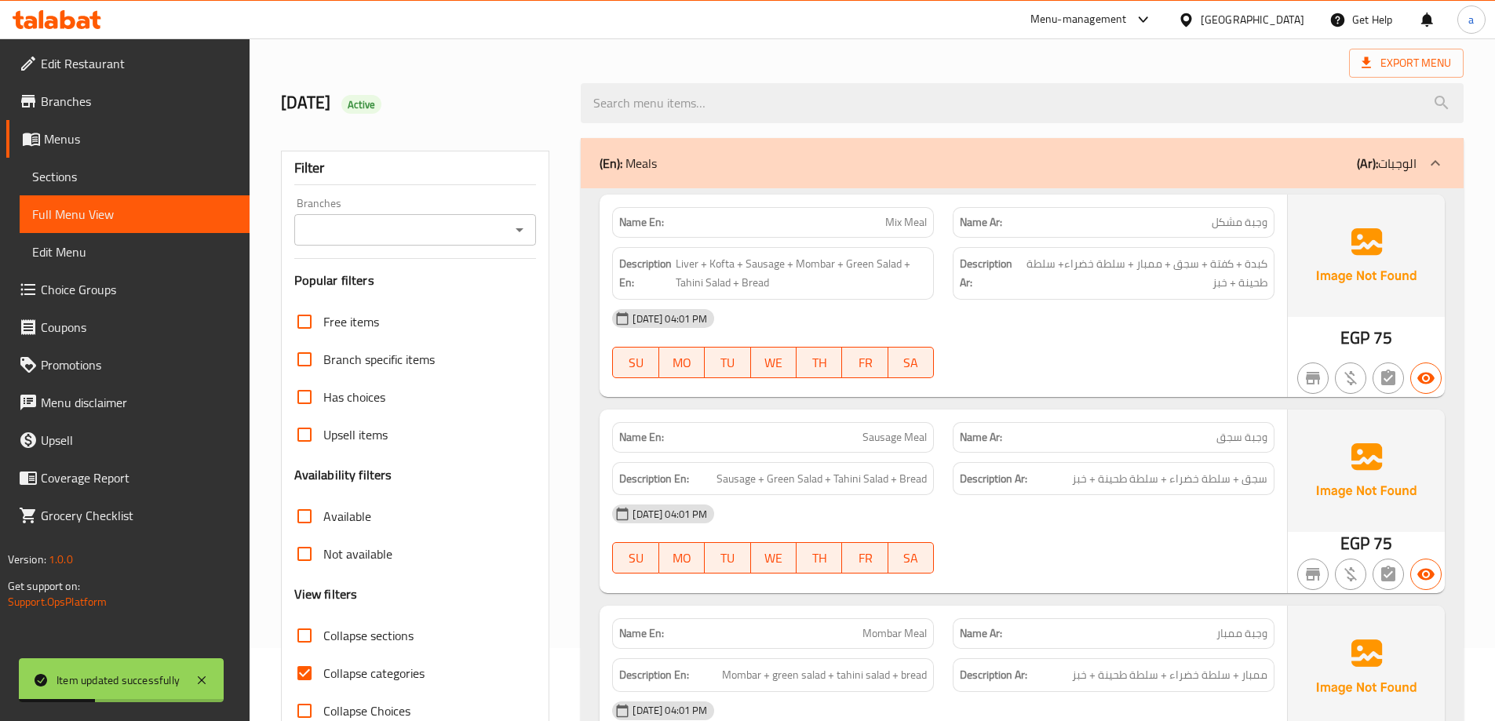
scroll to position [235, 0]
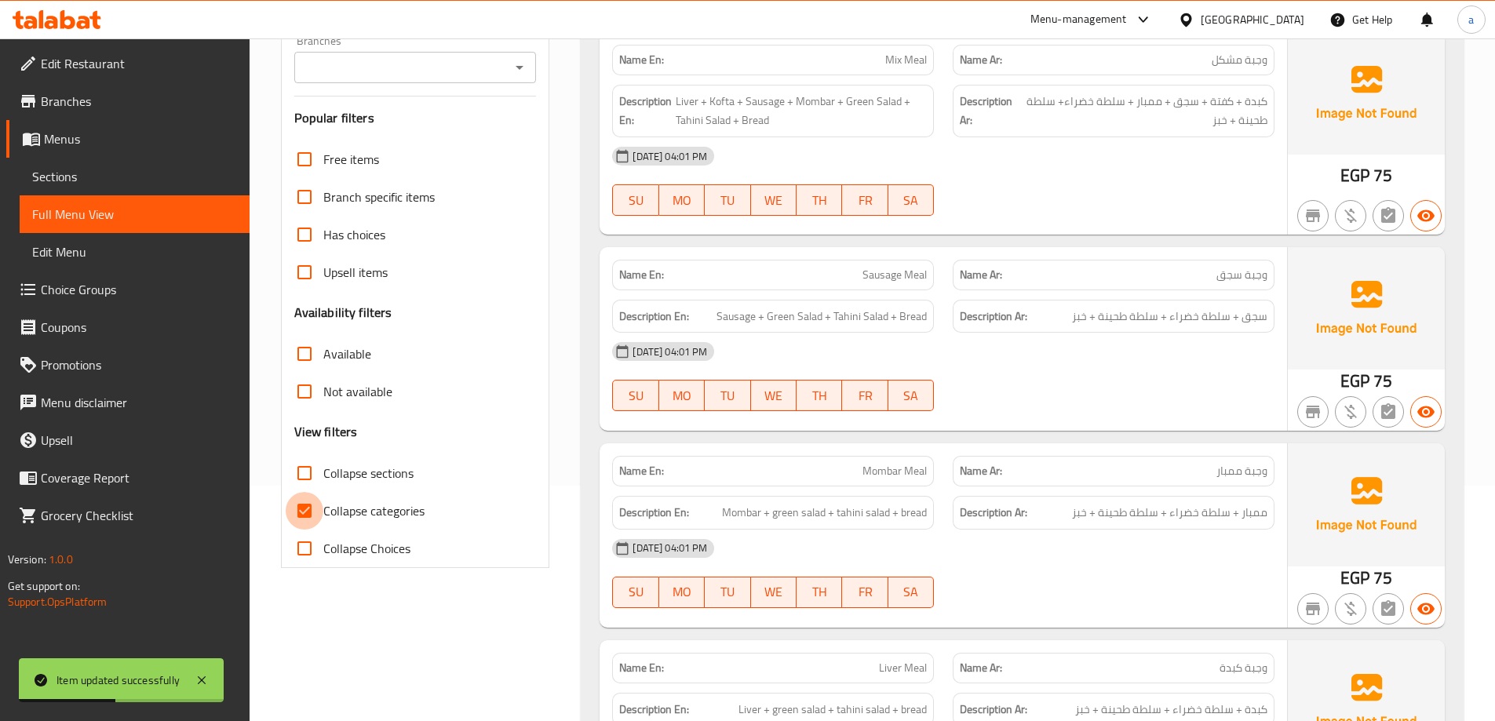
click at [301, 505] on input "Collapse categories" at bounding box center [305, 511] width 38 height 38
checkbox input "false"
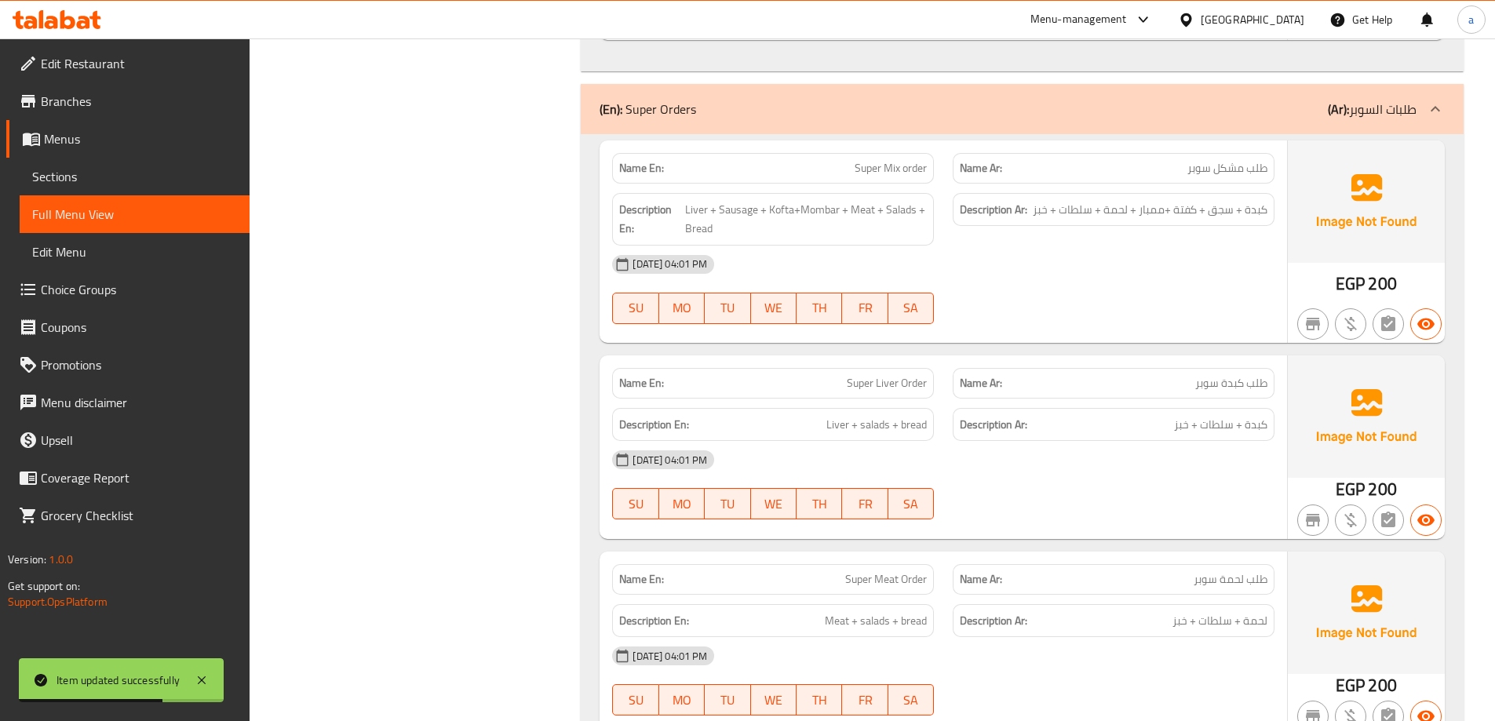
scroll to position [1334, 0]
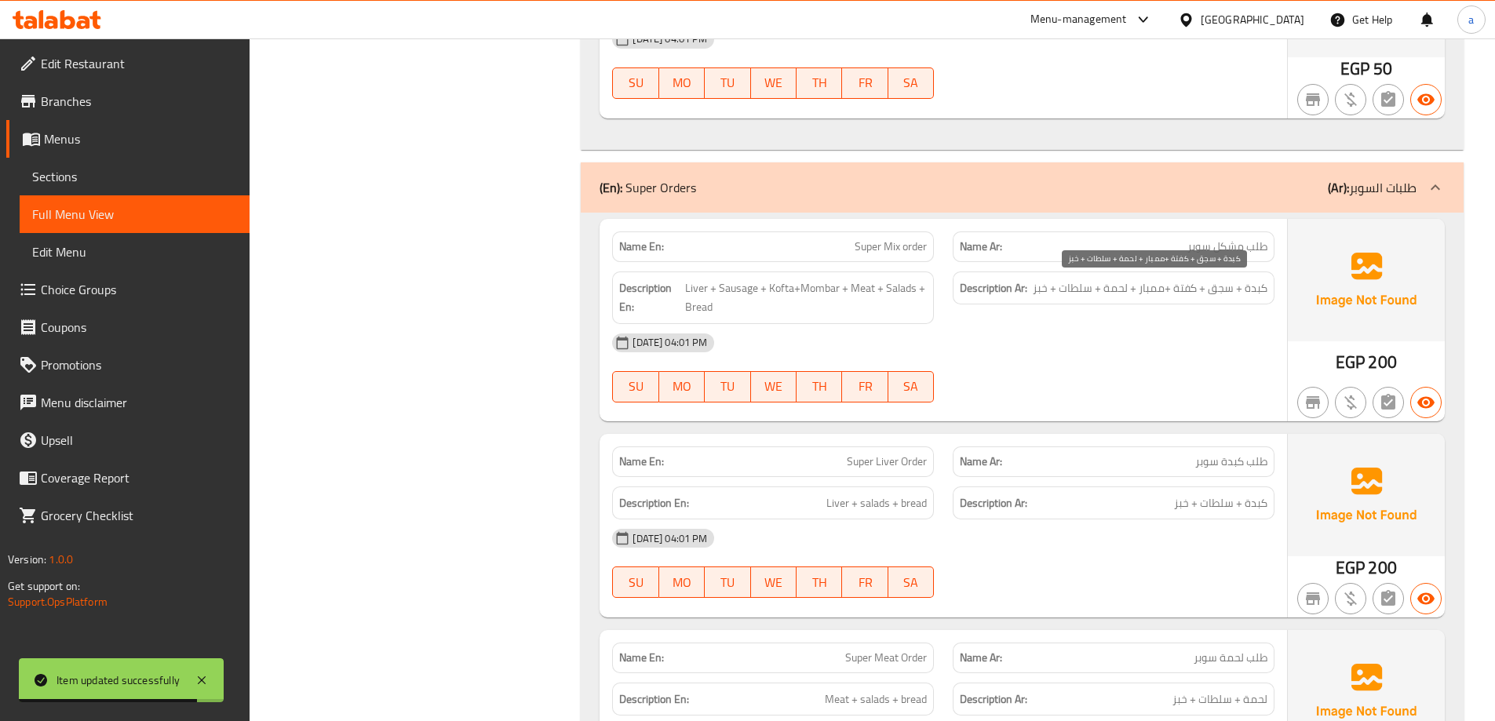
click at [1219, 286] on span "كبدة + سجق + كفتة +ممبار + لحمة + سلطات + خبز" at bounding box center [1150, 289] width 235 height 20
click at [1184, 290] on span "كبدة + سجق + كفتة +ممبار + لحمة + سلطات + خبز" at bounding box center [1150, 289] width 235 height 20
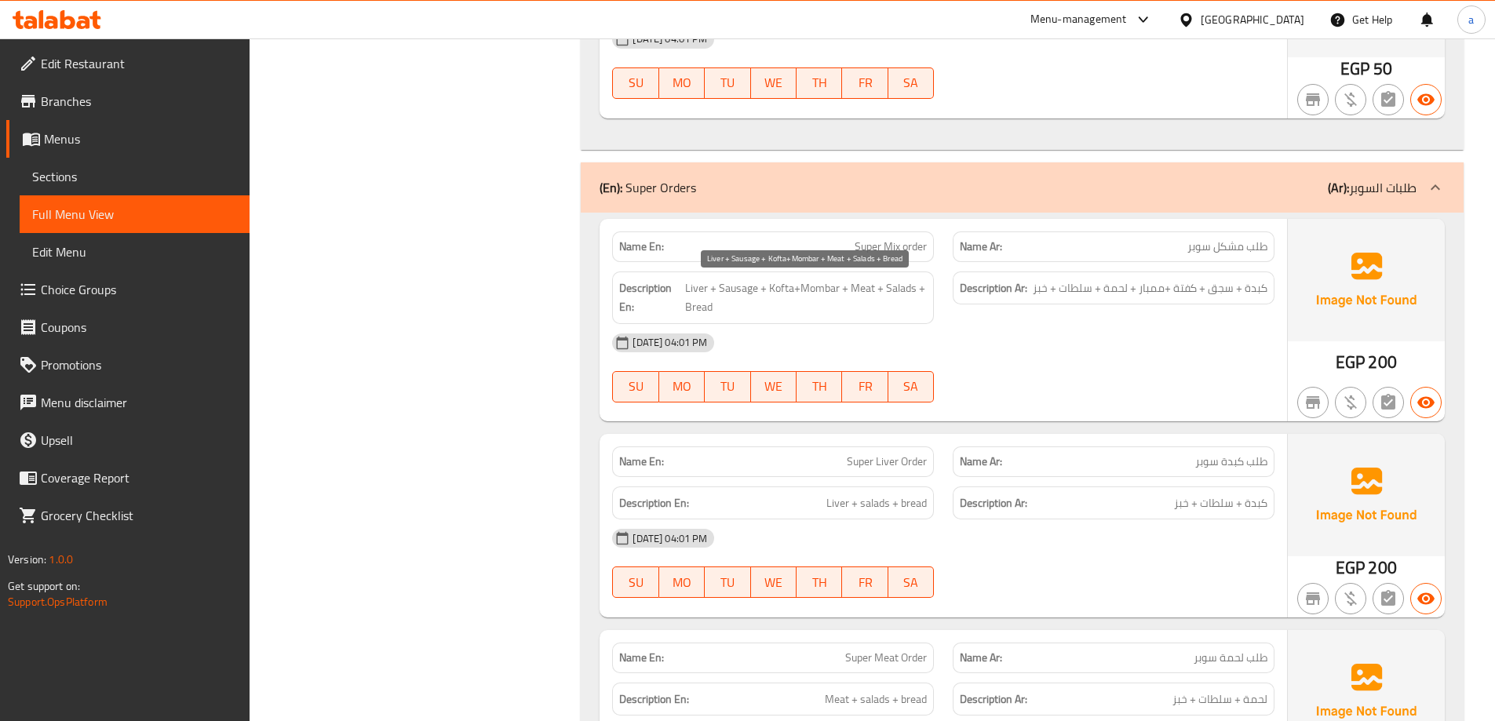
click at [795, 292] on span "Liver + Sausage + Kofta+Mombar + Meat + Salads + Bread" at bounding box center [806, 298] width 242 height 38
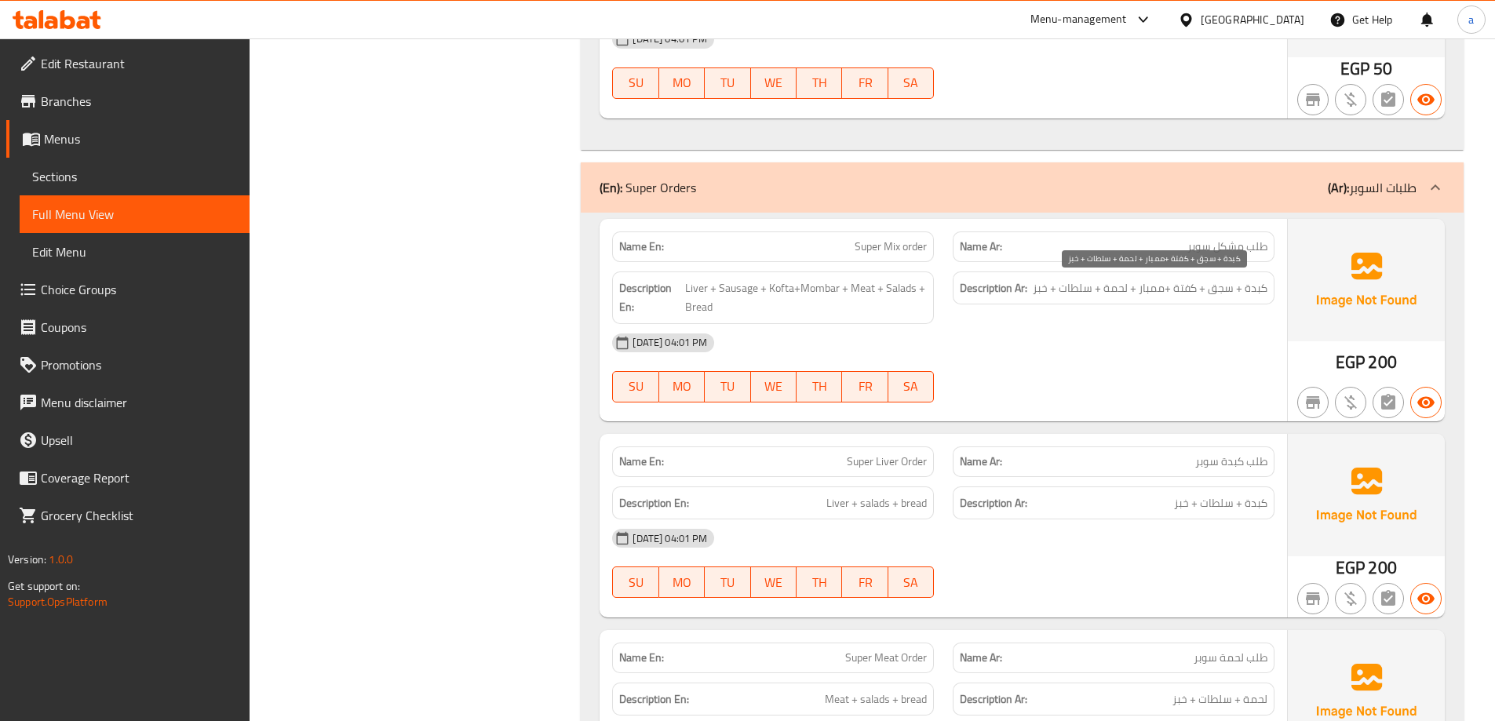
click at [1155, 292] on span "كبدة + سجق + كفتة +ممبار + لحمة + سلطات + خبز" at bounding box center [1150, 289] width 235 height 20
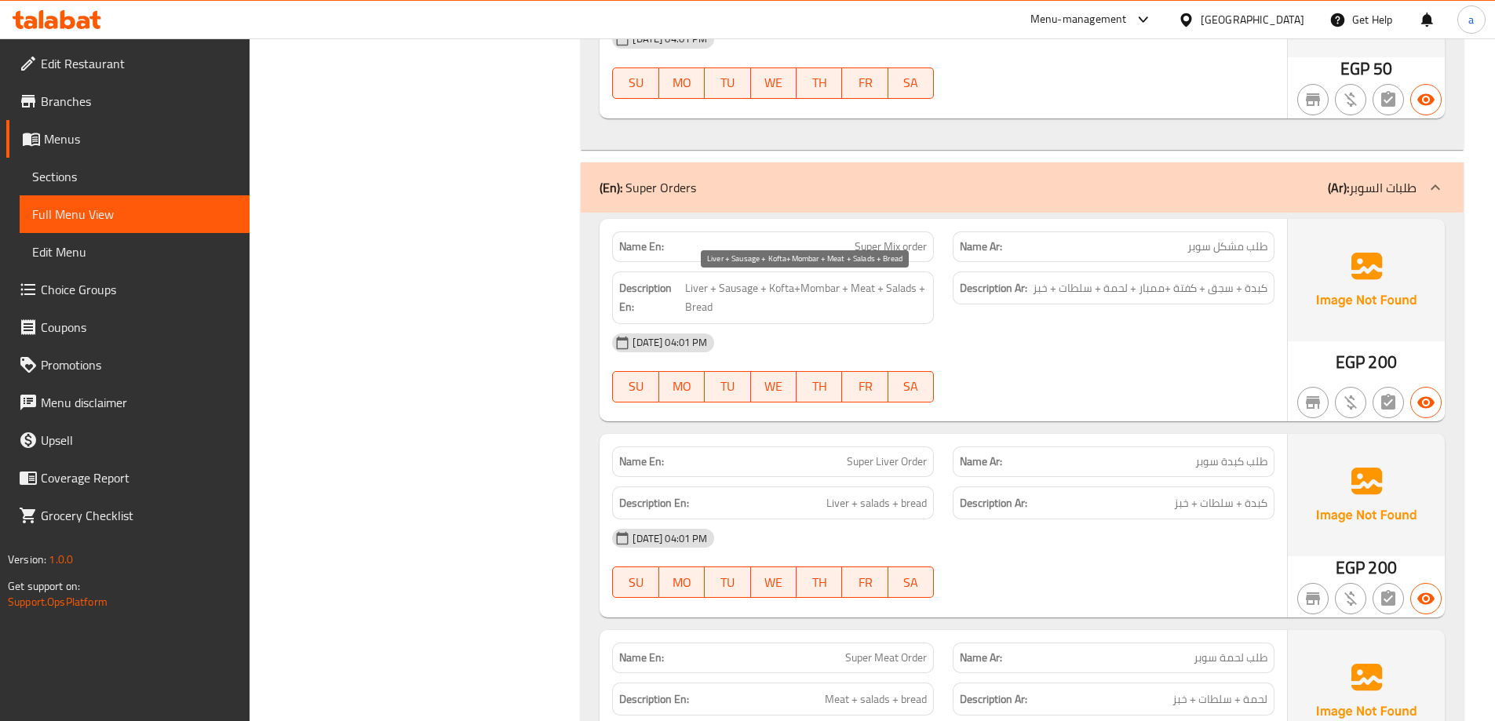
click at [822, 280] on span "Liver + Sausage + Kofta+Mombar + Meat + Salads + Bread" at bounding box center [806, 298] width 242 height 38
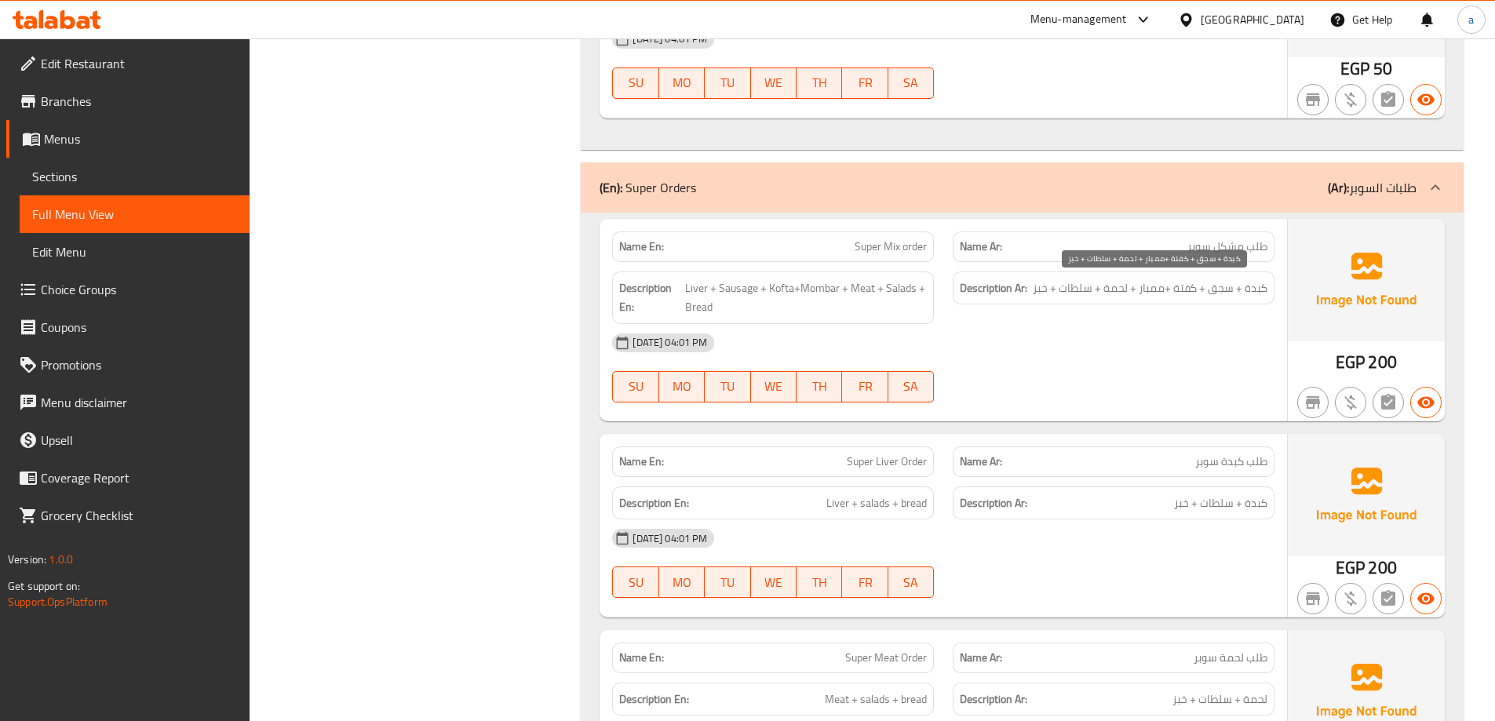
click at [1111, 291] on span "كبدة + سجق + كفتة +ممبار + لحمة + سلطات + خبز" at bounding box center [1150, 289] width 235 height 20
click at [1010, 318] on div "Description Ar: كبدة + سجق + كفتة +ممبار + لحمة + سلطات + خبز" at bounding box center [1113, 297] width 341 height 71
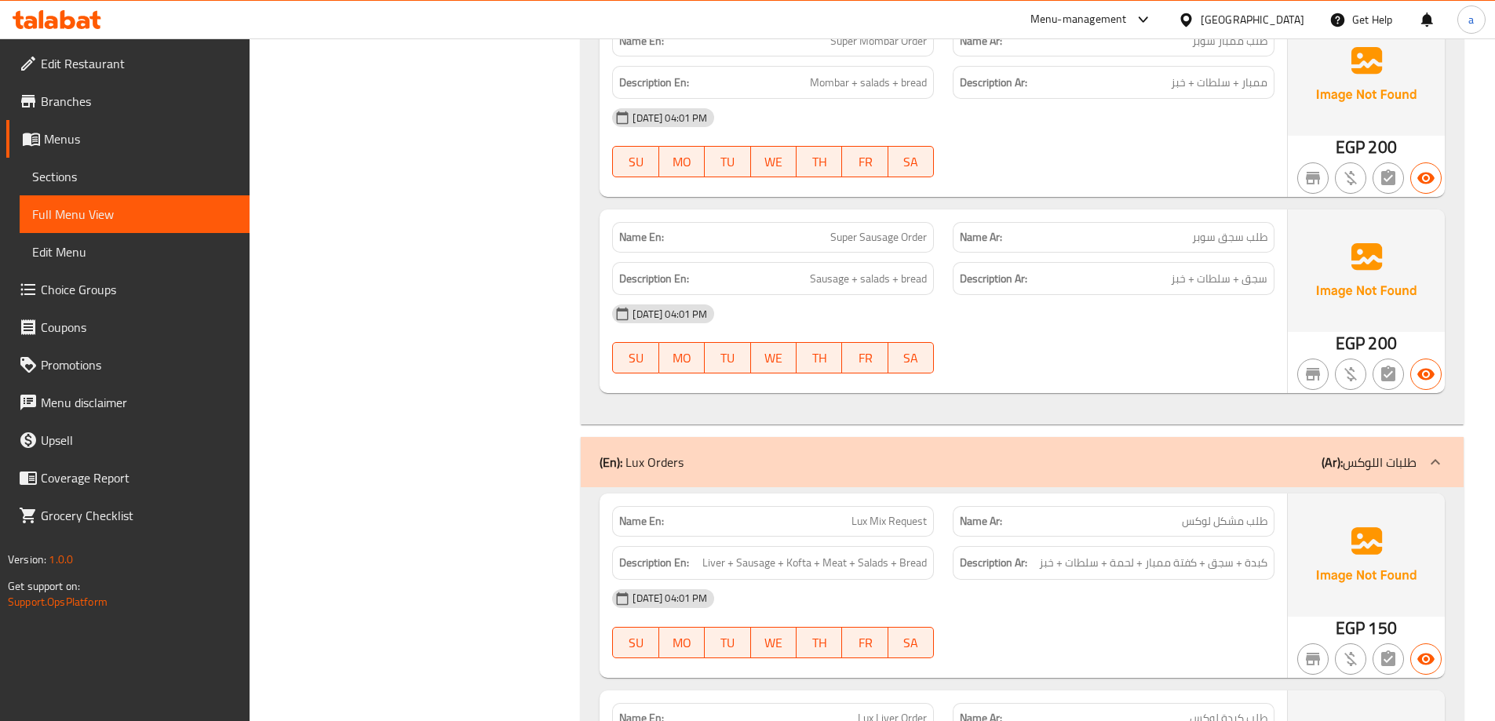
scroll to position [2354, 0]
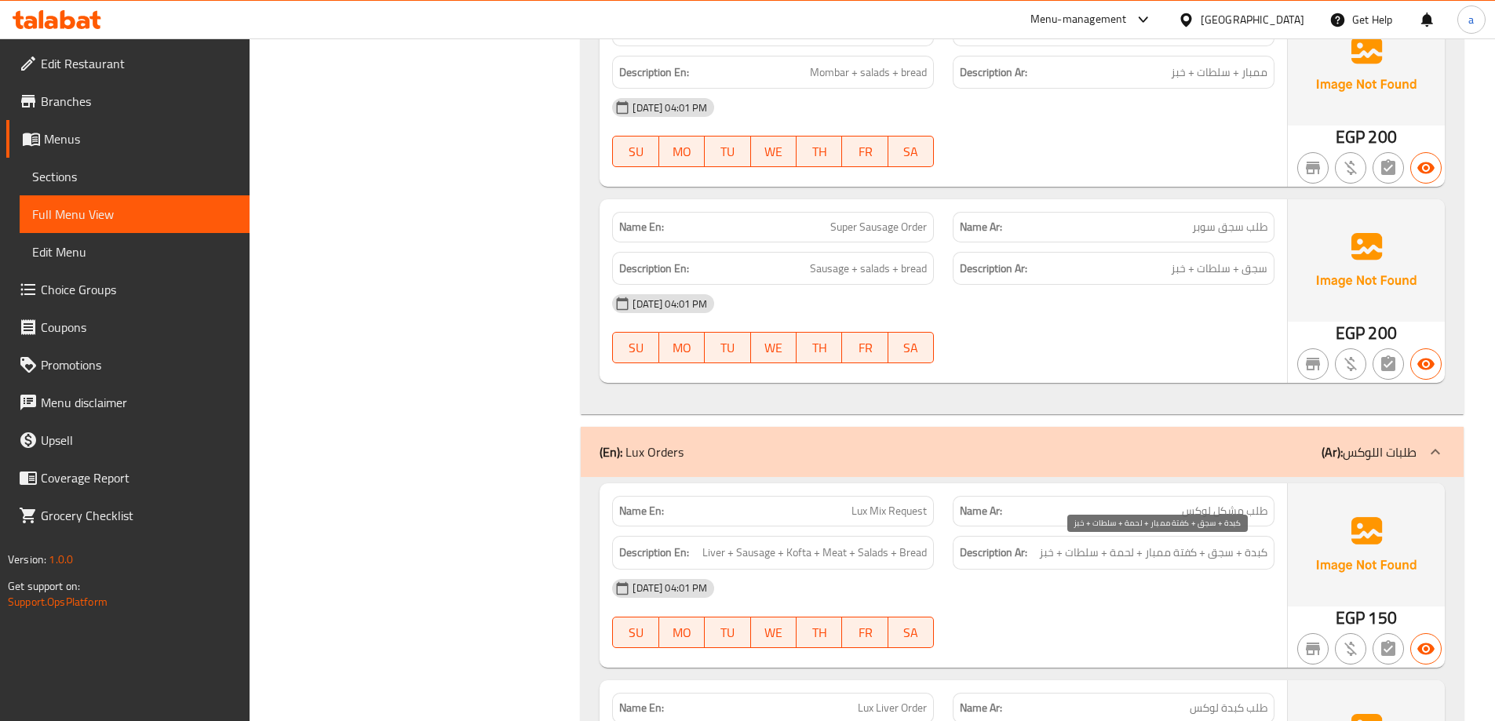
click at [1192, 549] on span "كبدة + سجق + كفتة ممبار + لحمة + سلطات + خبز" at bounding box center [1153, 553] width 228 height 20
click at [1176, 578] on div "[DATE] 04:01 PM" at bounding box center [943, 589] width 681 height 38
click at [1166, 560] on span "كبدة + سجق + كفتة ممبار + لحمة + سلطات + خبز" at bounding box center [1153, 553] width 228 height 20
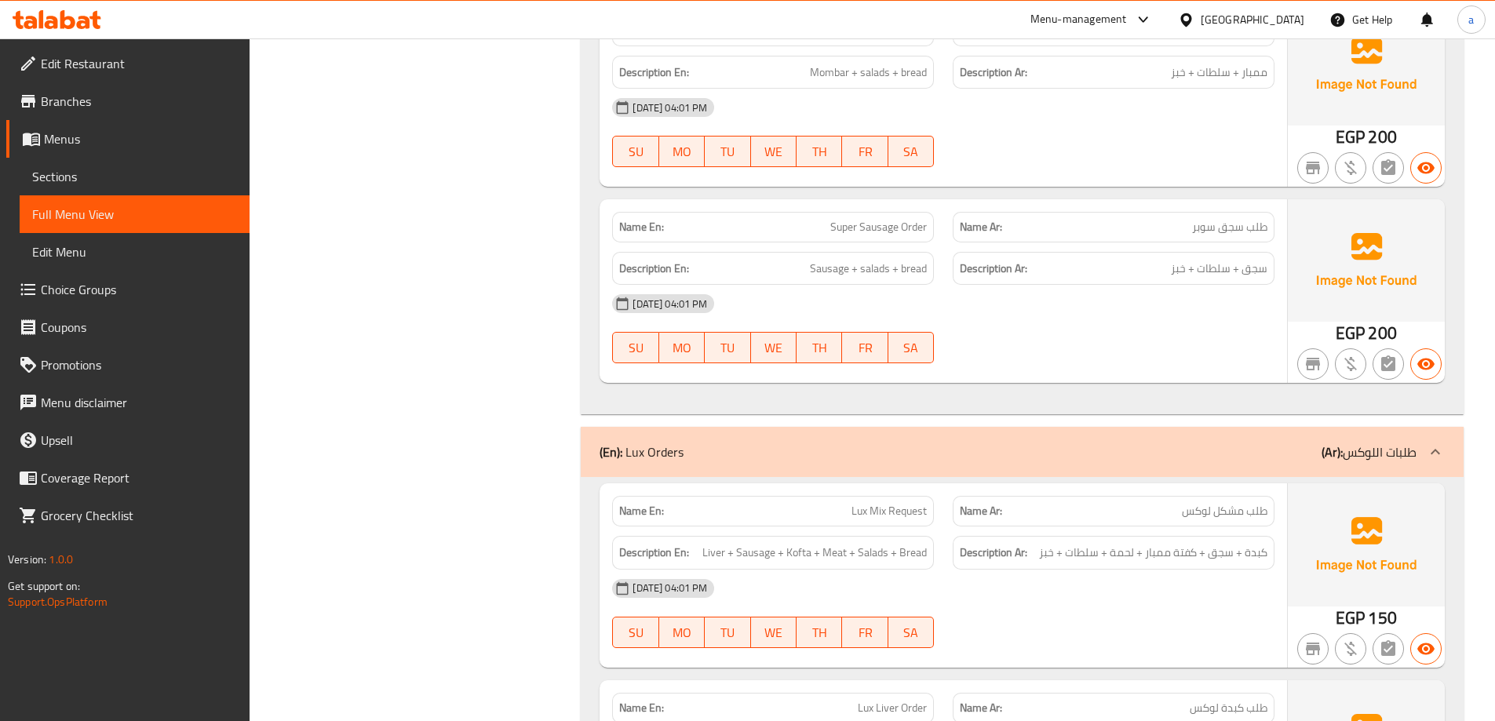
click at [1069, 562] on span "كبدة + سجق + كفتة ممبار + لحمة + سلطات + خبز" at bounding box center [1153, 553] width 228 height 20
click at [1093, 563] on div "Description Ar: كبدة + سجق + كفتة ممبار + لحمة + سلطات + خبز" at bounding box center [1114, 553] width 322 height 34
click at [131, 182] on span "Sections" at bounding box center [134, 176] width 205 height 19
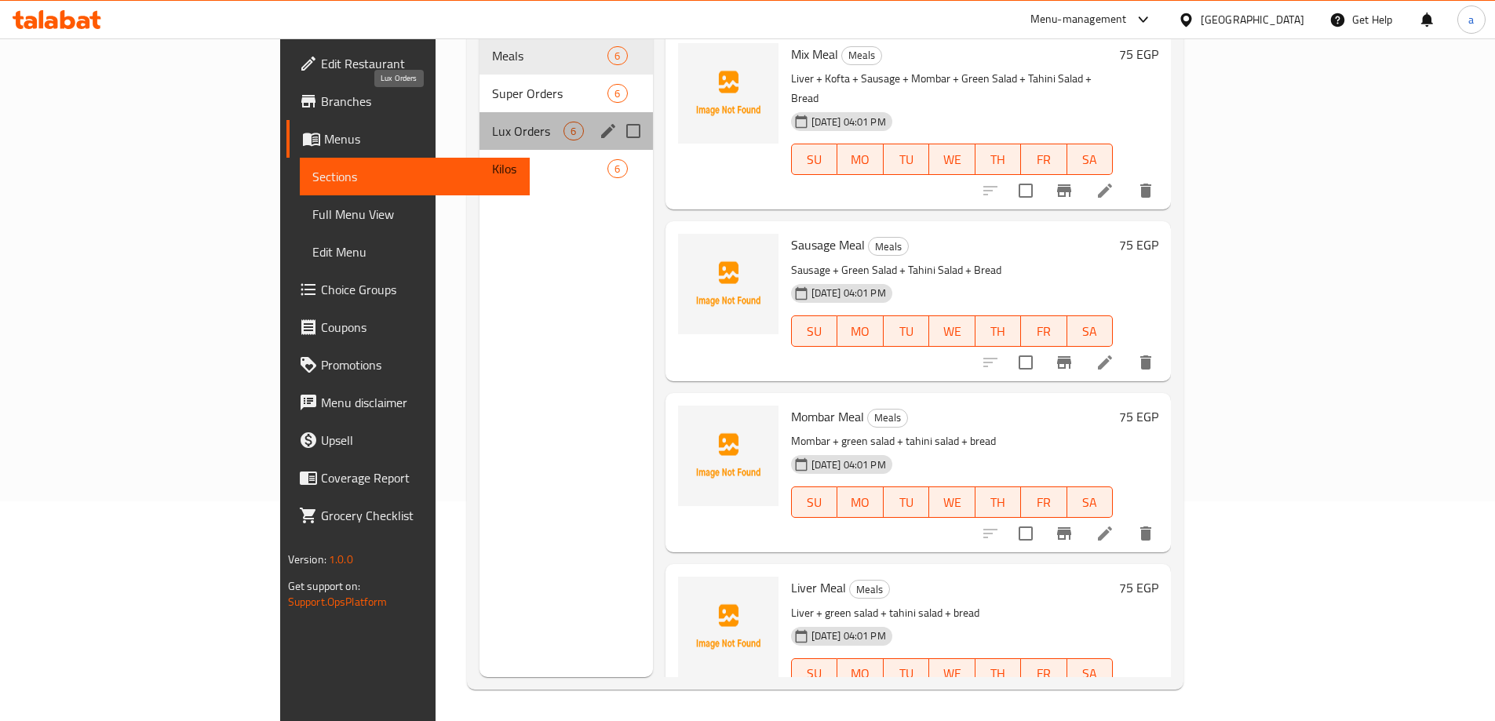
click at [492, 122] on span "Lux Orders" at bounding box center [527, 131] width 71 height 19
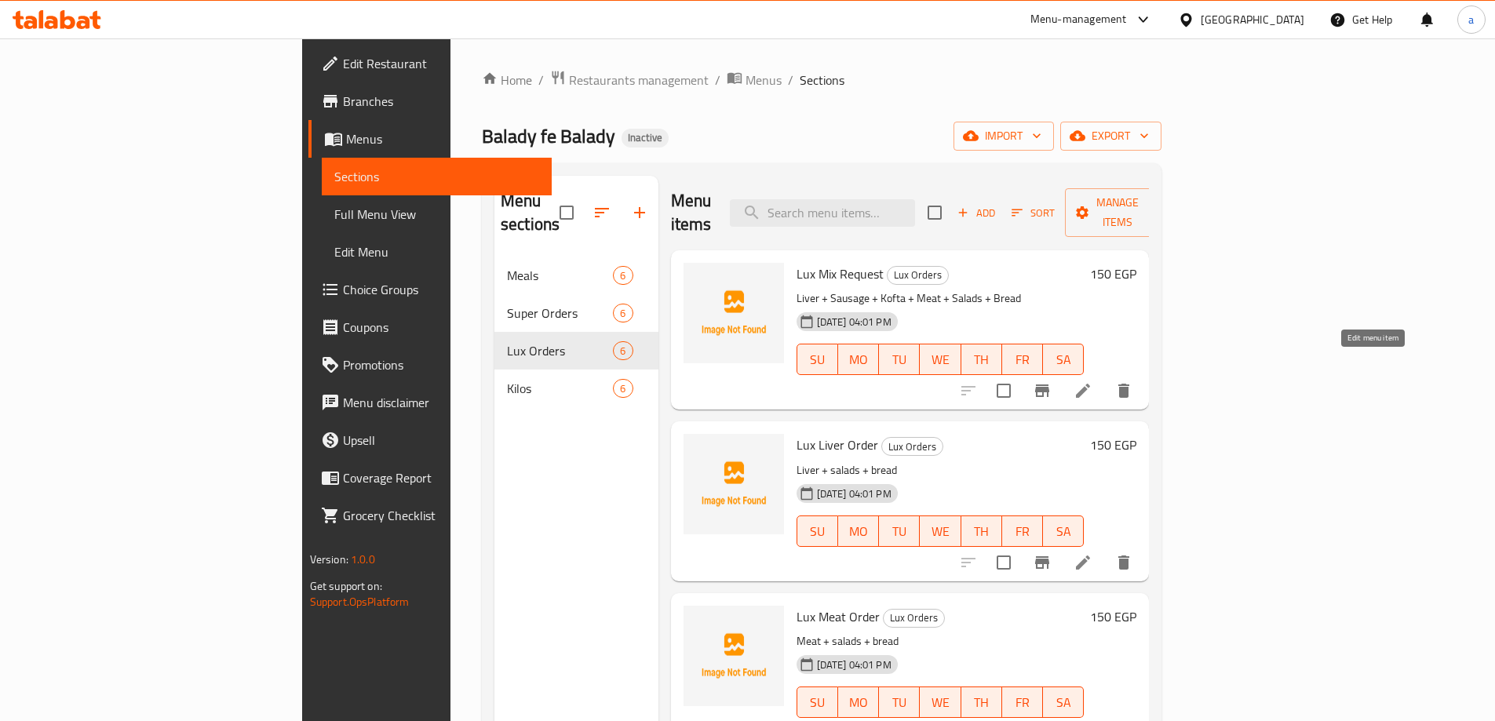
click at [1092, 381] on icon at bounding box center [1083, 390] width 19 height 19
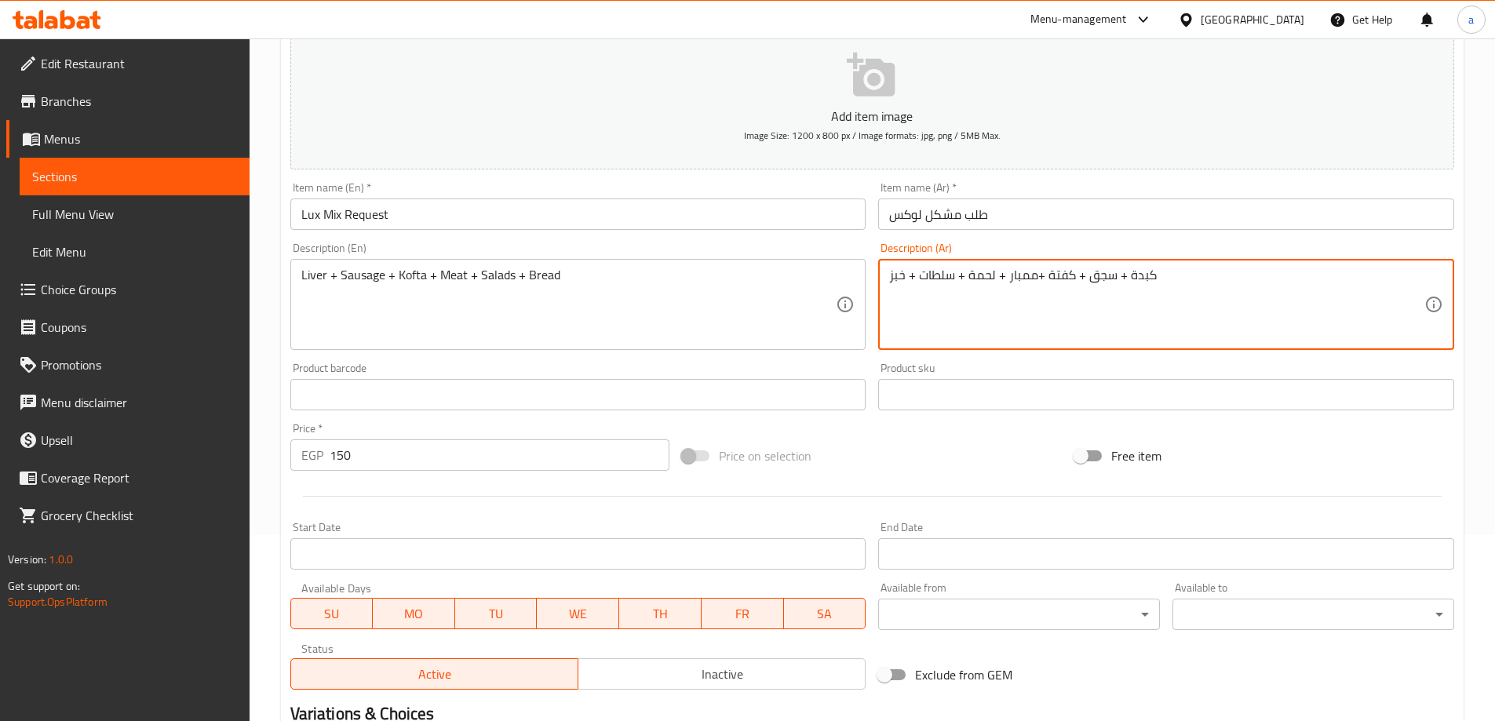
scroll to position [388, 0]
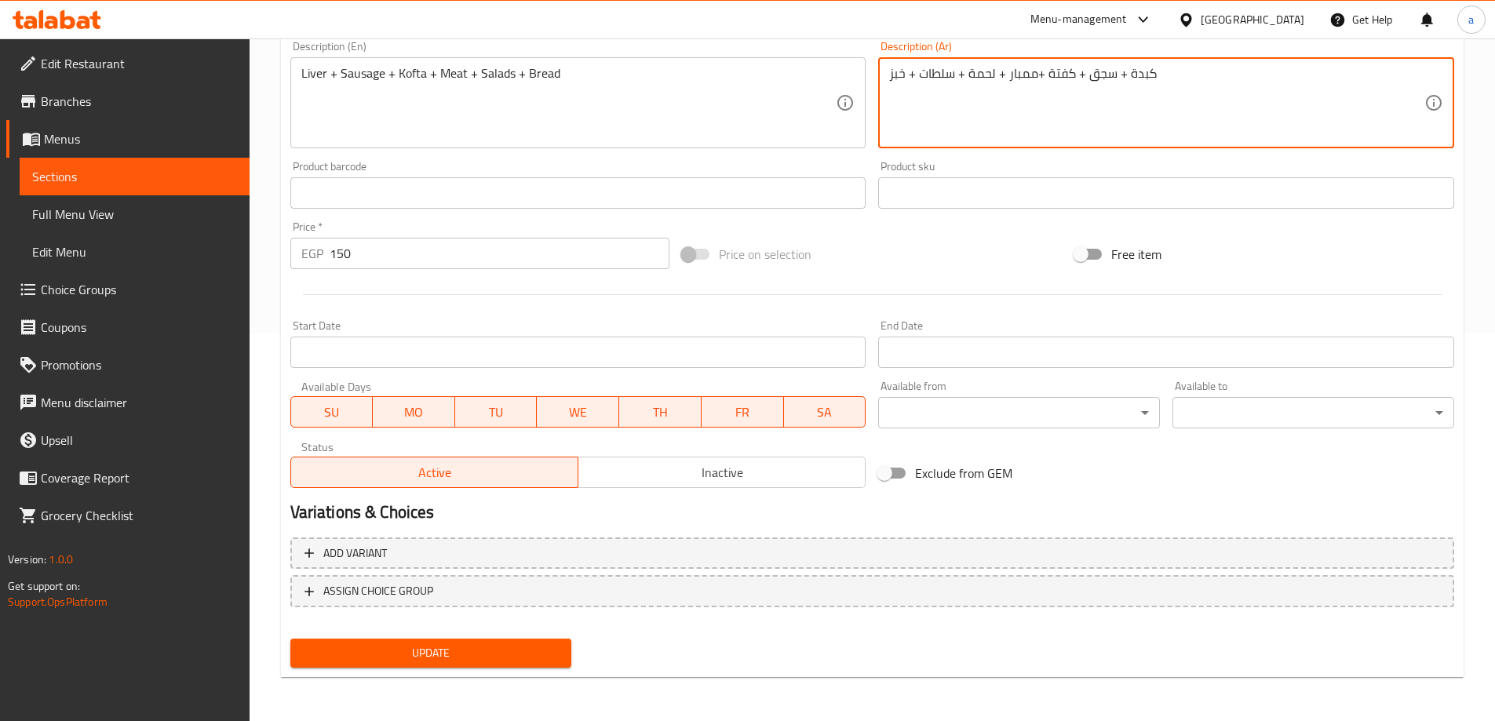
type textarea "كبدة + سجق + كفتة +ممبار + لحمة + سلطات + خبز"
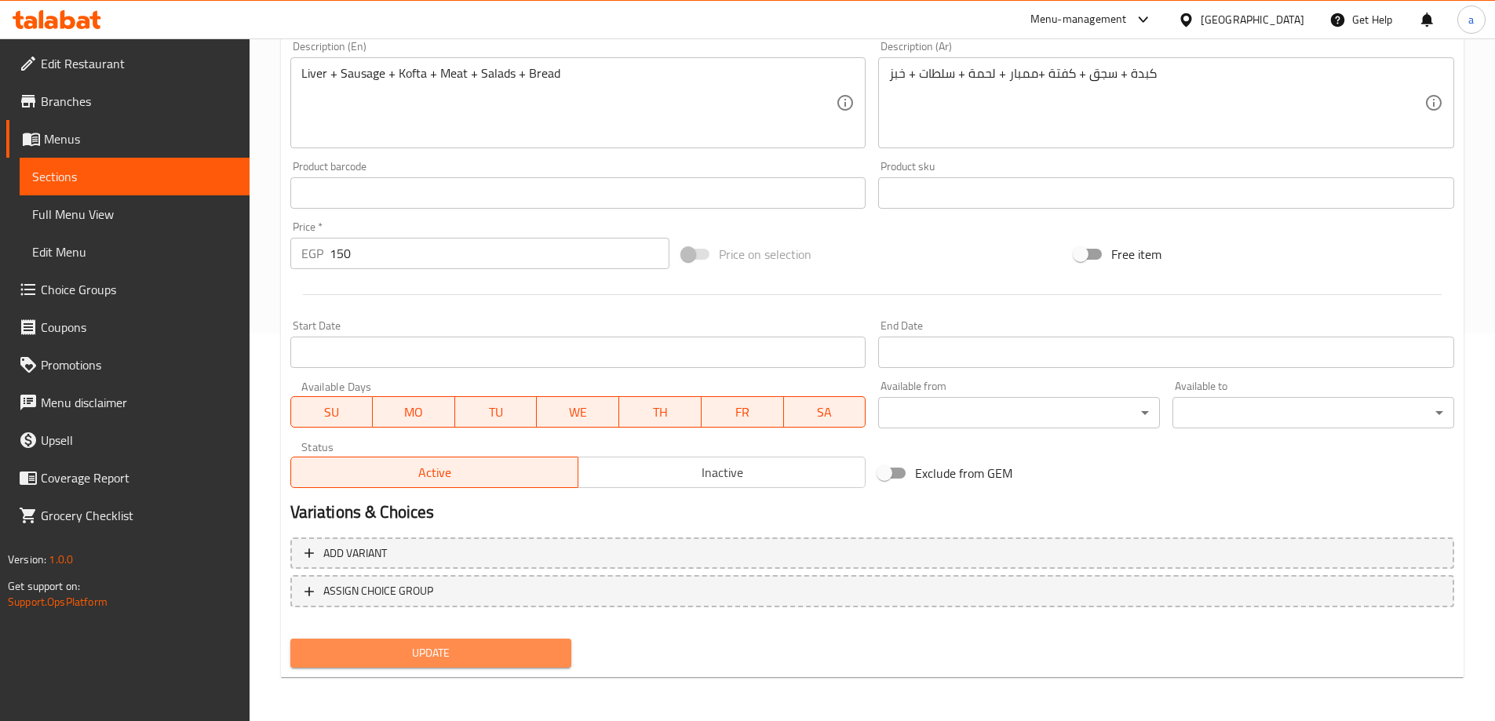
click at [449, 649] on span "Update" at bounding box center [431, 654] width 257 height 20
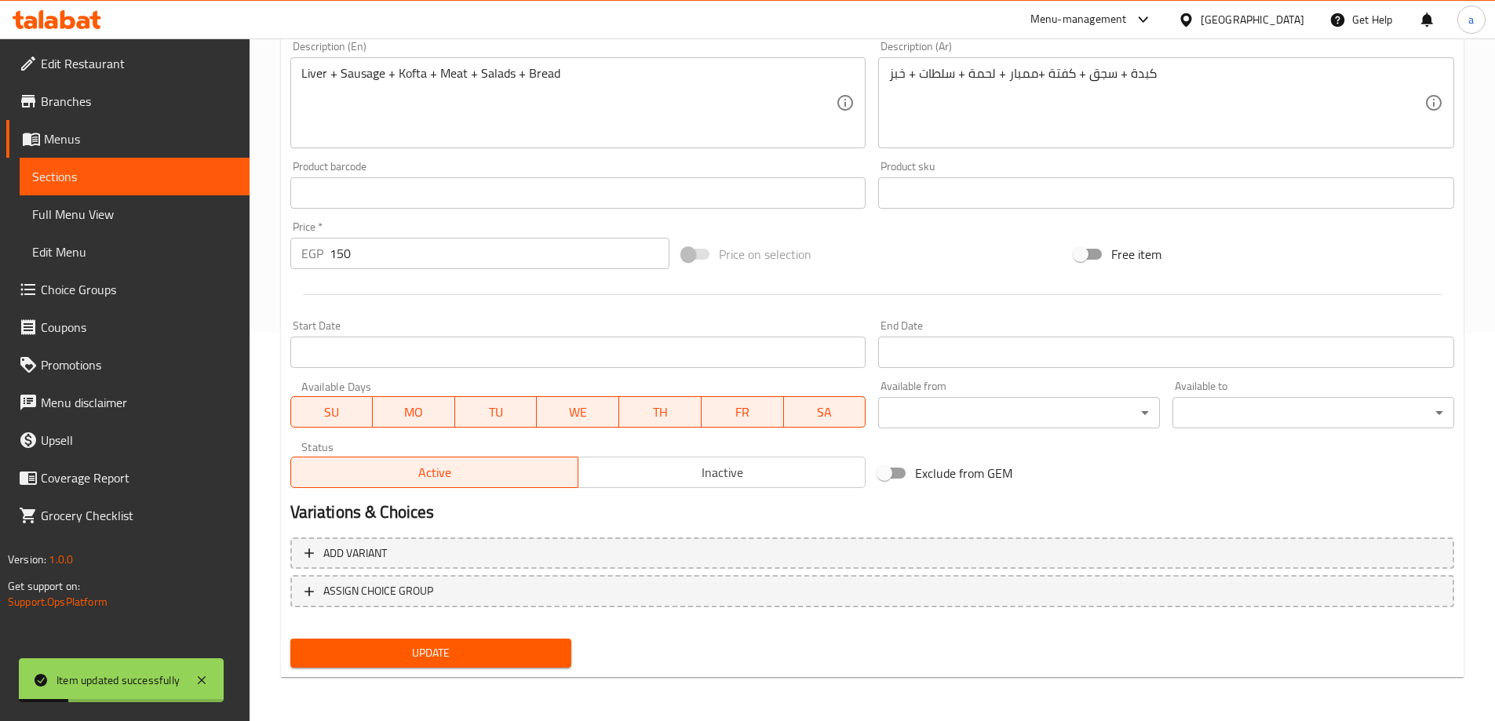
click at [117, 202] on link "Full Menu View" at bounding box center [135, 214] width 230 height 38
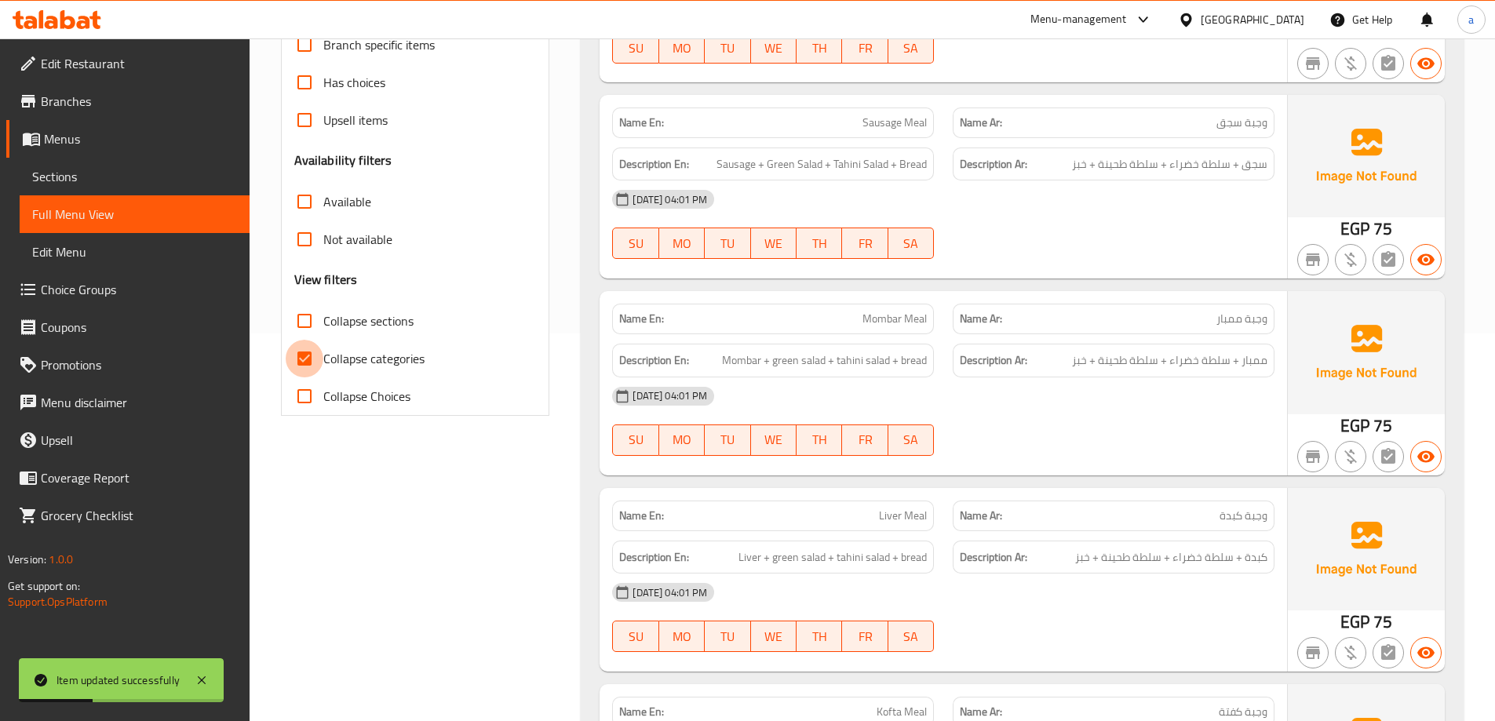
click at [308, 362] on input "Collapse categories" at bounding box center [305, 359] width 38 height 38
checkbox input "false"
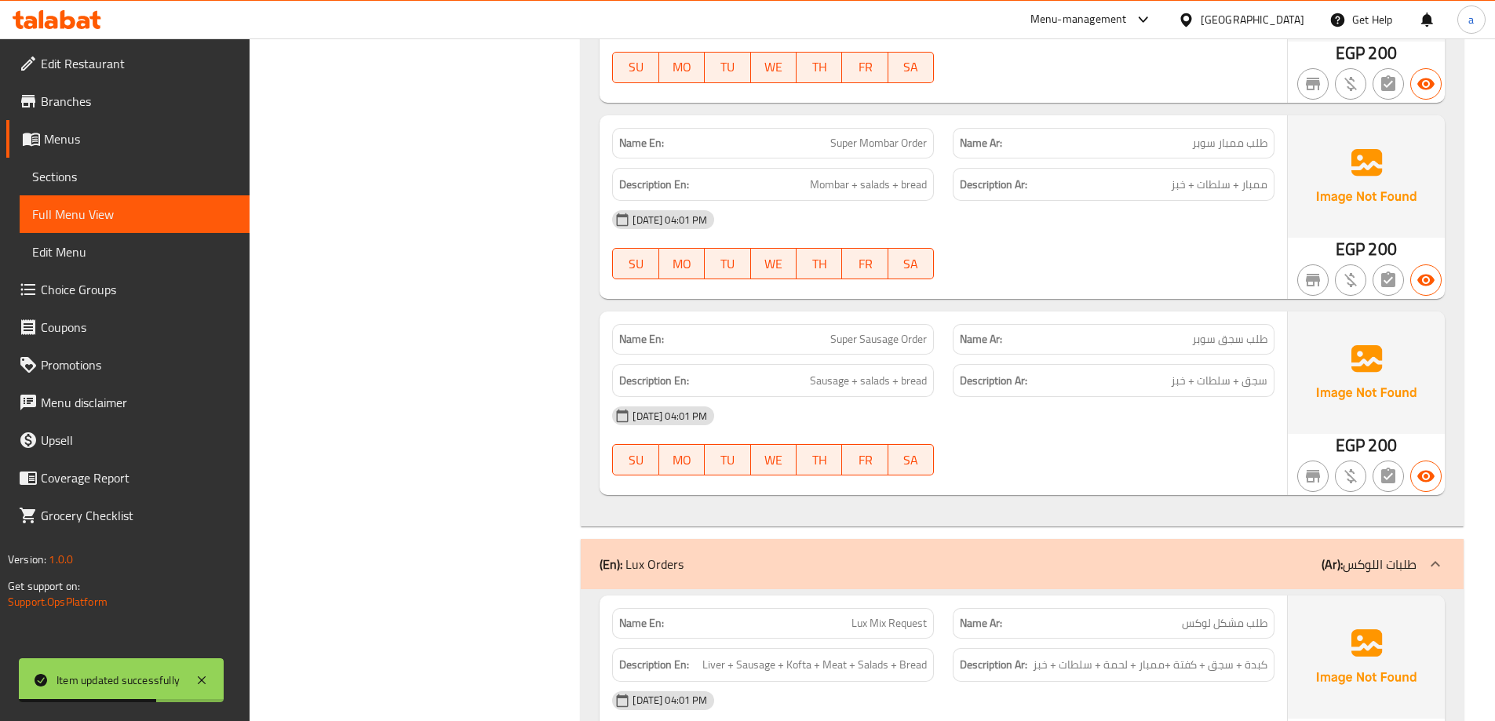
scroll to position [2428, 0]
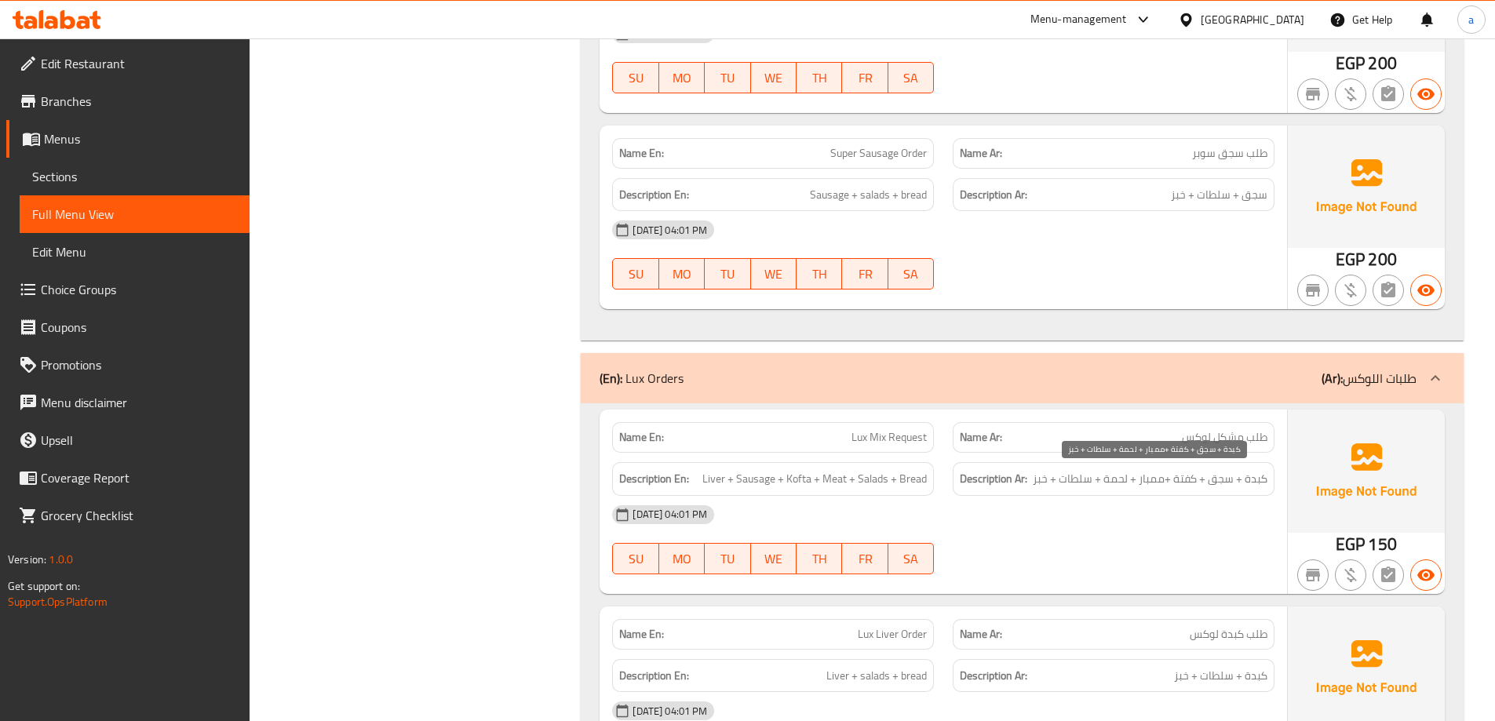
click at [1181, 481] on span "كبدة + سجق + كفتة +ممبار + لحمة + سلطات + خبز" at bounding box center [1150, 479] width 235 height 20
click at [1151, 482] on span "كبدة + سجق + كفتة +ممبار + لحمة + سلطات + خبز" at bounding box center [1150, 479] width 235 height 20
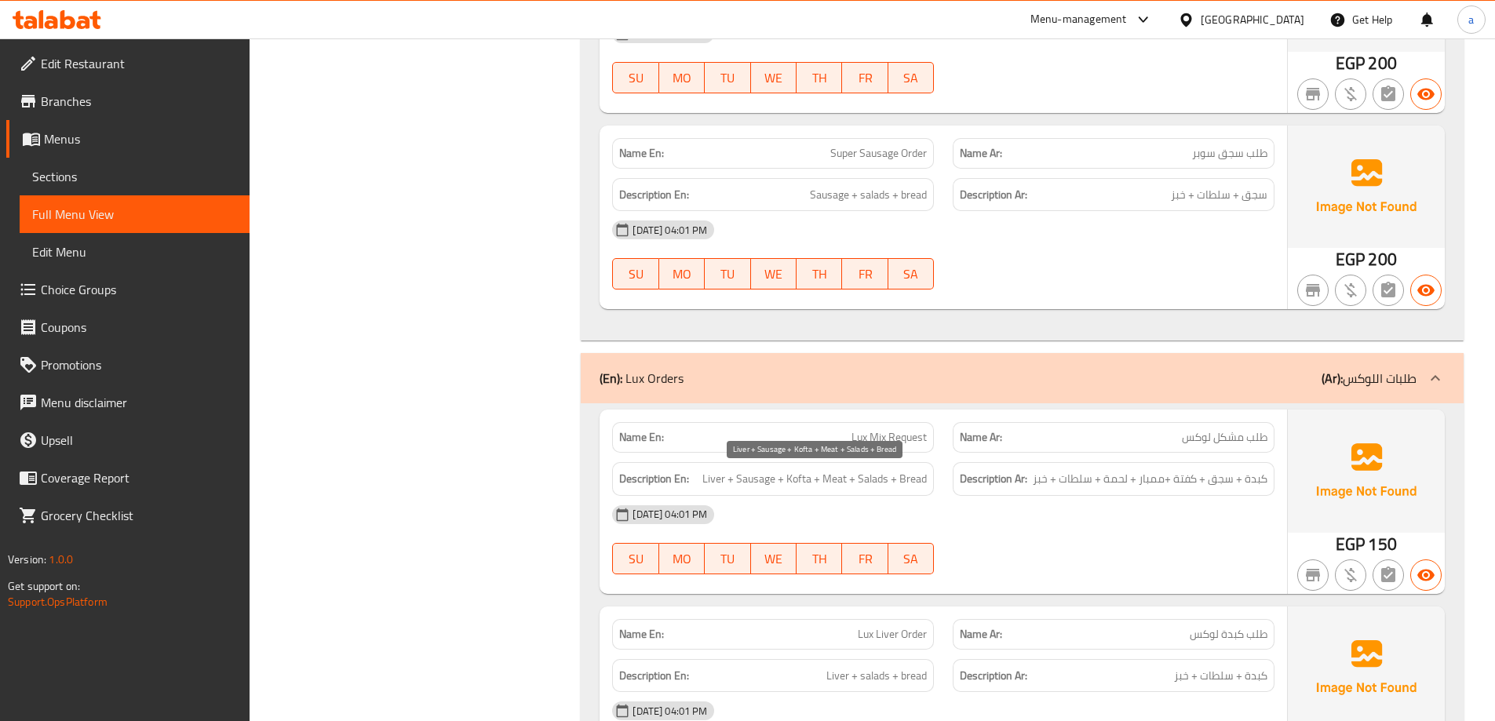
click at [825, 477] on span "Liver + Sausage + Kofta + Meat + Salads + Bread" at bounding box center [814, 479] width 224 height 20
click at [797, 480] on span "Liver + Sausage + Kofta + Meat + Salads + Bread" at bounding box center [814, 479] width 224 height 20
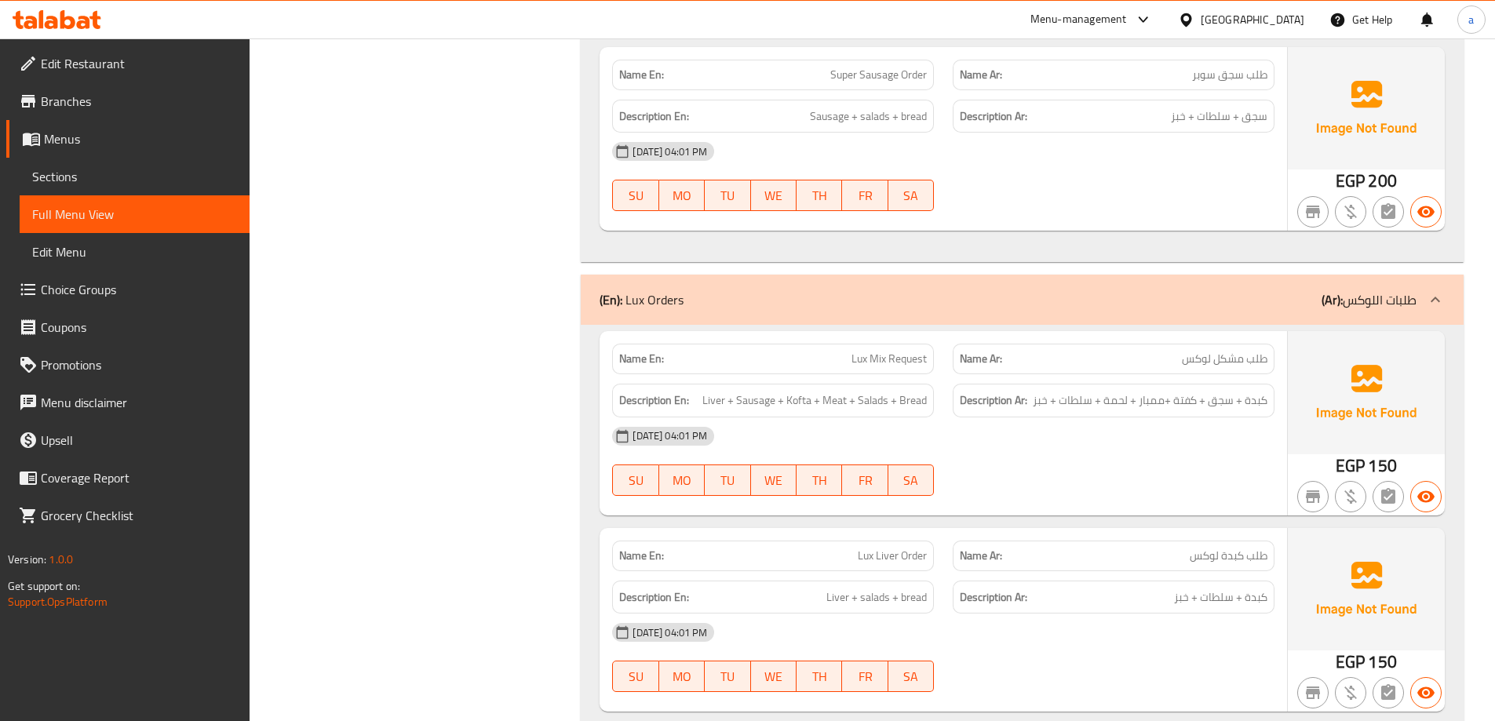
click at [99, 166] on link "Sections" at bounding box center [135, 177] width 230 height 38
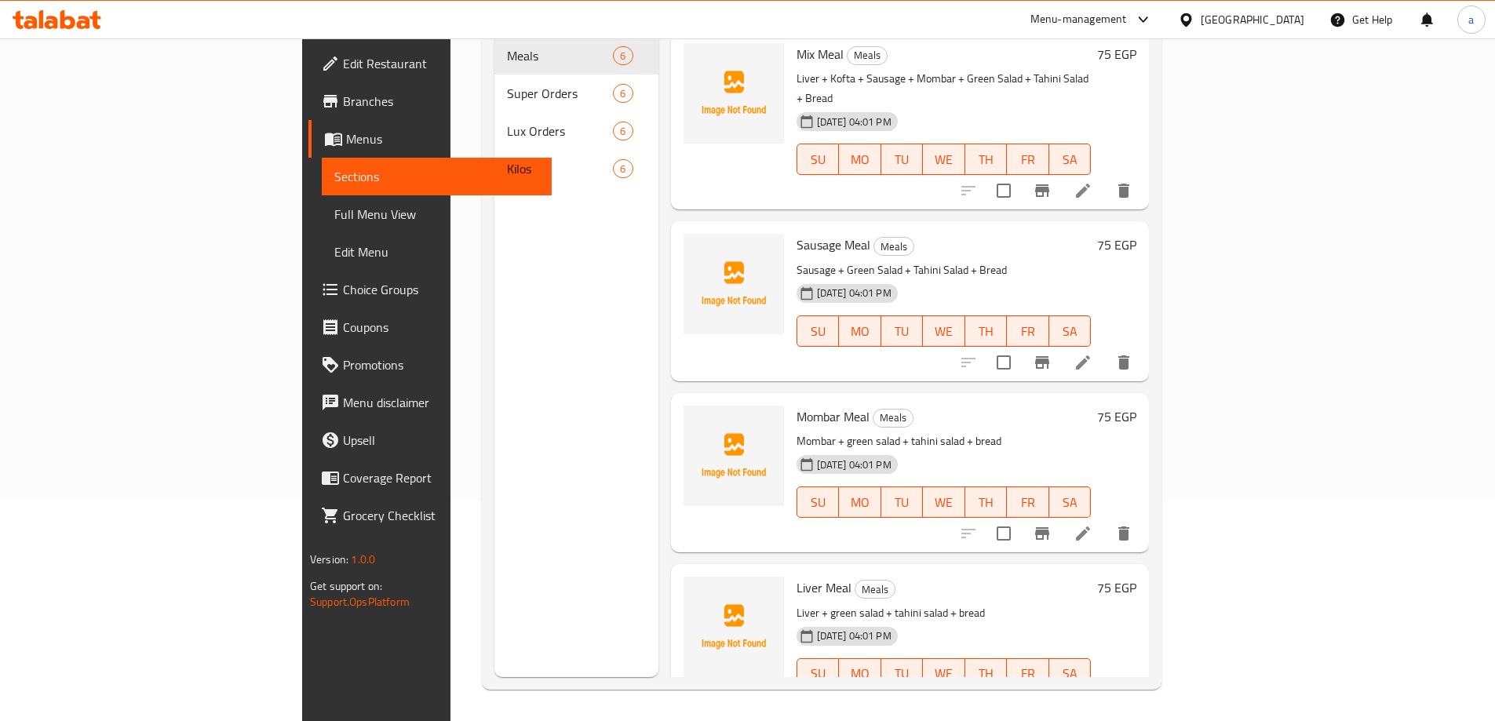
scroll to position [220, 0]
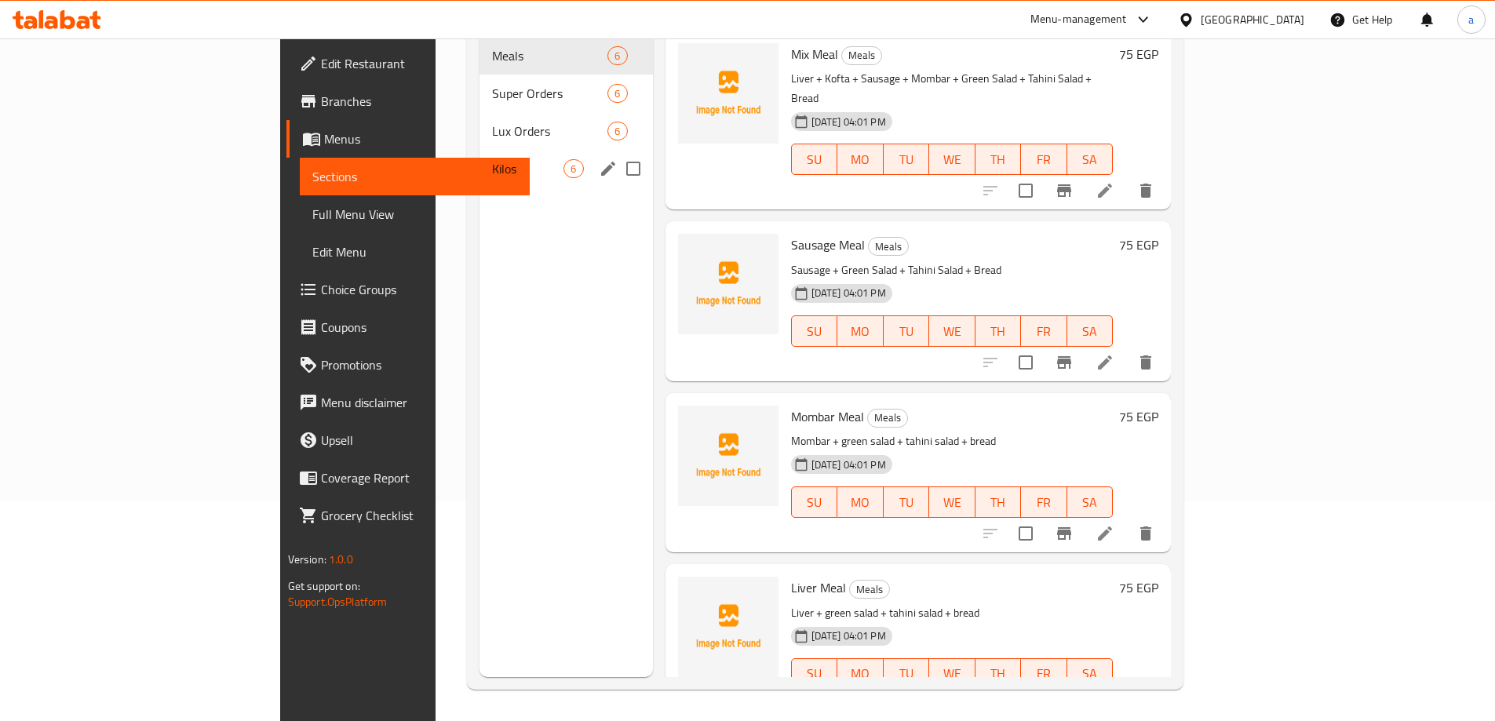
click at [480, 112] on div "Lux Orders 6" at bounding box center [566, 131] width 173 height 38
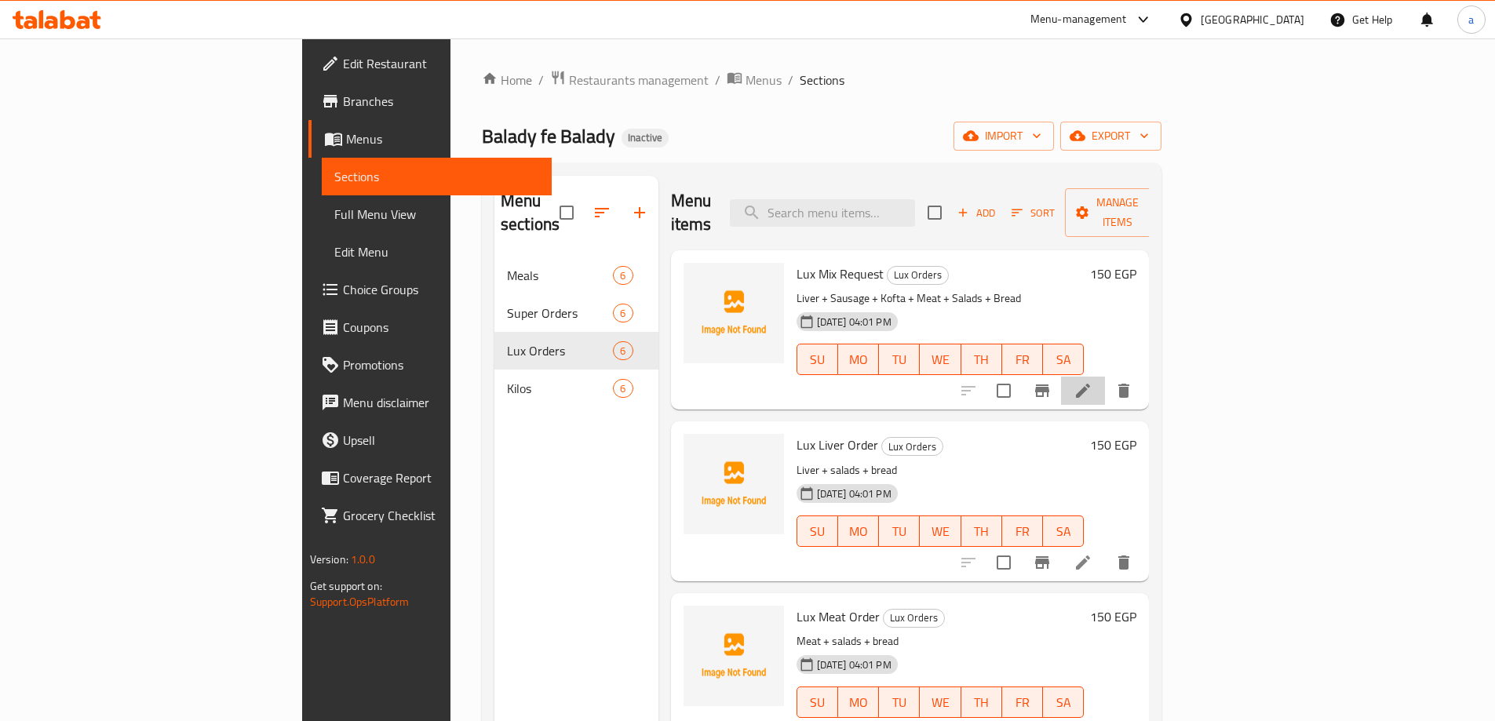
click at [1105, 377] on li at bounding box center [1083, 391] width 44 height 28
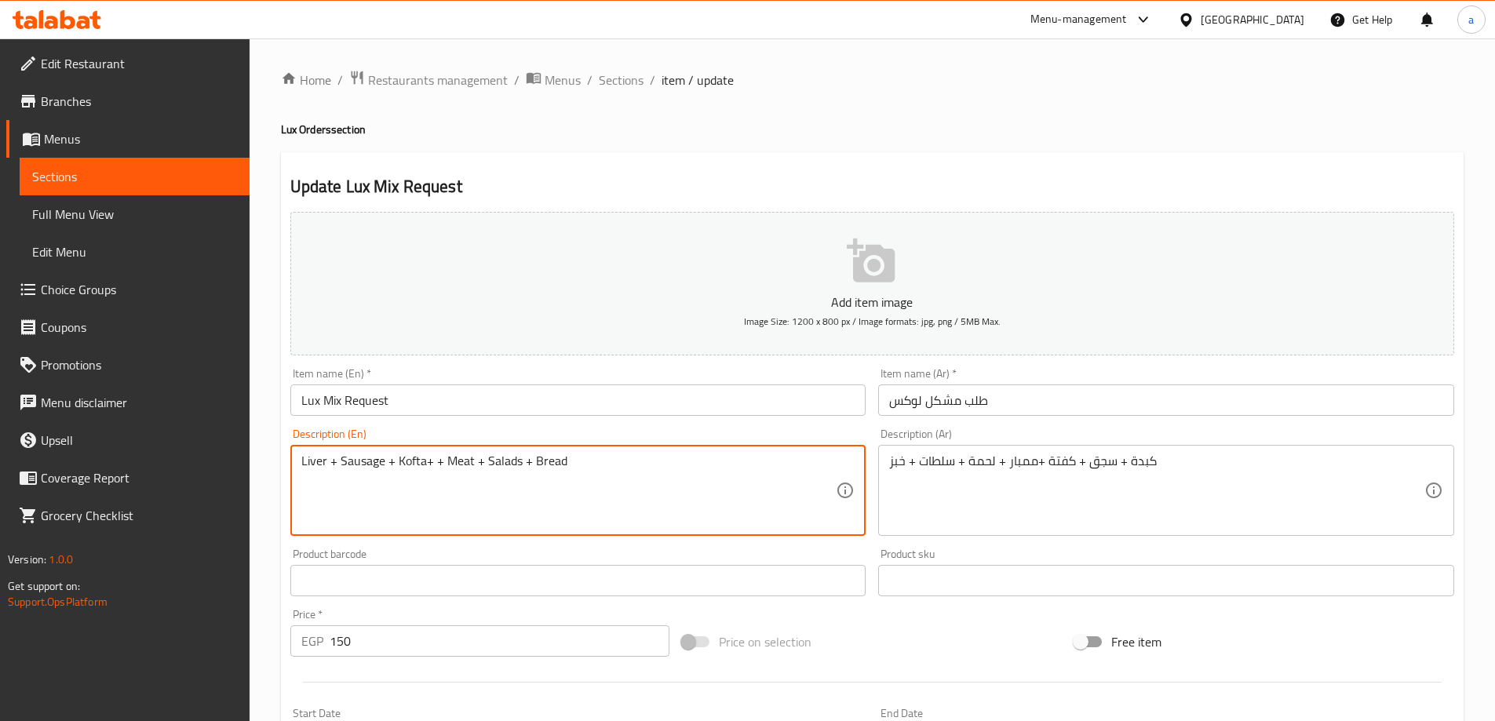
paste textarea "Mombar"
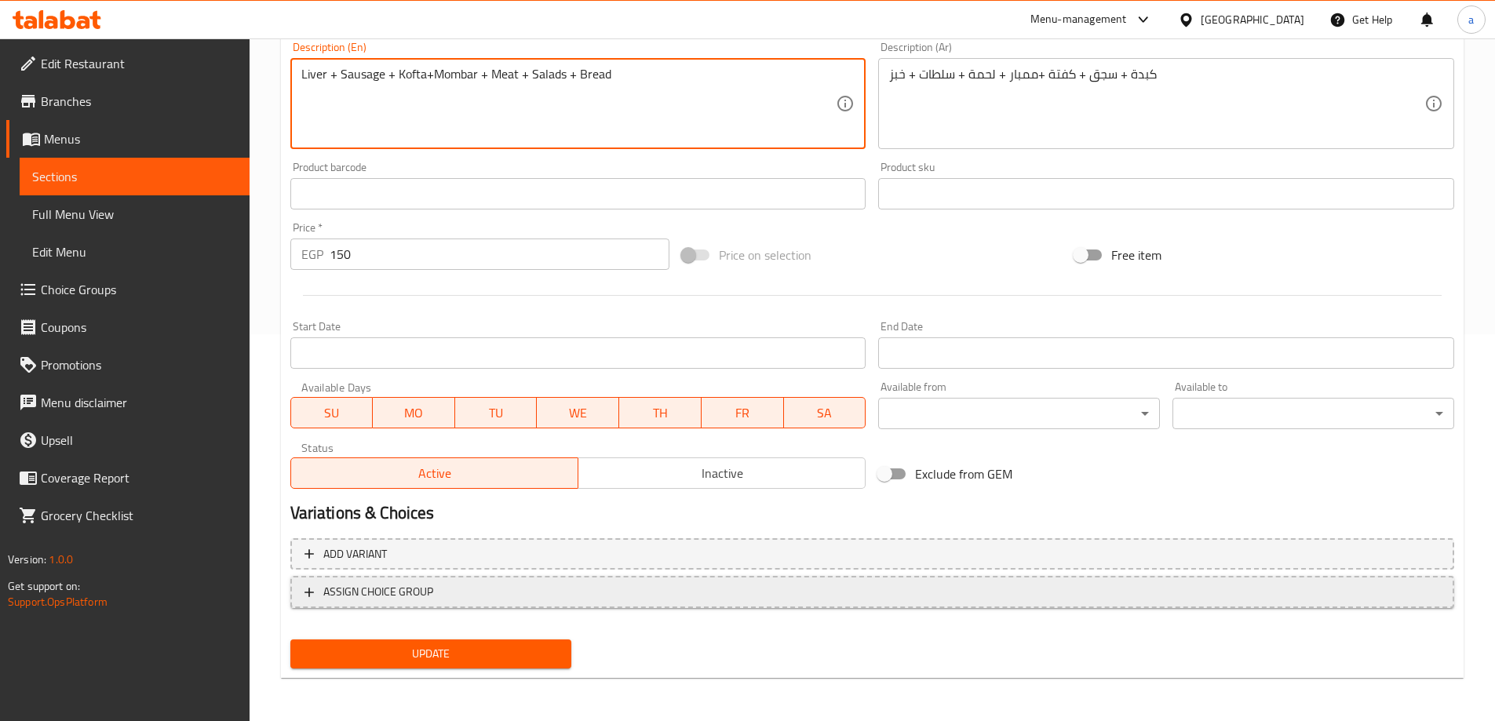
scroll to position [388, 0]
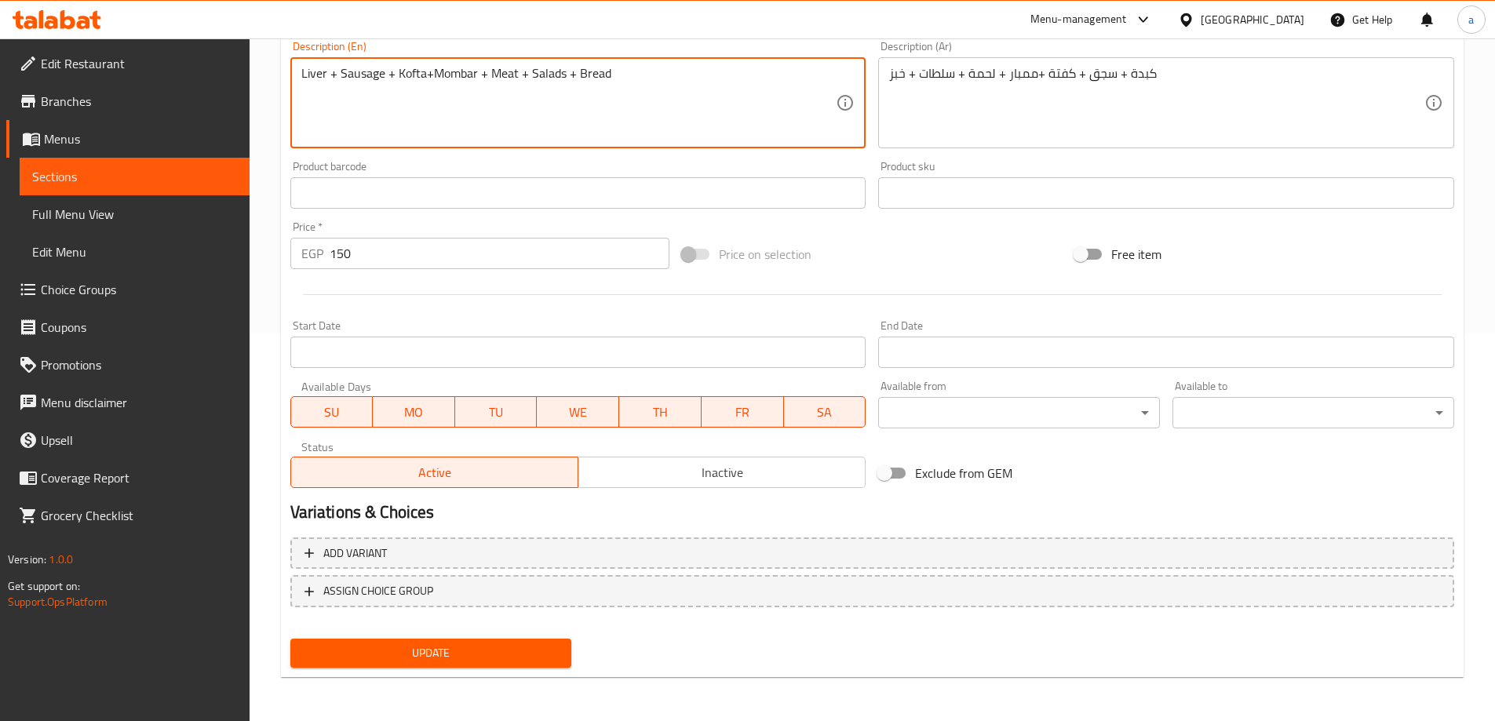
type textarea "Liver + Sausage + Kofta+Mombar + Meat + Salads + Bread"
click at [439, 639] on button "Update" at bounding box center [431, 653] width 282 height 29
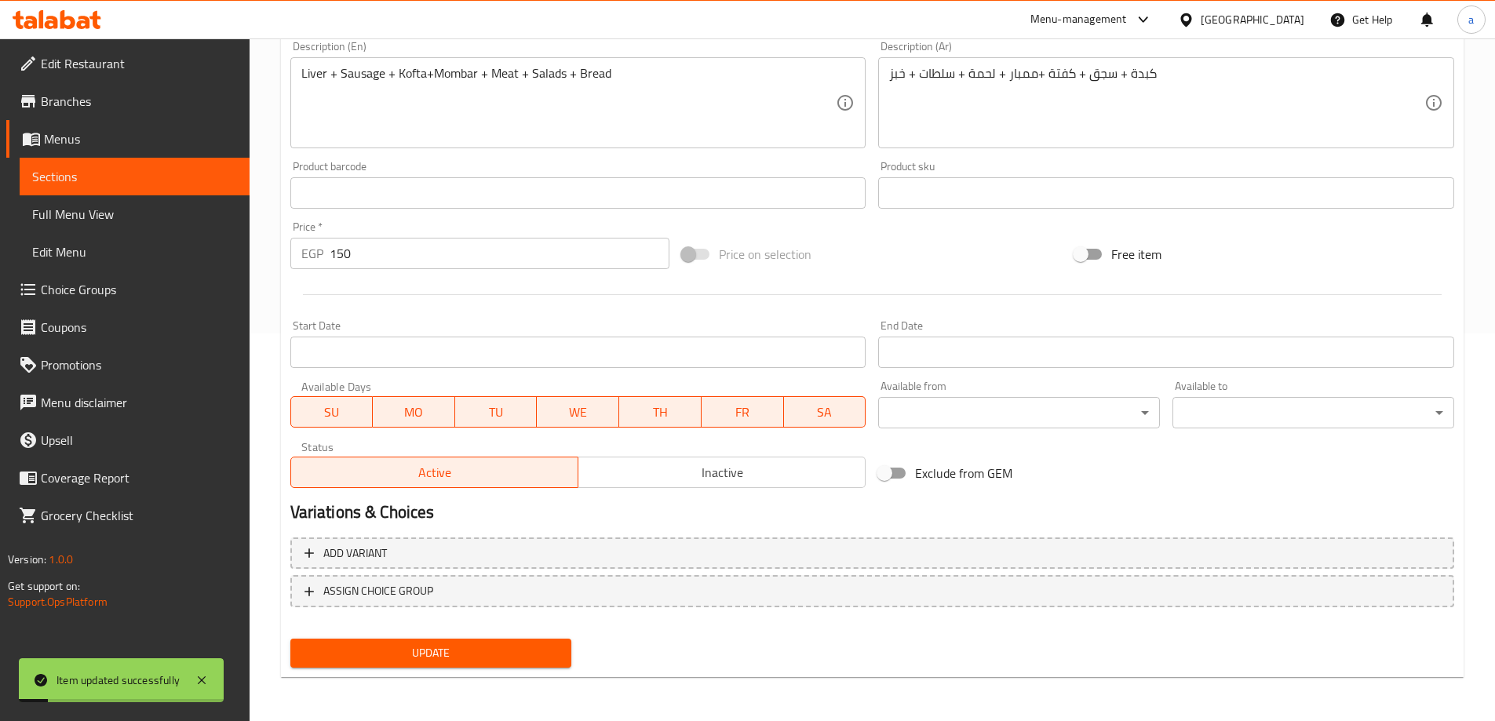
click at [112, 211] on span "Full Menu View" at bounding box center [134, 214] width 205 height 19
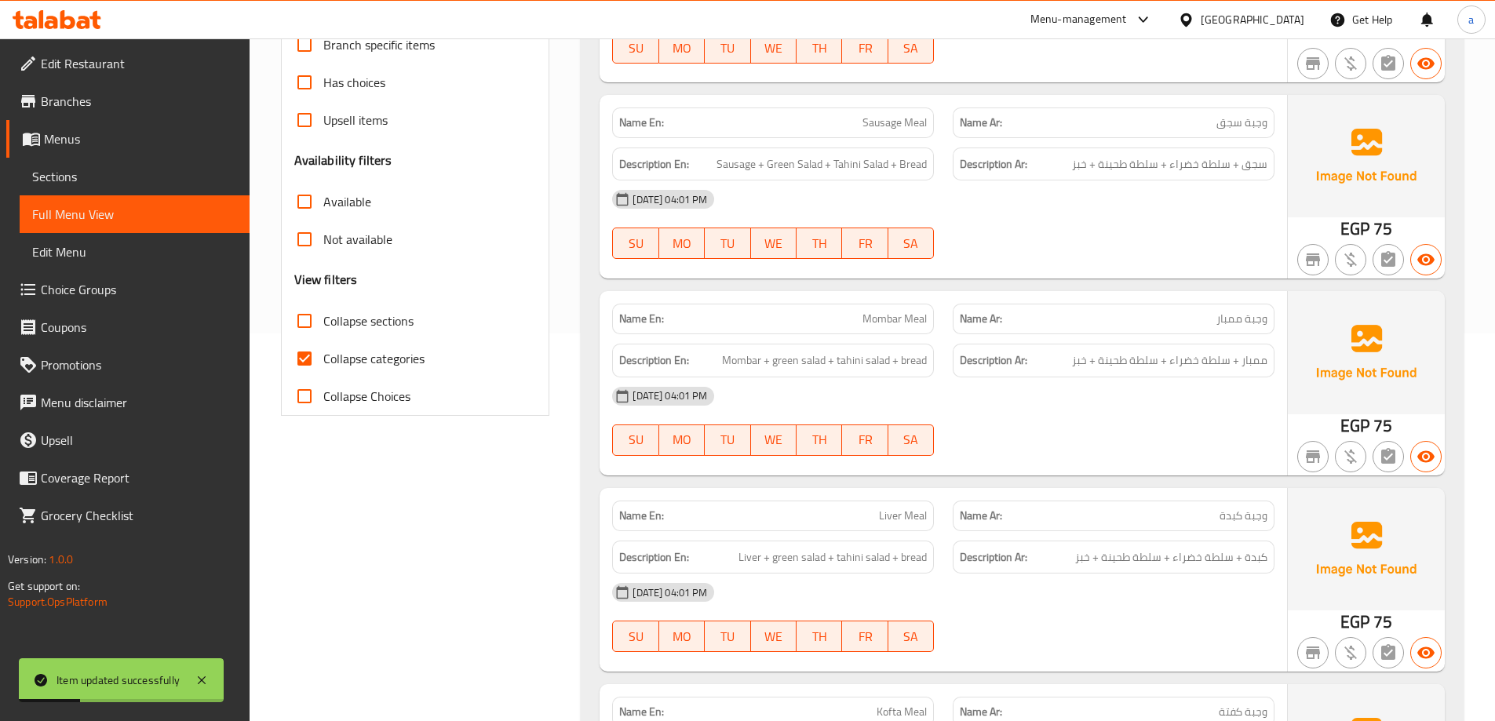
click at [305, 352] on input "Collapse categories" at bounding box center [305, 359] width 38 height 38
checkbox input "false"
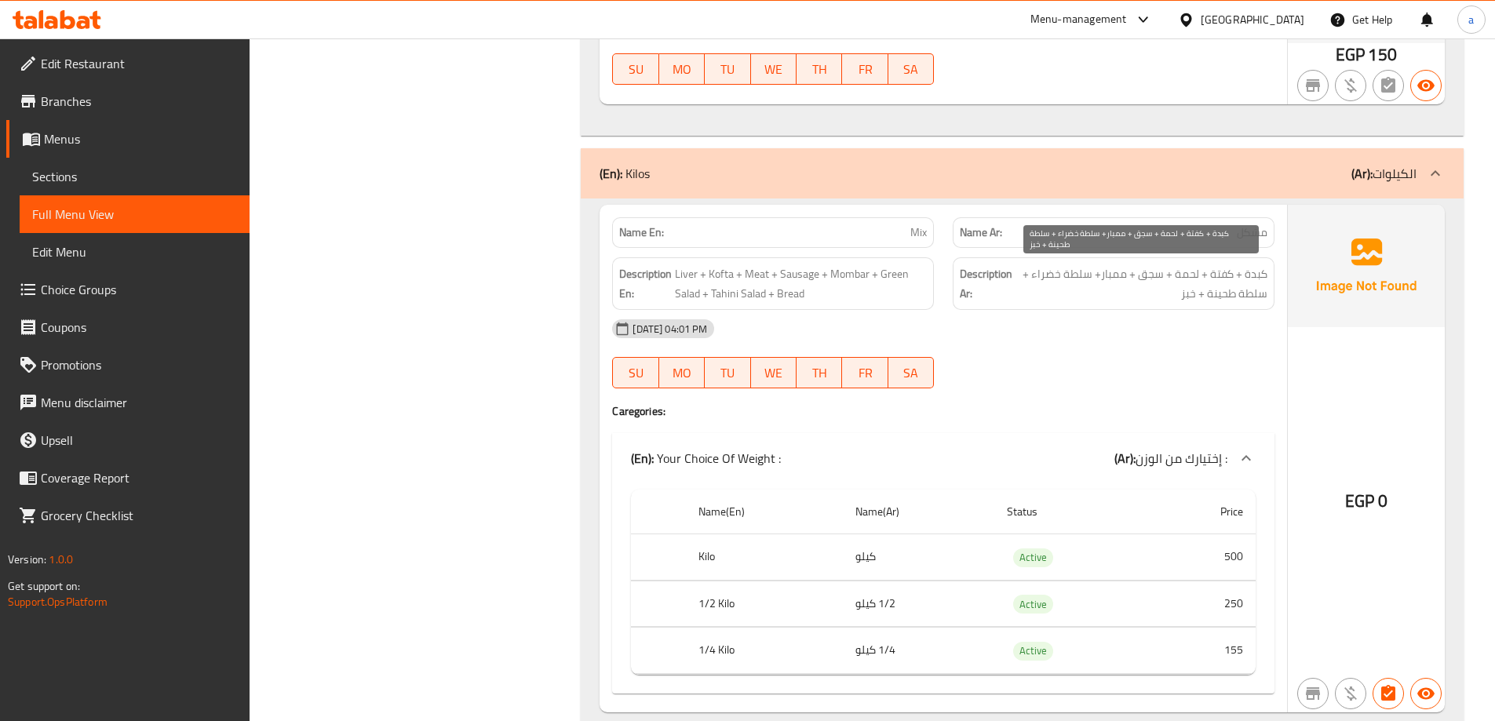
scroll to position [3919, 0]
click at [1194, 275] on span "كبدة + كفتة + لحمة + سجق + ممبار+ سلطة خضراء + سلطة طحينة + خبز" at bounding box center [1142, 283] width 252 height 38
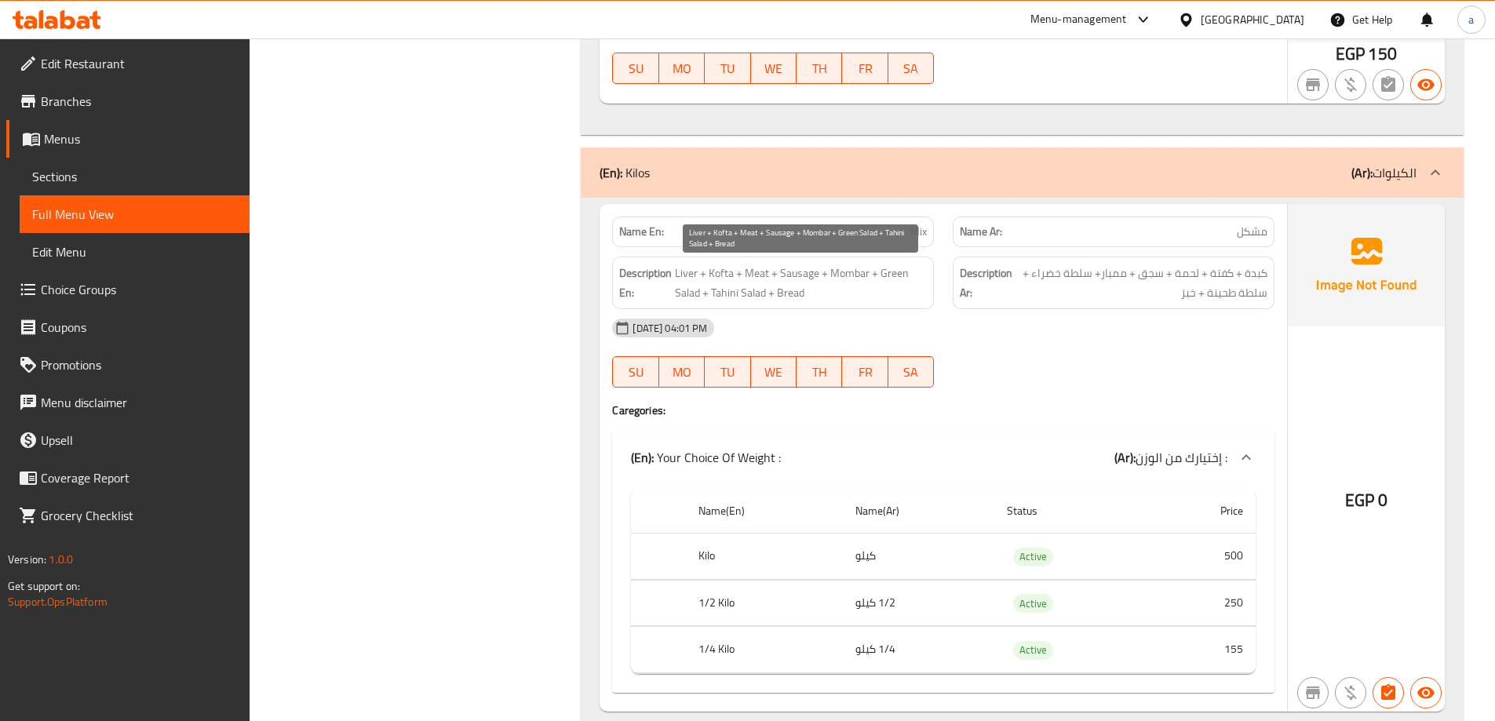
click at [767, 273] on span "Liver + Kofta + Meat + Sausage + Mombar + Green Salad + Tahini Salad + Bread" at bounding box center [801, 283] width 252 height 38
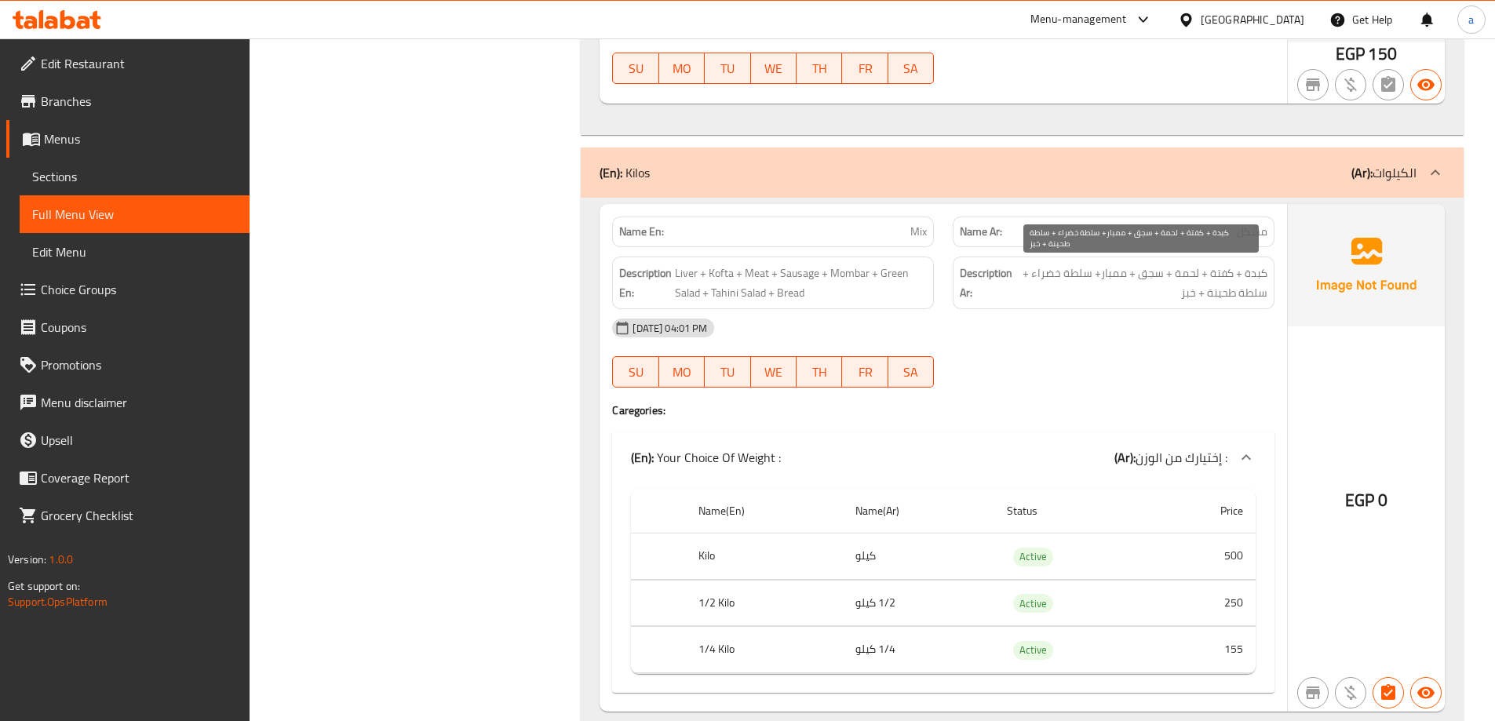
click at [1153, 277] on span "كبدة + كفتة + لحمة + سجق + ممبار+ سلطة خضراء + سلطة طحينة + خبز" at bounding box center [1142, 283] width 252 height 38
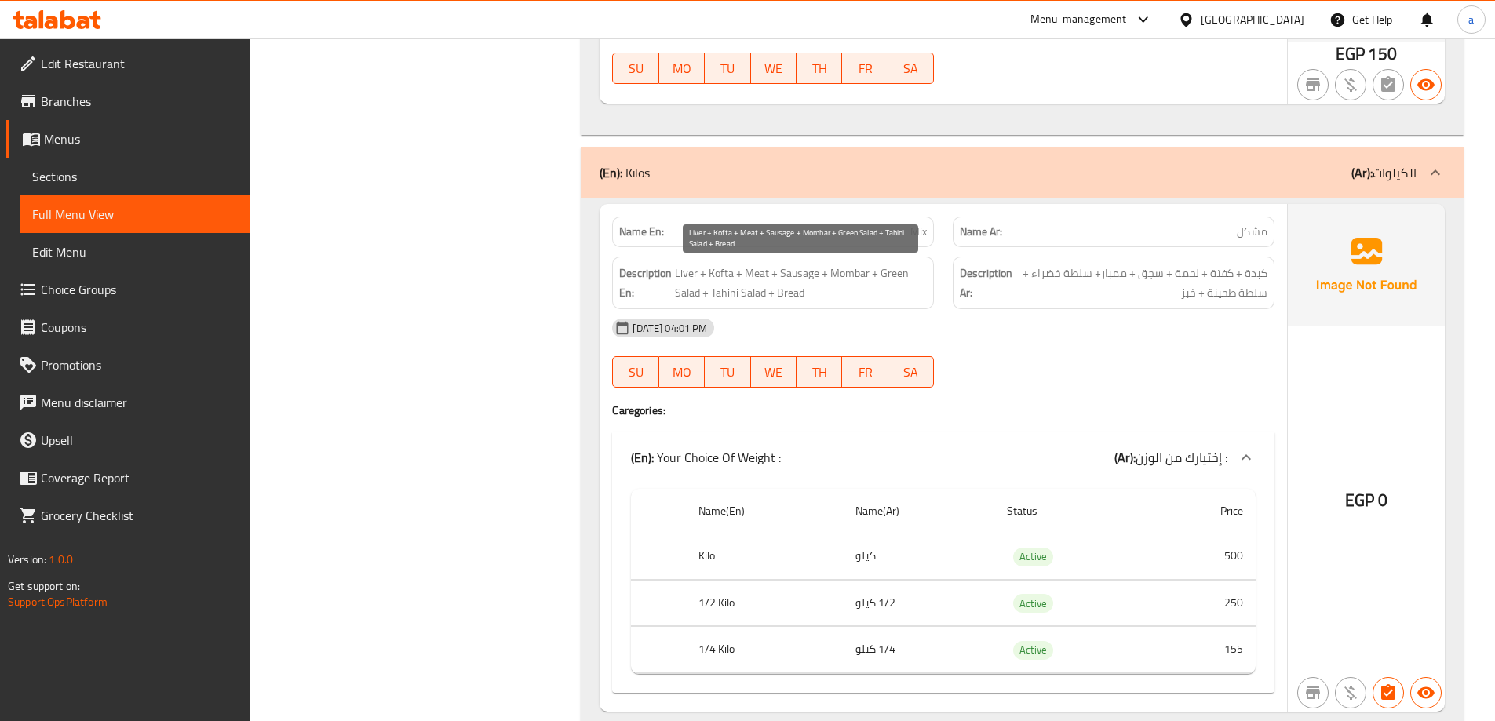
click at [801, 271] on span "Liver + Kofta + Meat + Sausage + Mombar + Green Salad + Tahini Salad + Bread" at bounding box center [801, 283] width 252 height 38
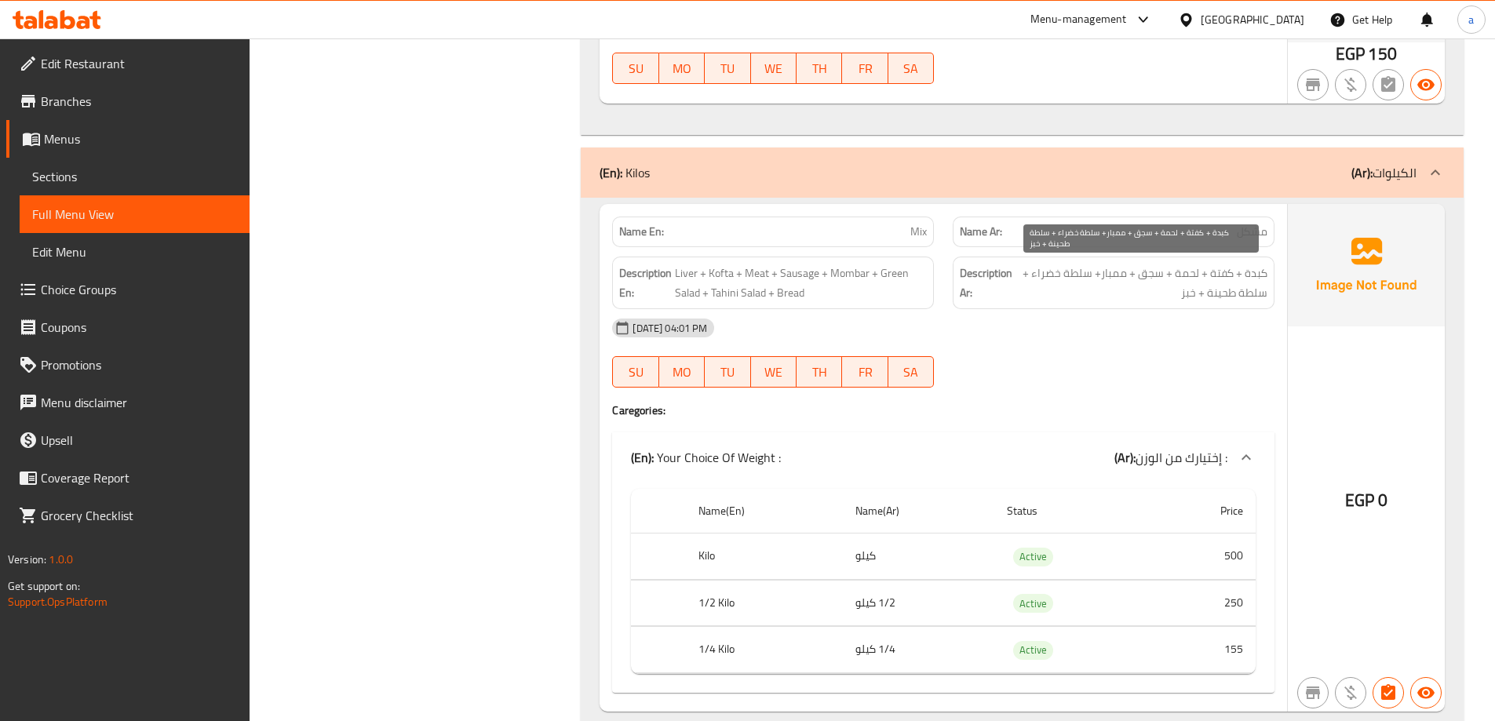
click at [1117, 281] on span "كبدة + كفتة + لحمة + سجق + ممبار+ سلطة خضراء + سلطة طحينة + خبز" at bounding box center [1142, 283] width 252 height 38
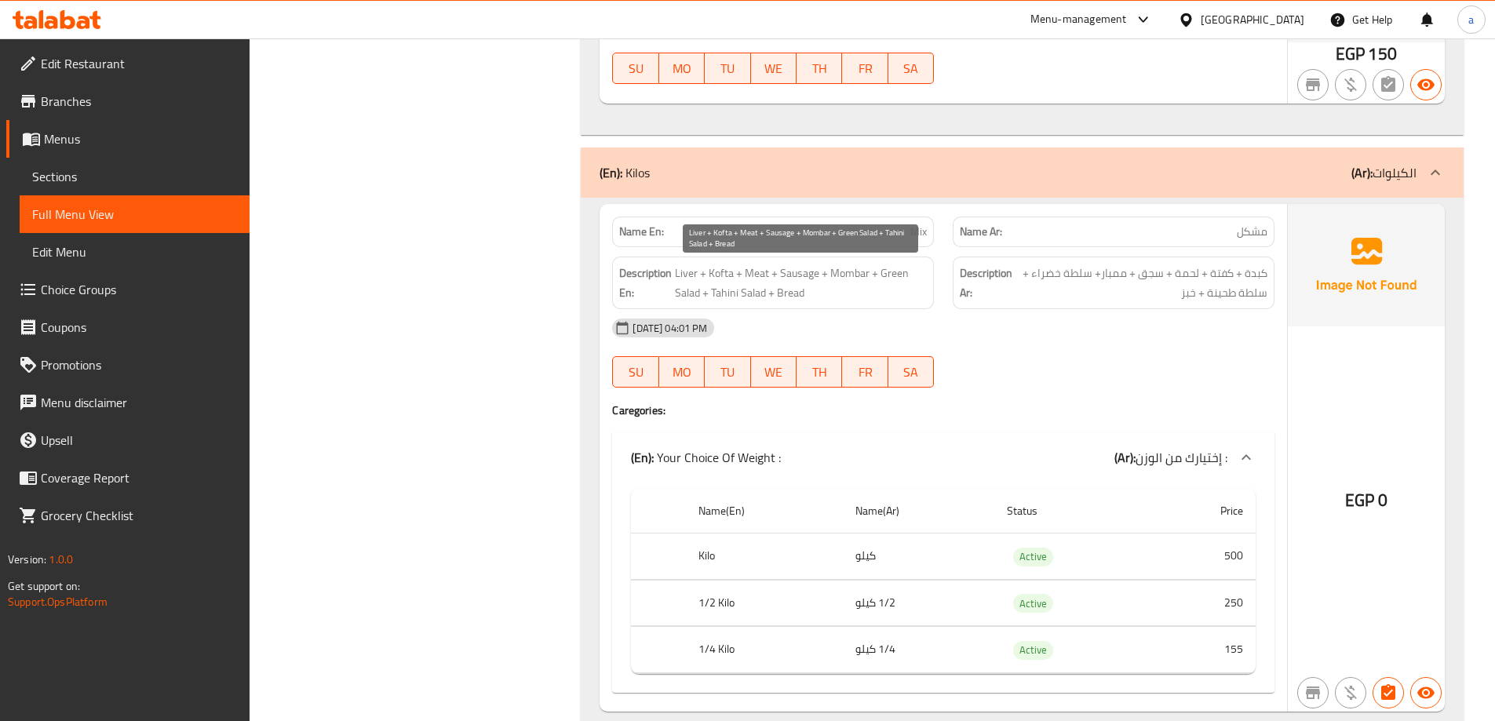
click at [855, 270] on span "Liver + Kofta + Meat + Sausage + Mombar + Green Salad + Tahini Salad + Bread" at bounding box center [801, 283] width 252 height 38
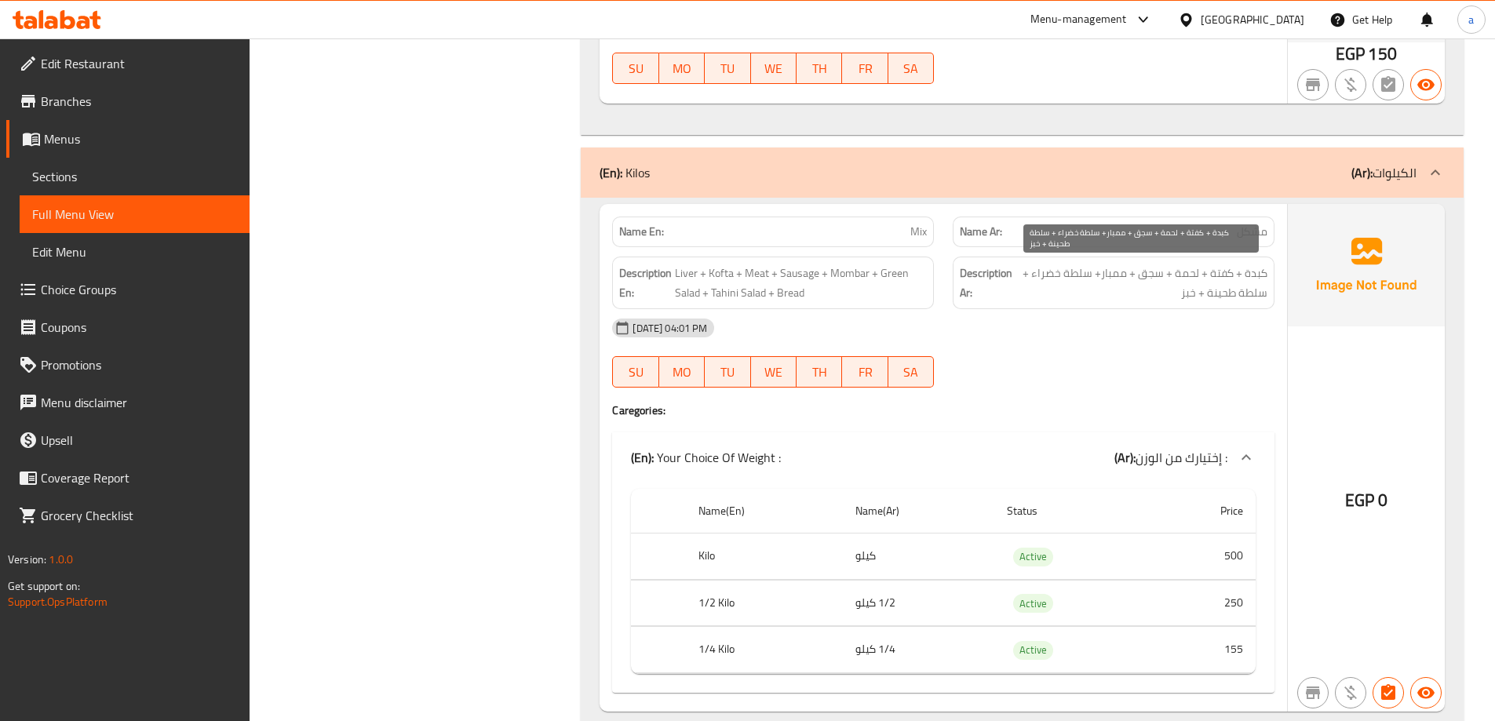
click at [1054, 279] on span "كبدة + كفتة + لحمة + سجق + ممبار+ سلطة خضراء + سلطة طحينة + خبز" at bounding box center [1142, 283] width 252 height 38
click at [673, 290] on h6 "Description En: Liver + Kofta + Meat + Sausage + Mombar + Green Salad + Tahini …" at bounding box center [773, 283] width 308 height 38
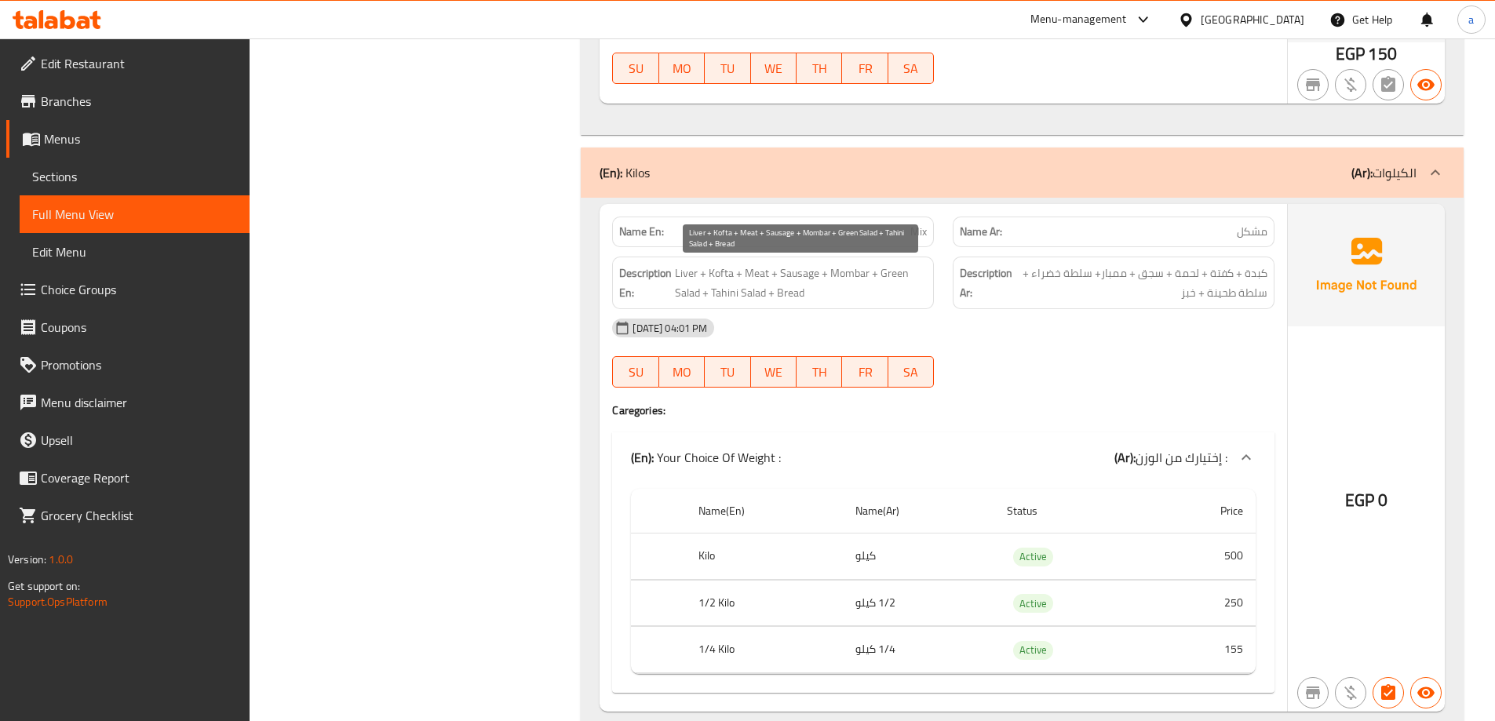
click at [731, 290] on span "Liver + Kofta + Meat + Sausage + Mombar + Green Salad + Tahini Salad + Bread" at bounding box center [801, 283] width 252 height 38
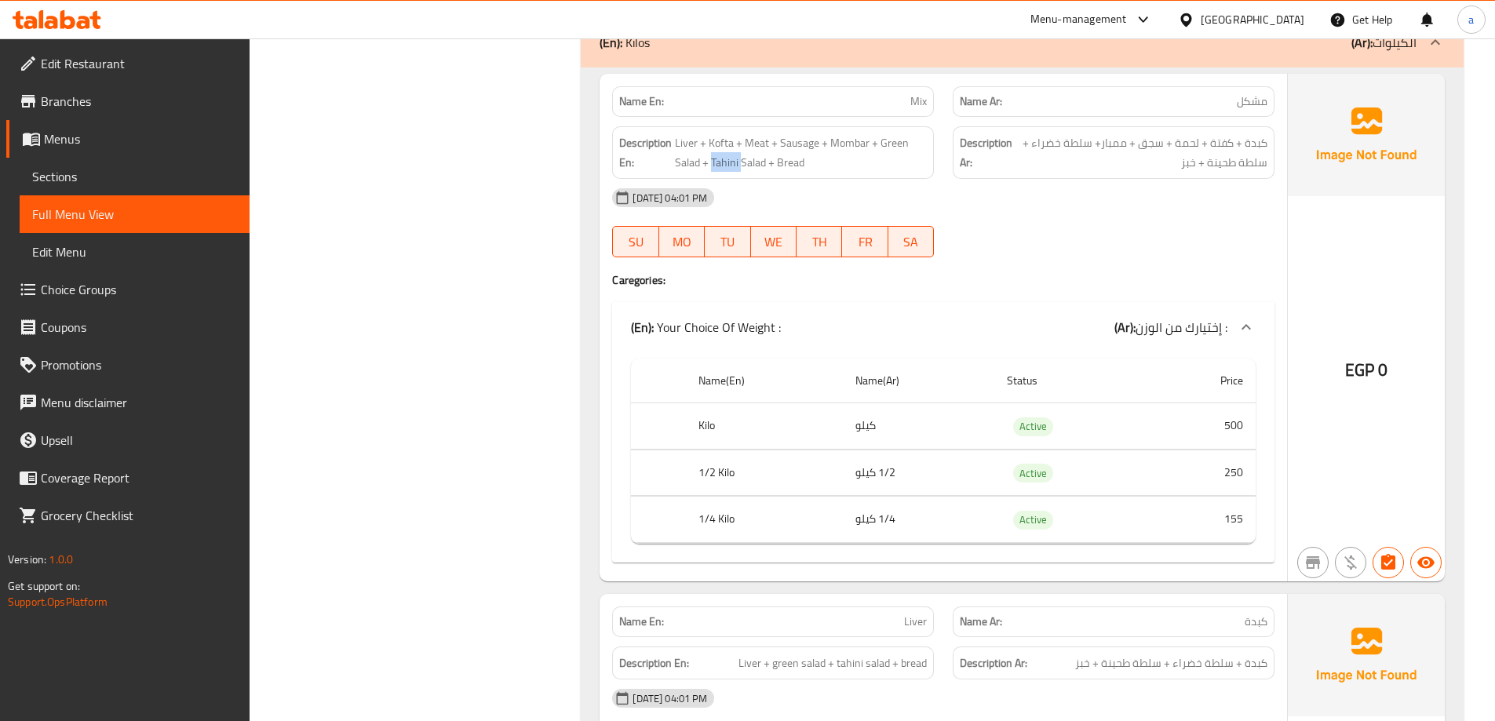
scroll to position [4076, 0]
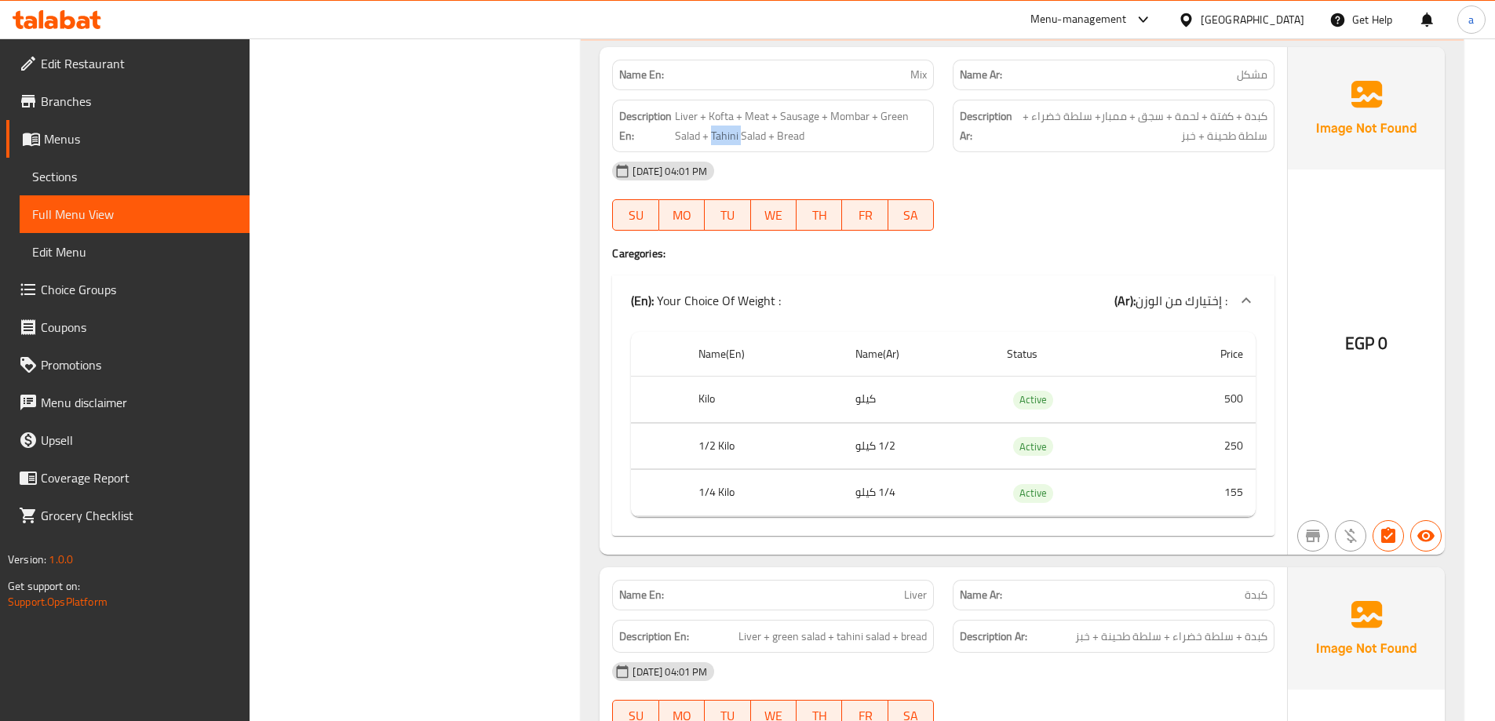
click at [913, 240] on div "Name En: Mix Name Ar: مشكل Description En: Liver + Kofta + Meat + Sausage + Mom…" at bounding box center [944, 301] width 688 height 508
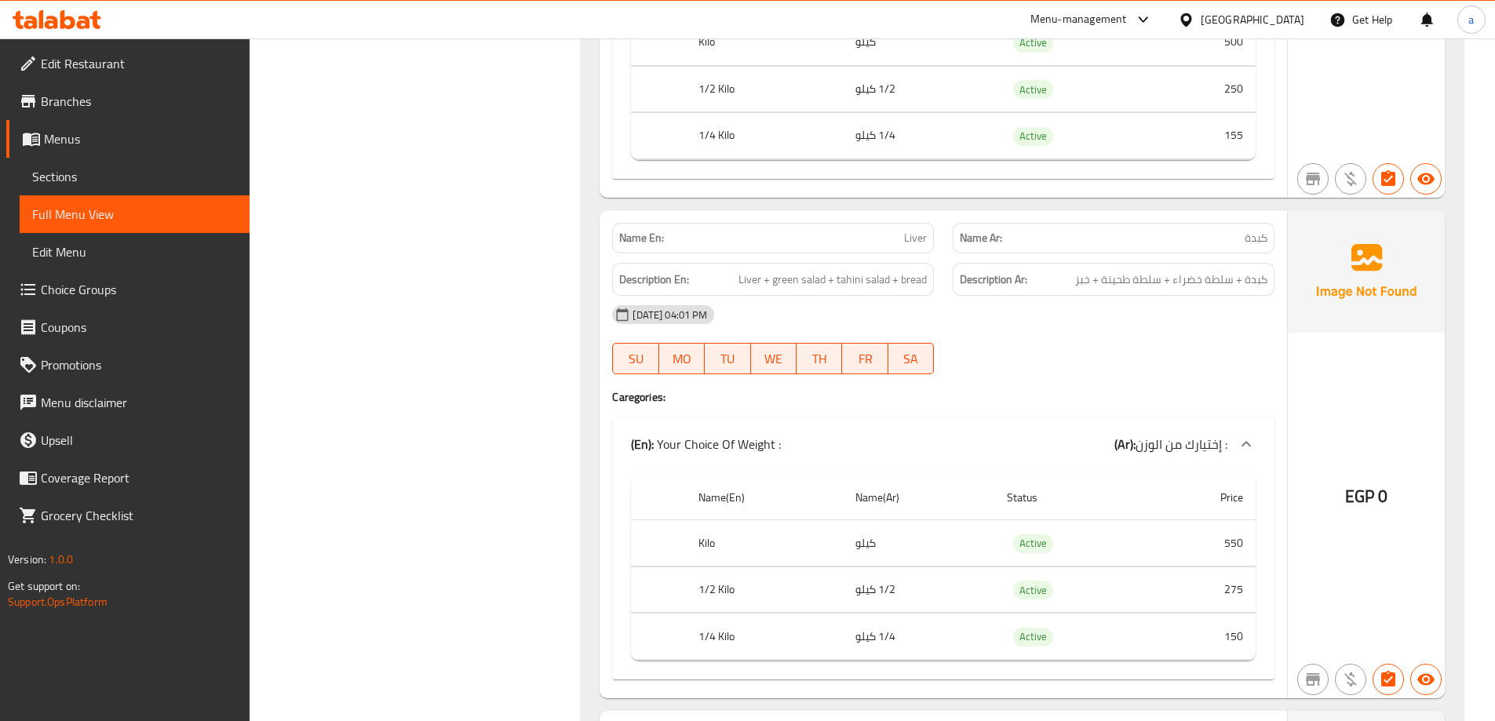
scroll to position [4469, 0]
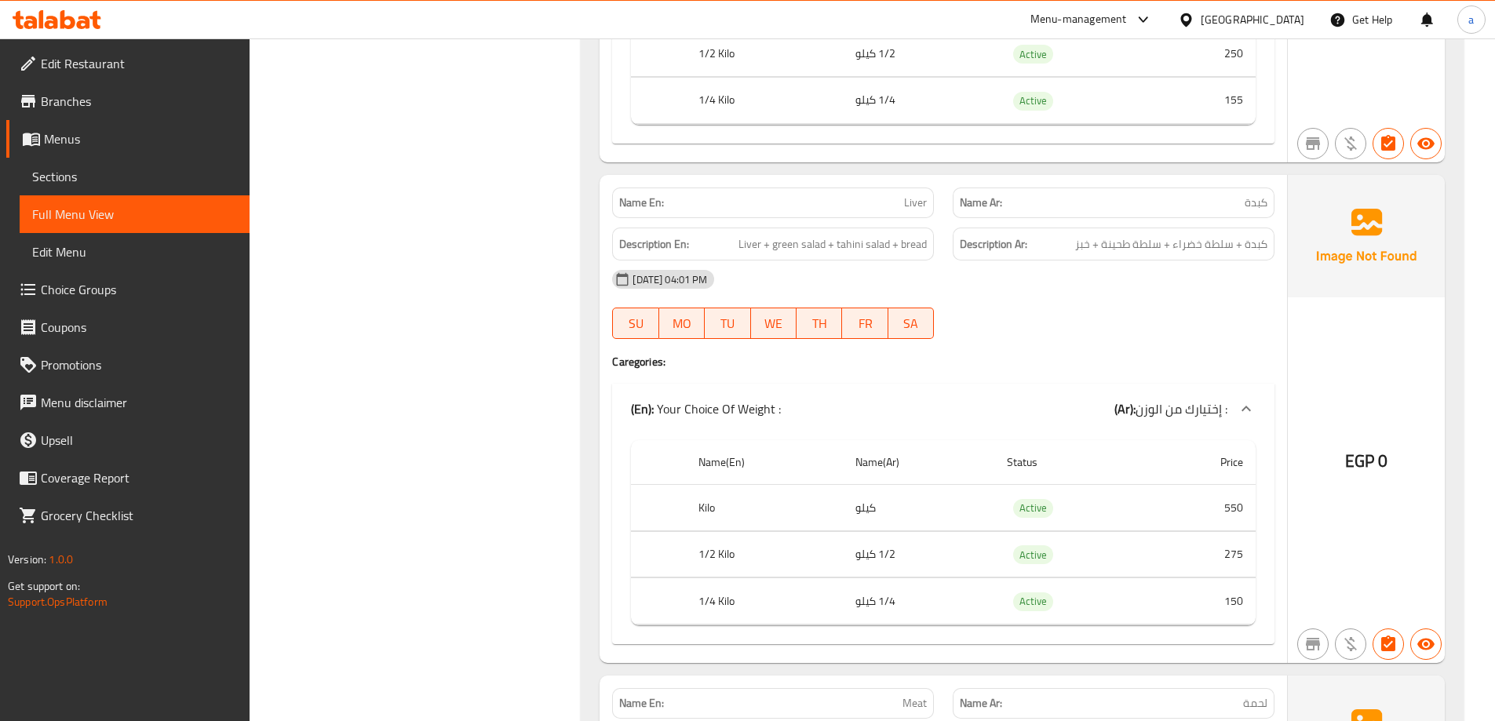
click at [1219, 505] on td "550" at bounding box center [1203, 508] width 105 height 46
click at [1228, 508] on td "550" at bounding box center [1203, 508] width 105 height 46
click at [1229, 556] on td "275" at bounding box center [1203, 554] width 105 height 46
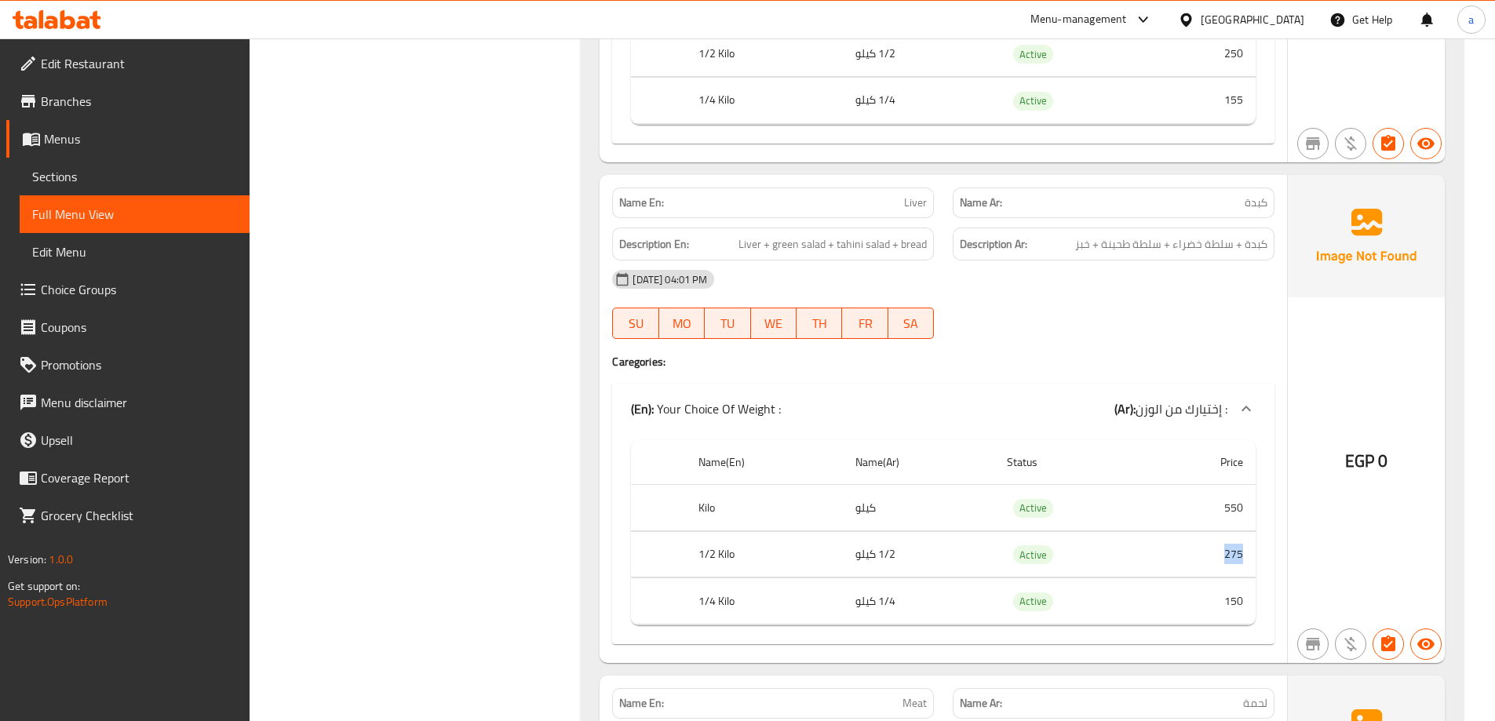
click at [1229, 556] on td "275" at bounding box center [1203, 554] width 105 height 46
click at [1234, 603] on td "150" at bounding box center [1203, 601] width 105 height 46
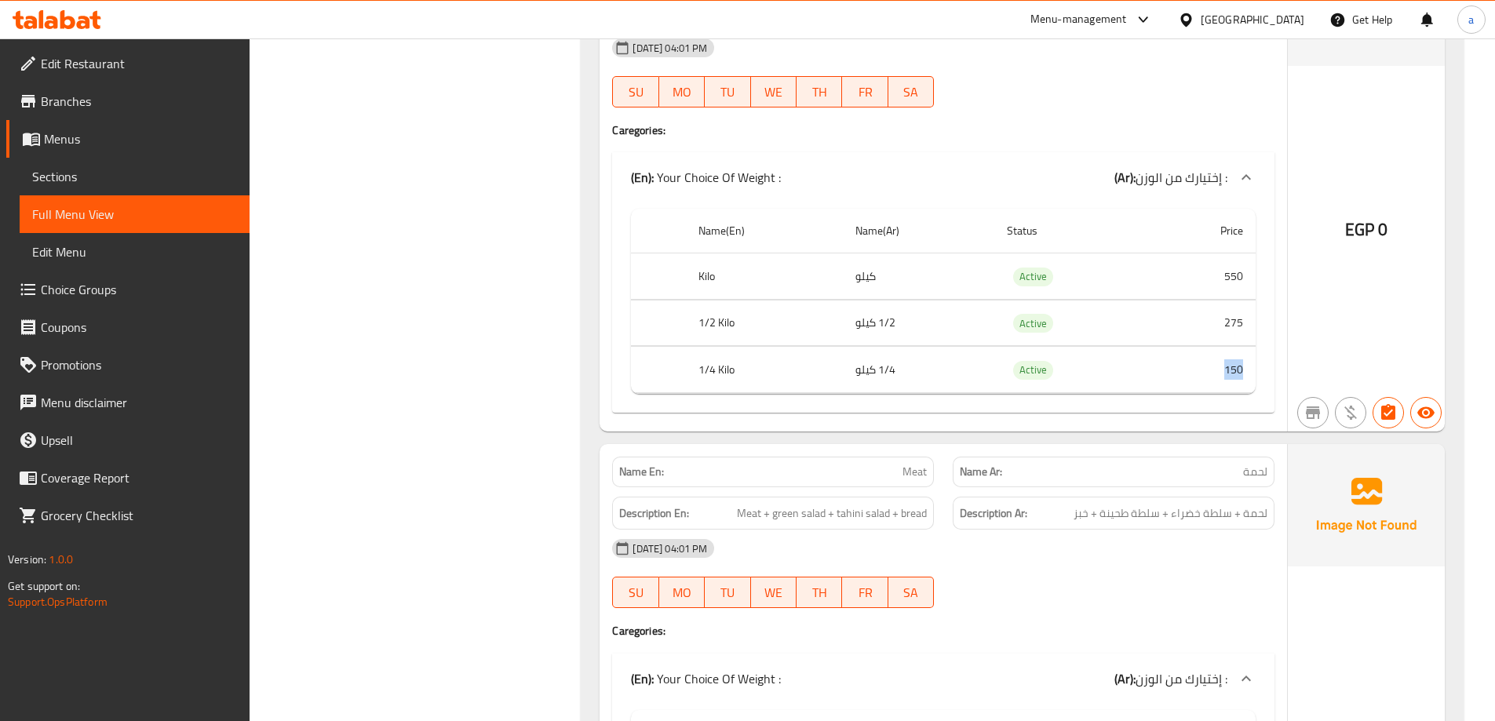
scroll to position [4704, 0]
click at [1191, 483] on div "Description Ar: لحمة + سلطة خضراء + سلطة طحينة + خبز" at bounding box center [1113, 509] width 341 height 53
click at [1191, 544] on div "[DATE] 04:01 PM" at bounding box center [943, 545] width 681 height 38
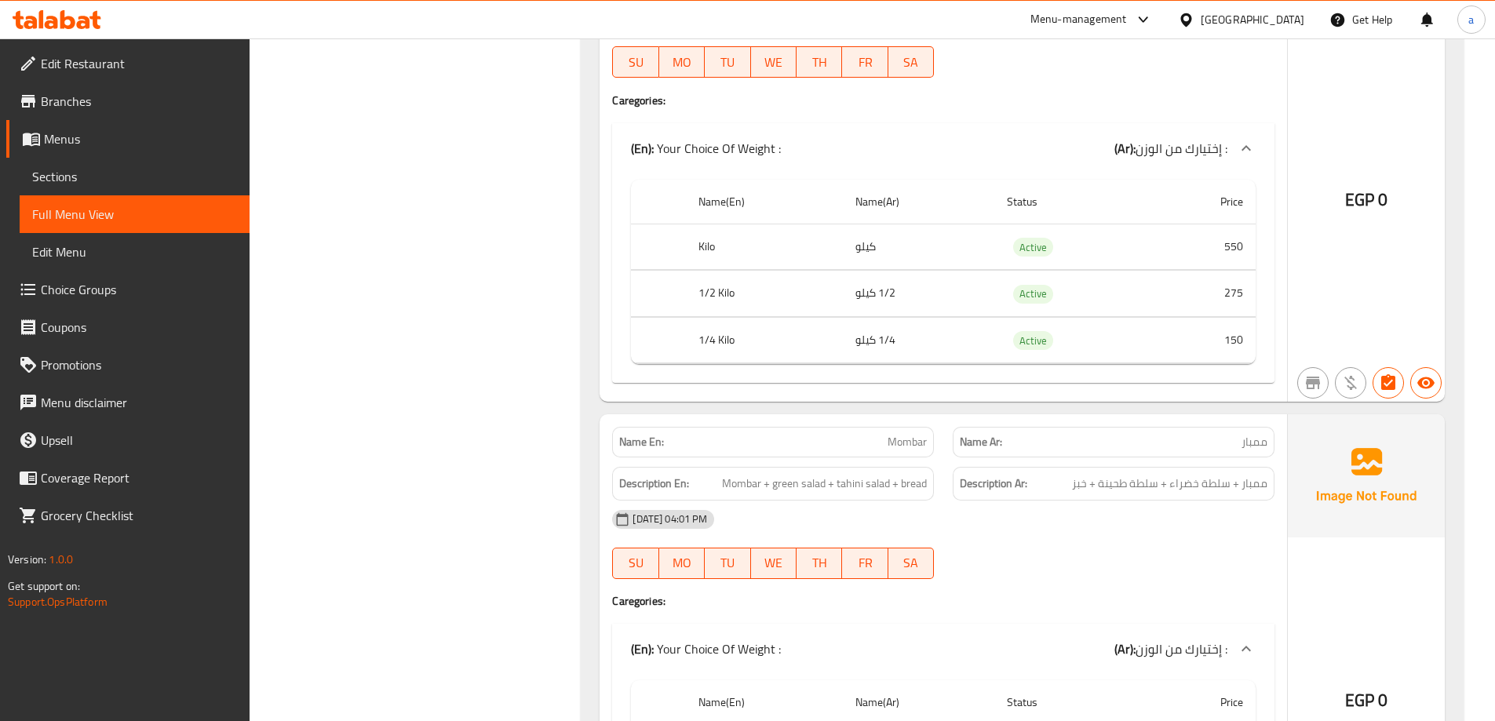
scroll to position [0, 0]
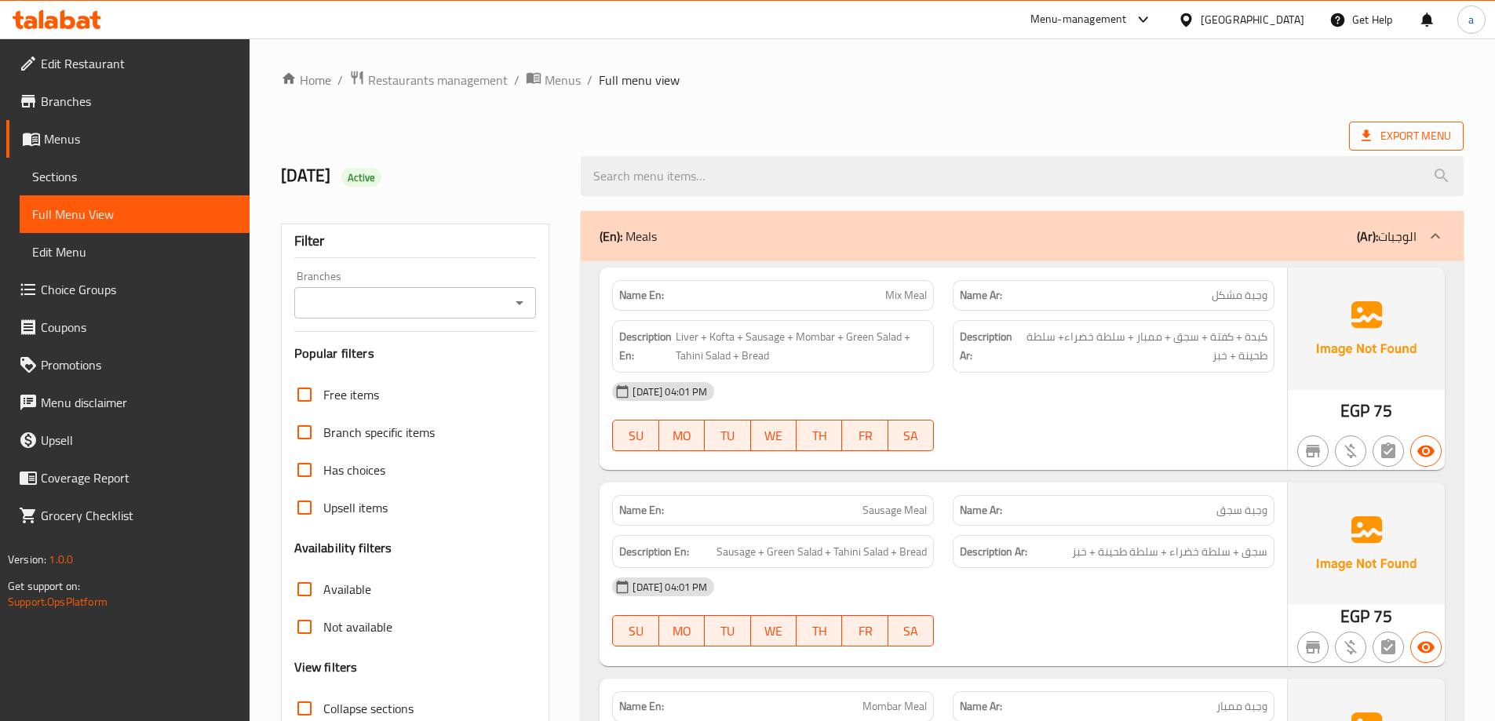
click at [1406, 126] on span "Export Menu" at bounding box center [1406, 136] width 89 height 20
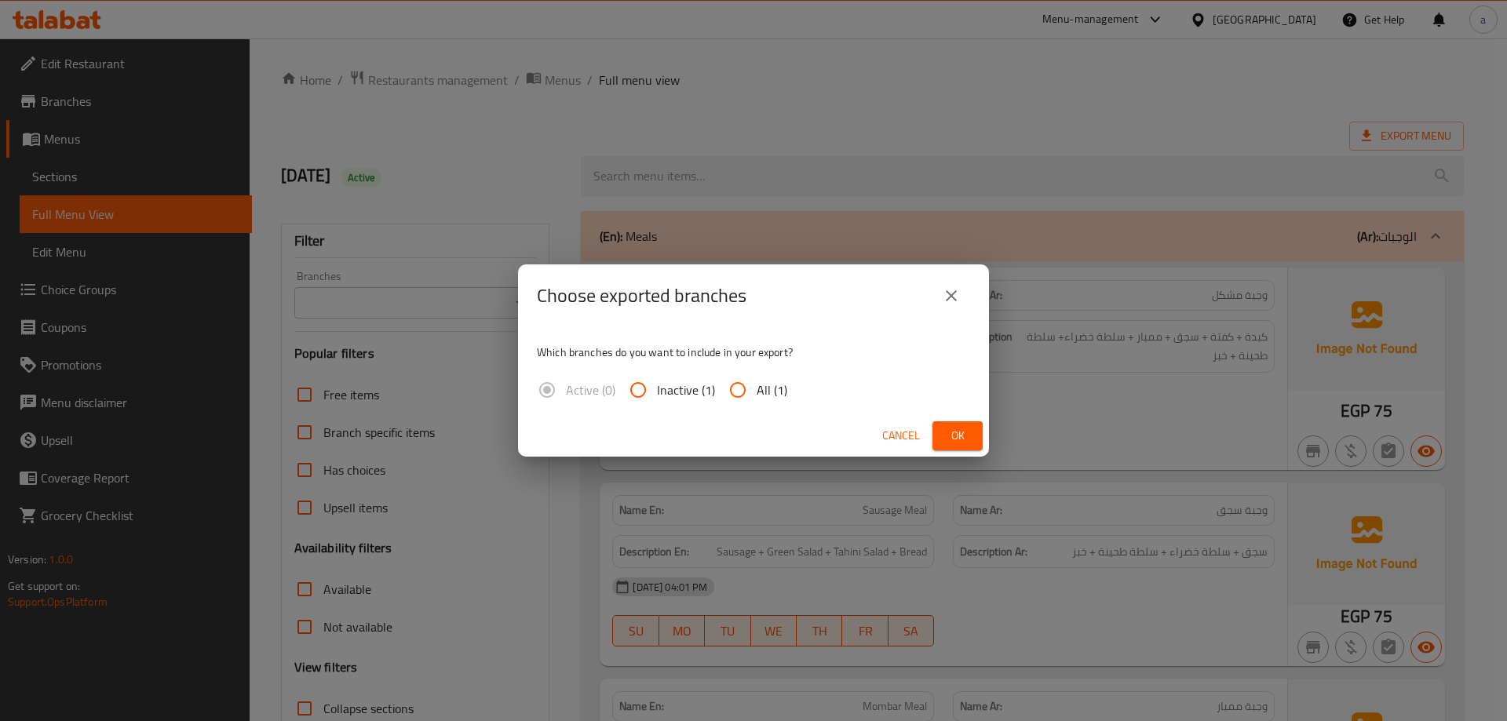
click at [751, 392] on input "All (1)" at bounding box center [738, 390] width 38 height 38
radio input "true"
click at [945, 433] on span "Ok" at bounding box center [957, 436] width 25 height 20
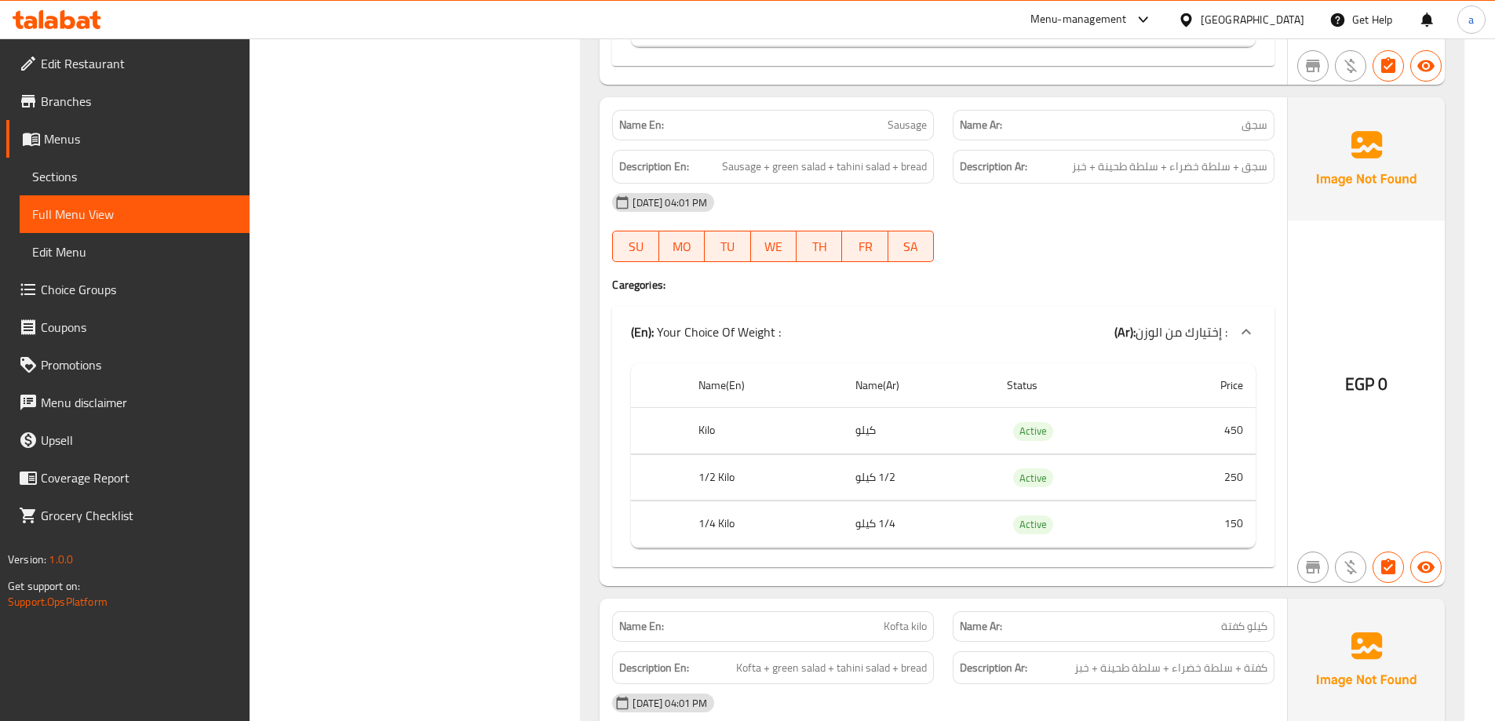
scroll to position [5859, 0]
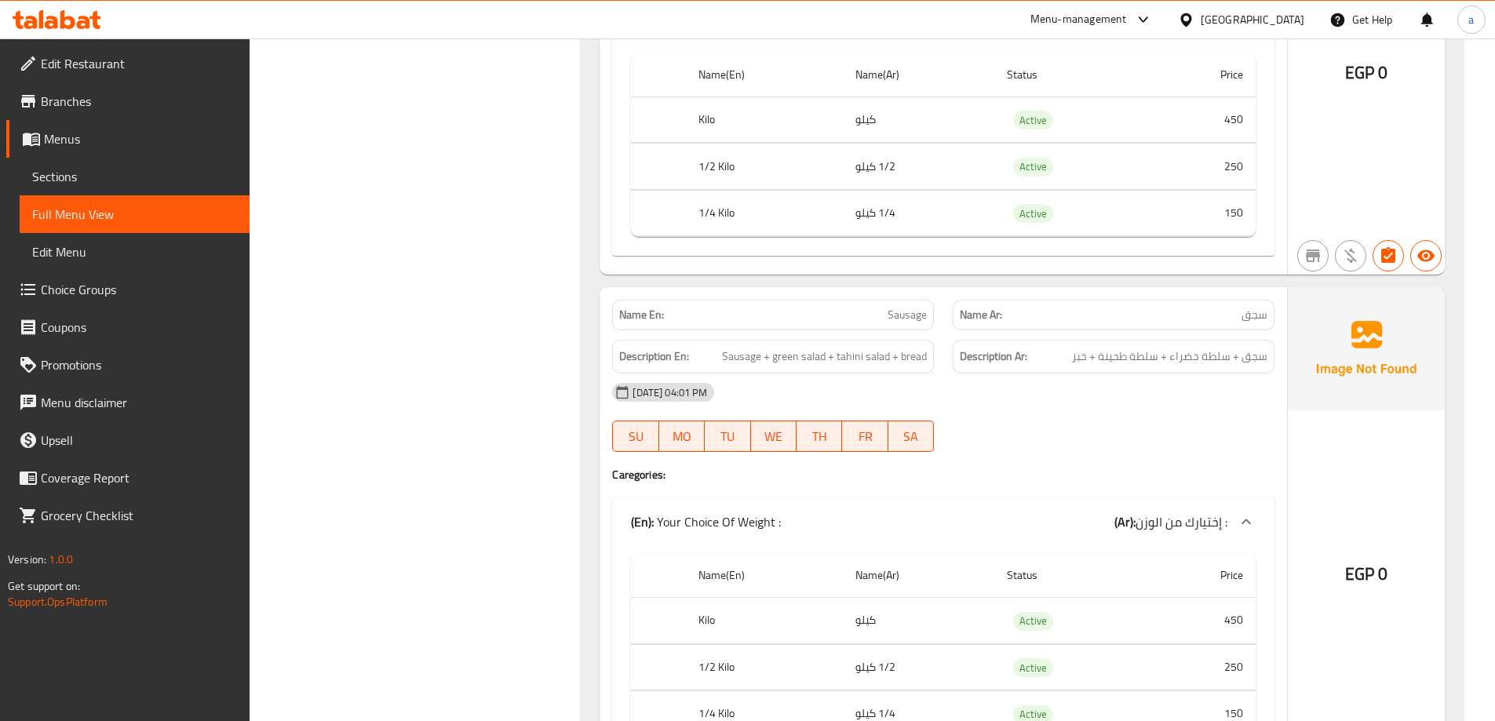
click at [95, 134] on span "Menus" at bounding box center [140, 138] width 193 height 19
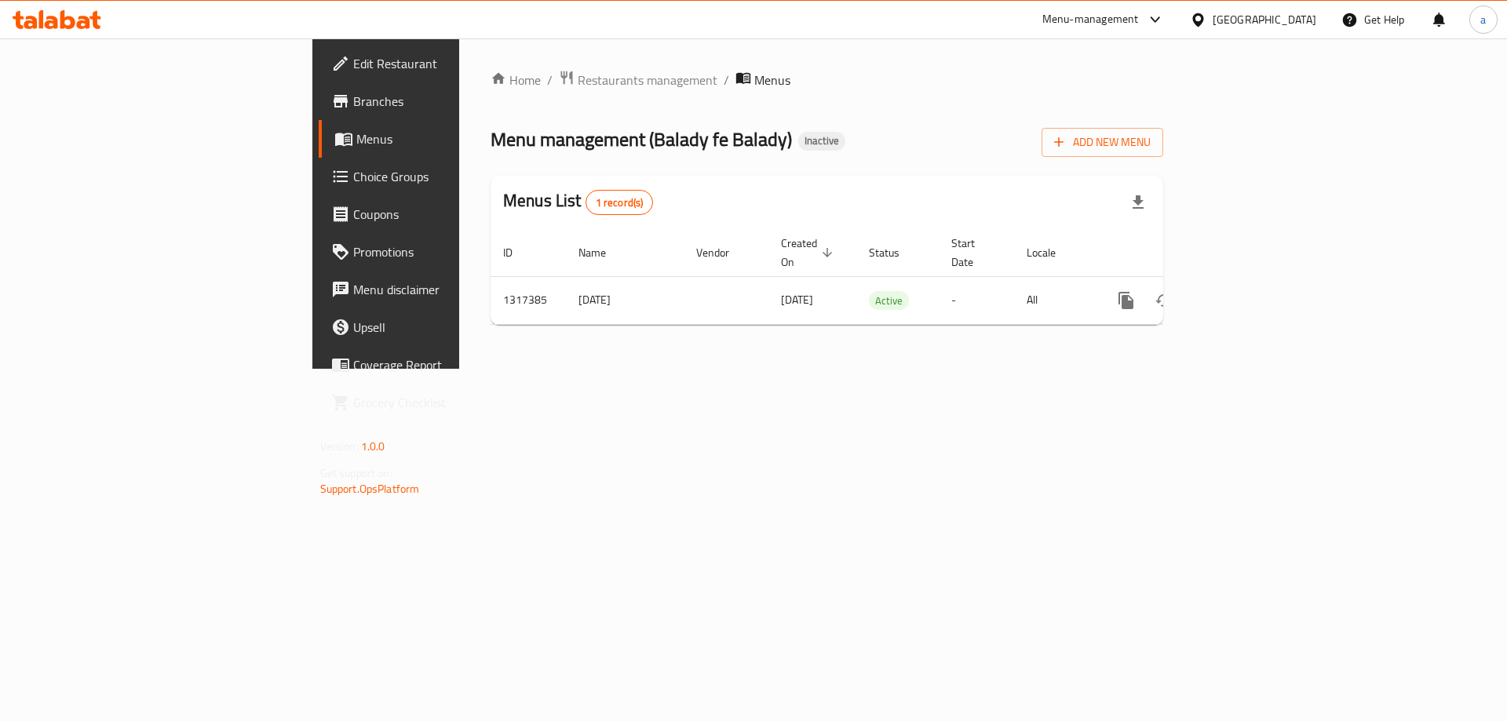
click at [353, 105] on span "Branches" at bounding box center [452, 101] width 199 height 19
